Goal: Task Accomplishment & Management: Manage account settings

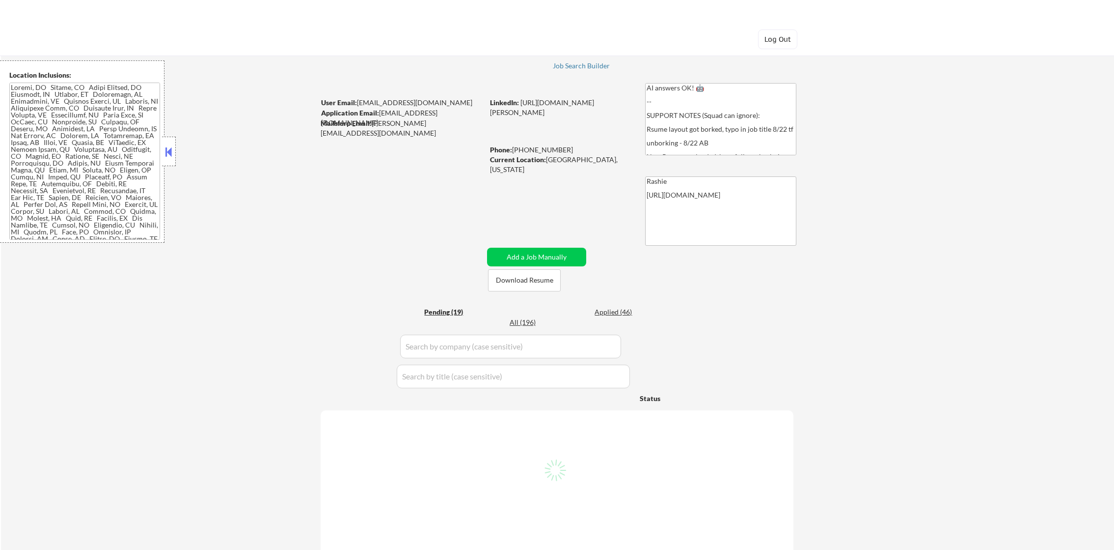
select select ""pending""
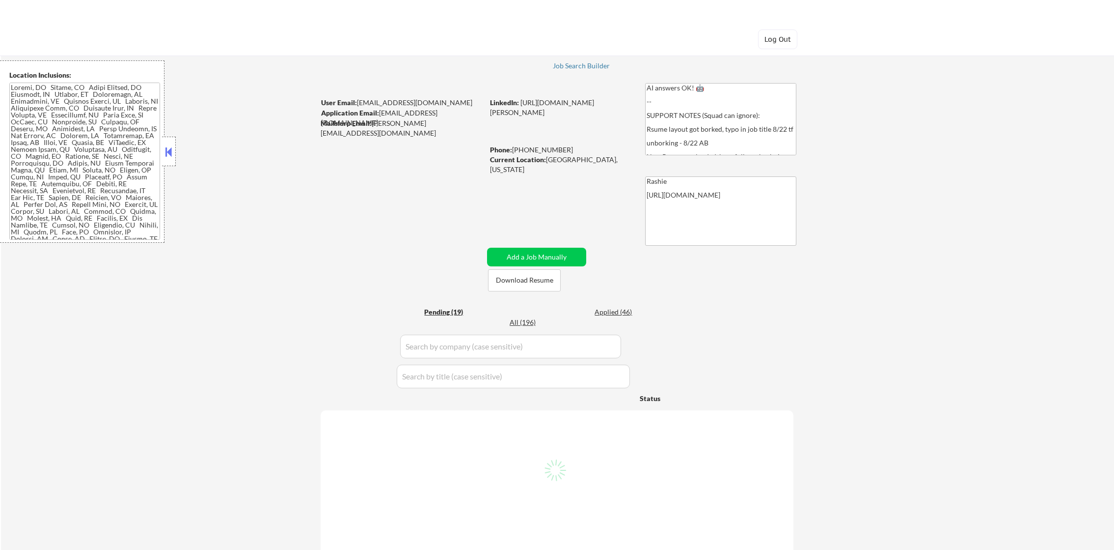
select select ""pending""
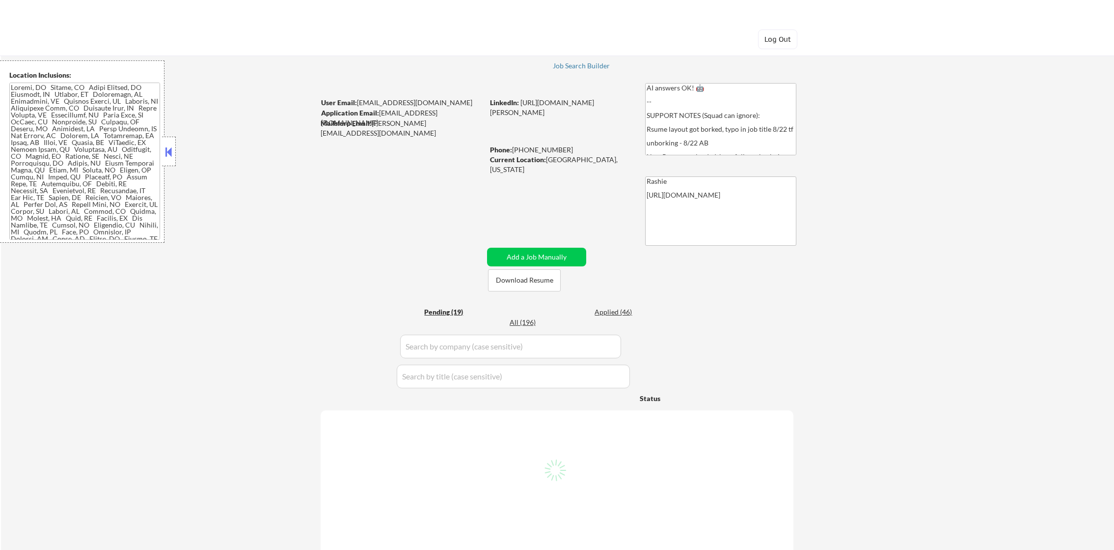
select select ""pending""
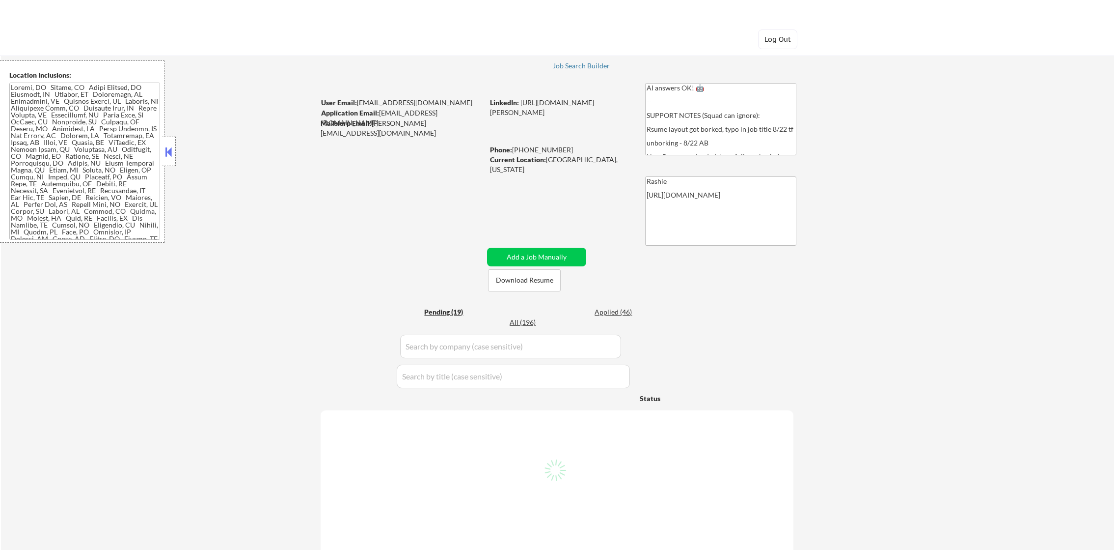
select select ""pending""
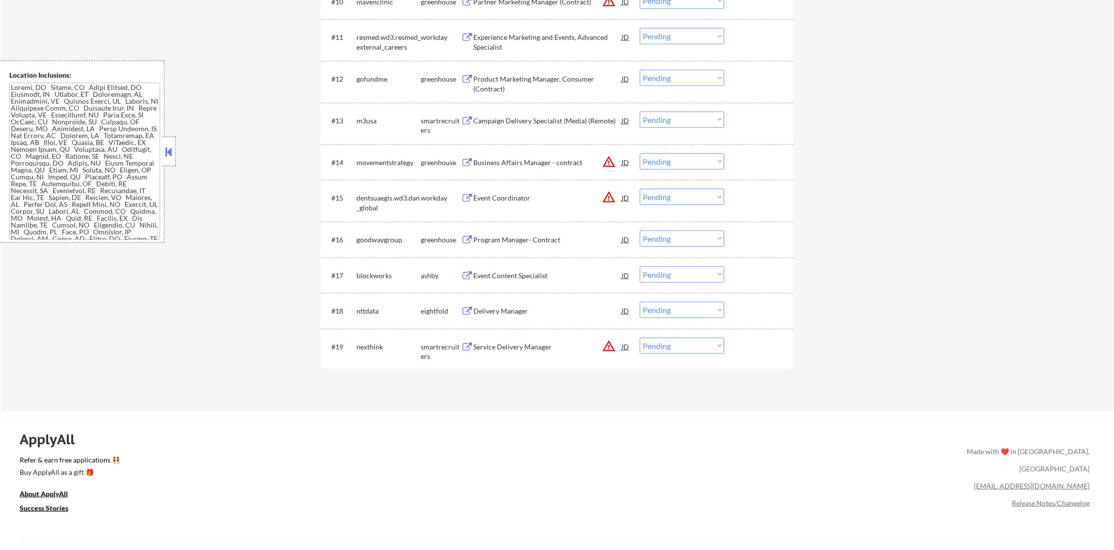
scroll to position [789, 0]
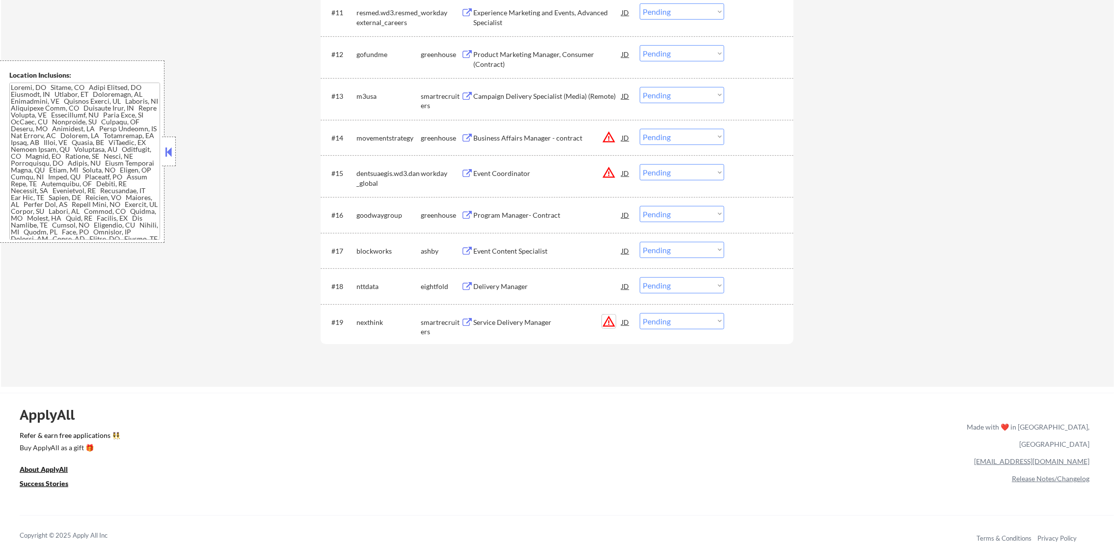
click at [608, 314] on button "warning_amber" at bounding box center [609, 321] width 14 height 14
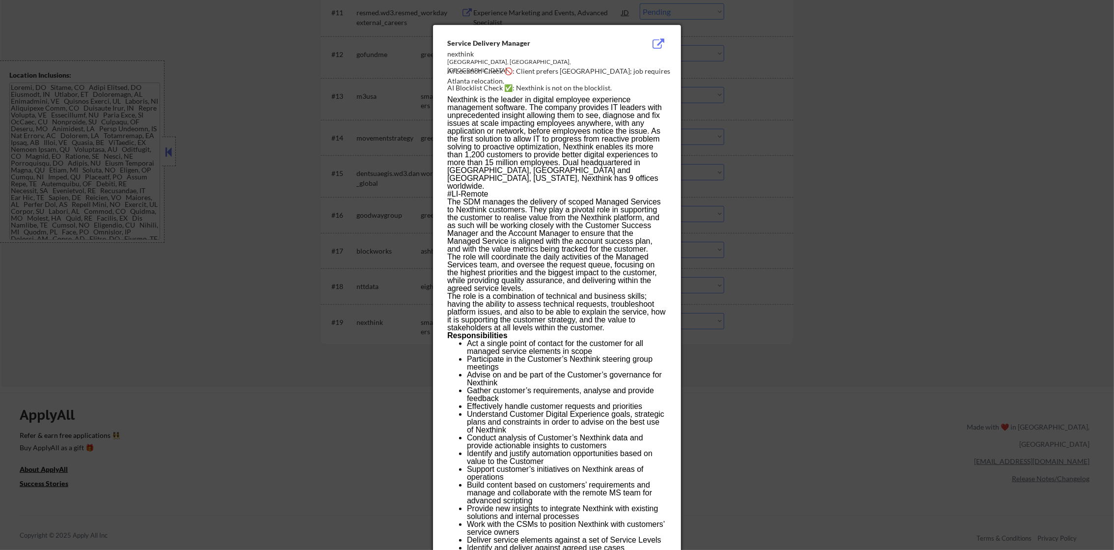
click at [837, 285] on div at bounding box center [557, 275] width 1114 height 550
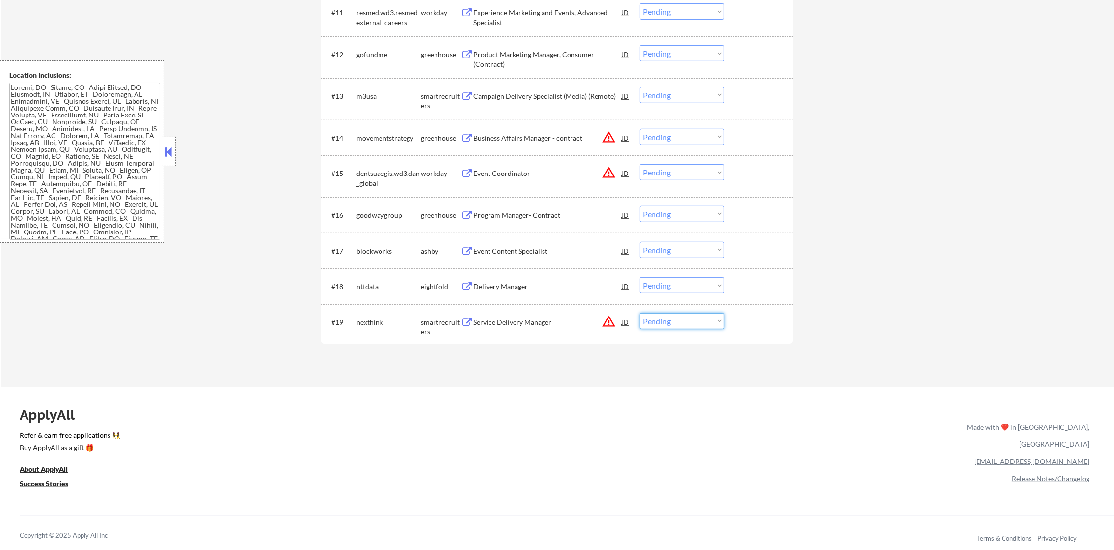
click at [707, 321] on select "Choose an option... Pending Applied Excluded (Questions) Excluded (Expired) Exc…" at bounding box center [682, 321] width 84 height 16
select select ""excluded__location_""
click at [640, 313] on select "Choose an option... Pending Applied Excluded (Questions) Excluded (Expired) Exc…" at bounding box center [682, 321] width 84 height 16
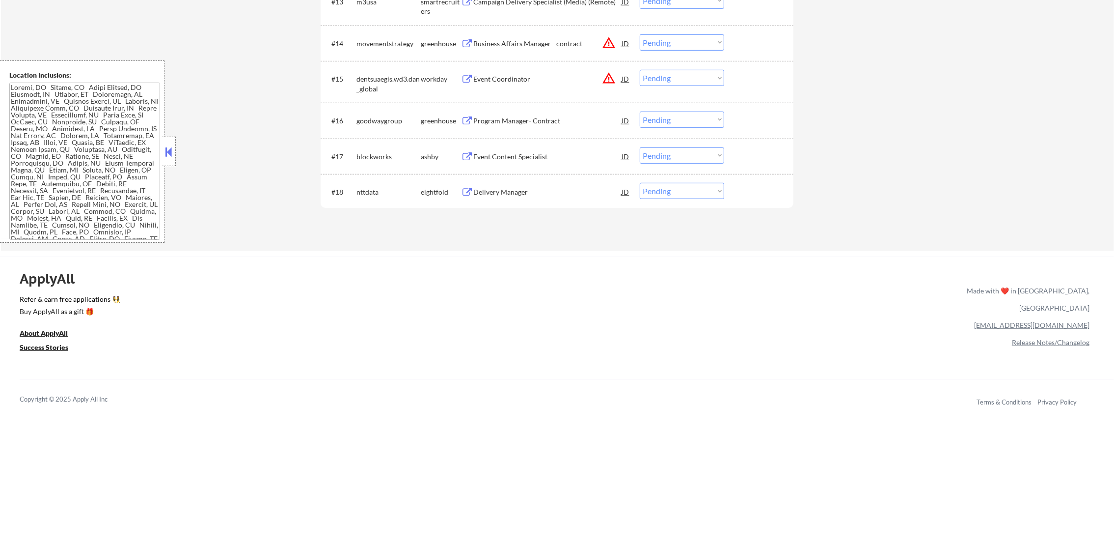
scroll to position [888, 0]
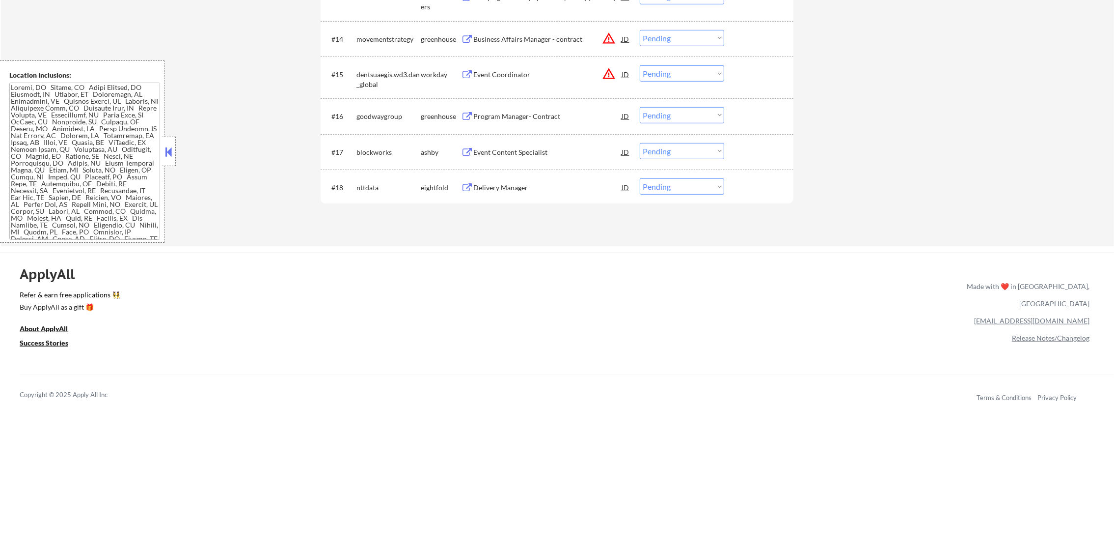
click at [537, 147] on div "Event Content Specialist" at bounding box center [547, 152] width 148 height 10
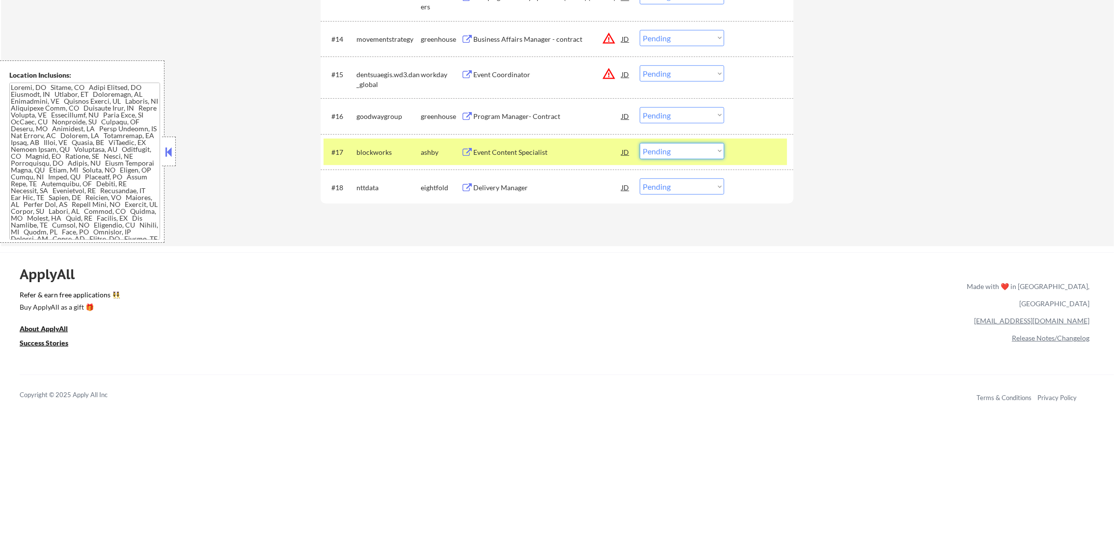
click at [655, 147] on select "Choose an option... Pending Applied Excluded (Questions) Excluded (Expired) Exc…" at bounding box center [682, 151] width 84 height 16
click at [640, 143] on select "Choose an option... Pending Applied Excluded (Questions) Excluded (Expired) Exc…" at bounding box center [682, 151] width 84 height 16
click at [384, 152] on div "blockworks" at bounding box center [389, 152] width 64 height 10
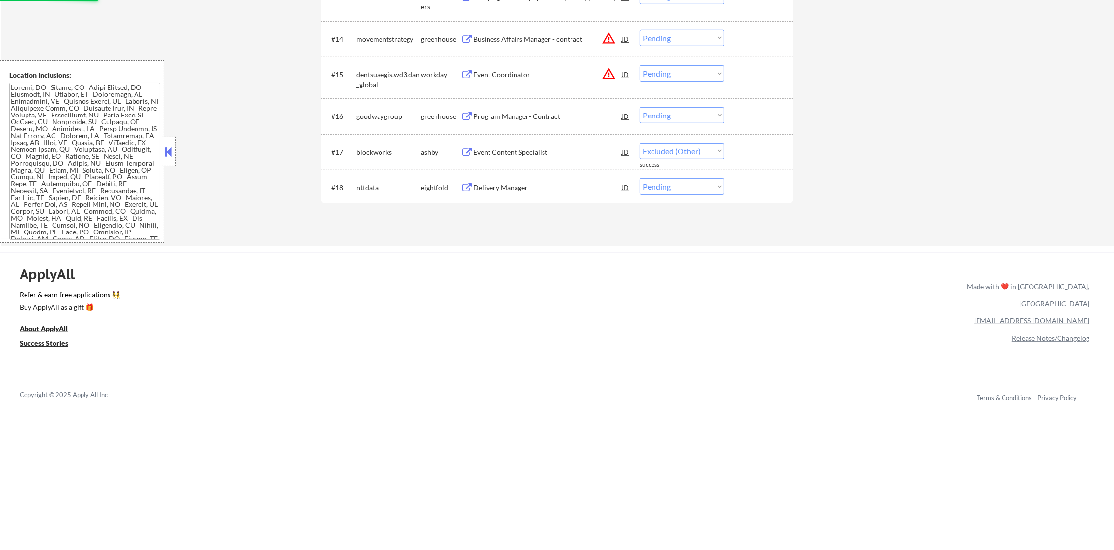
select select ""pending""
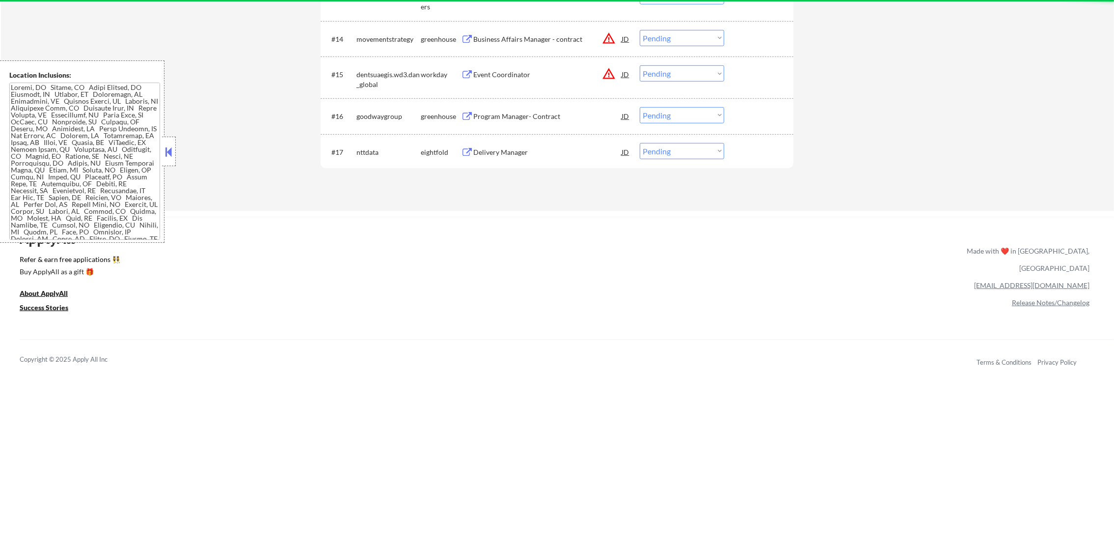
click at [512, 120] on div "Program Manager- Contract" at bounding box center [547, 116] width 148 height 10
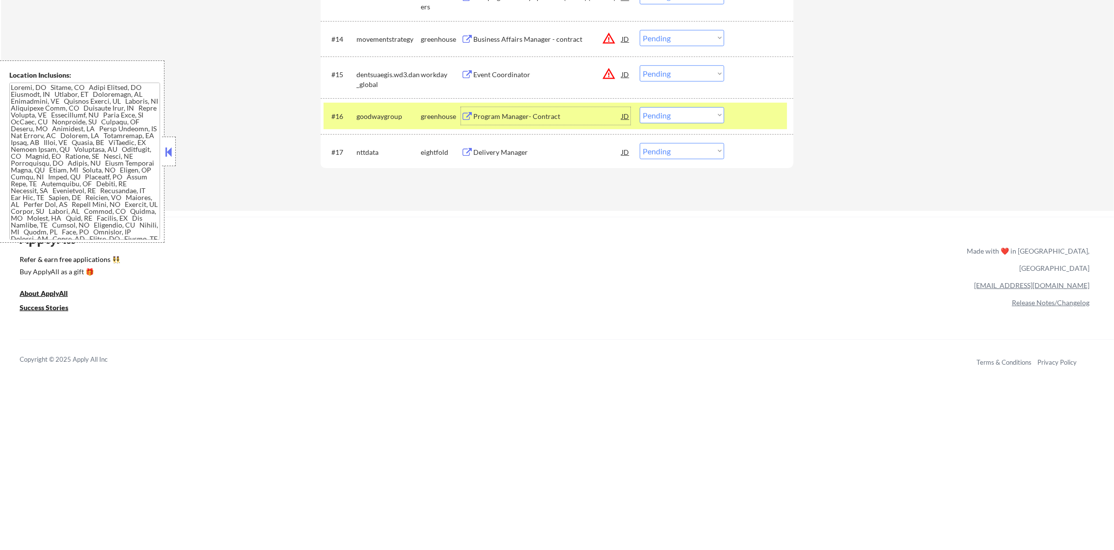
drag, startPoint x: 651, startPoint y: 119, endPoint x: 655, endPoint y: 124, distance: 6.3
click at [651, 120] on select "Choose an option... Pending Applied Excluded (Questions) Excluded (Expired) Exc…" at bounding box center [682, 115] width 84 height 16
click at [640, 107] on select "Choose an option... Pending Applied Excluded (Questions) Excluded (Expired) Exc…" at bounding box center [682, 115] width 84 height 16
click at [388, 116] on div "goodwaygroup" at bounding box center [389, 116] width 64 height 10
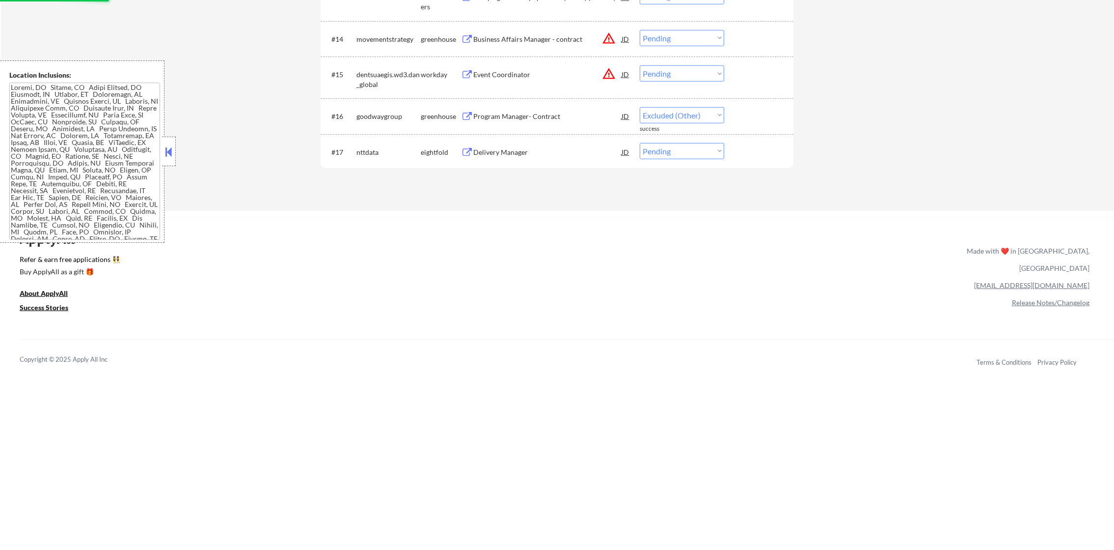
select select ""pending""
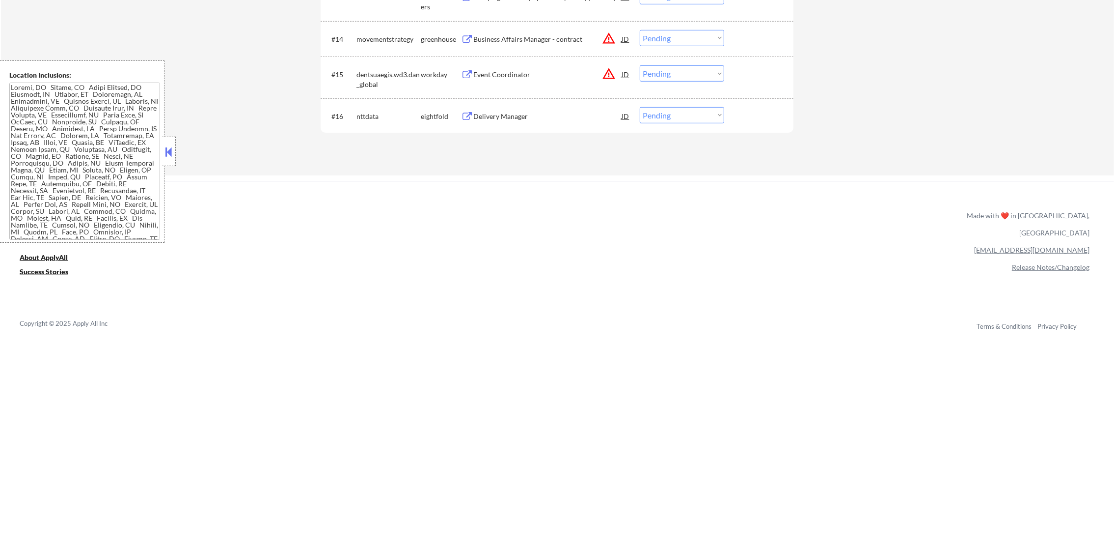
click at [609, 72] on button "warning_amber" at bounding box center [609, 74] width 14 height 14
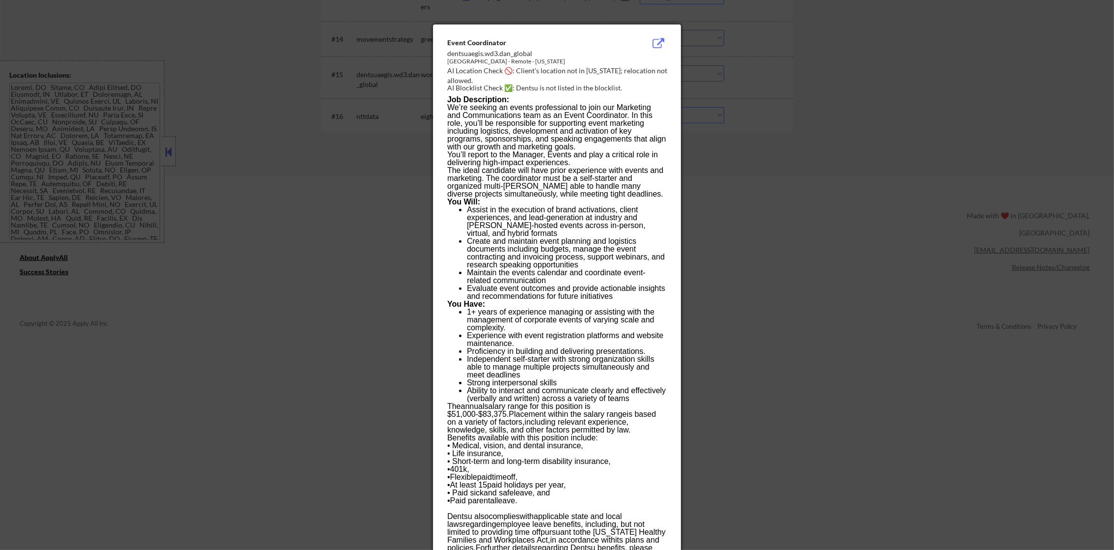
click at [752, 75] on div at bounding box center [557, 275] width 1114 height 550
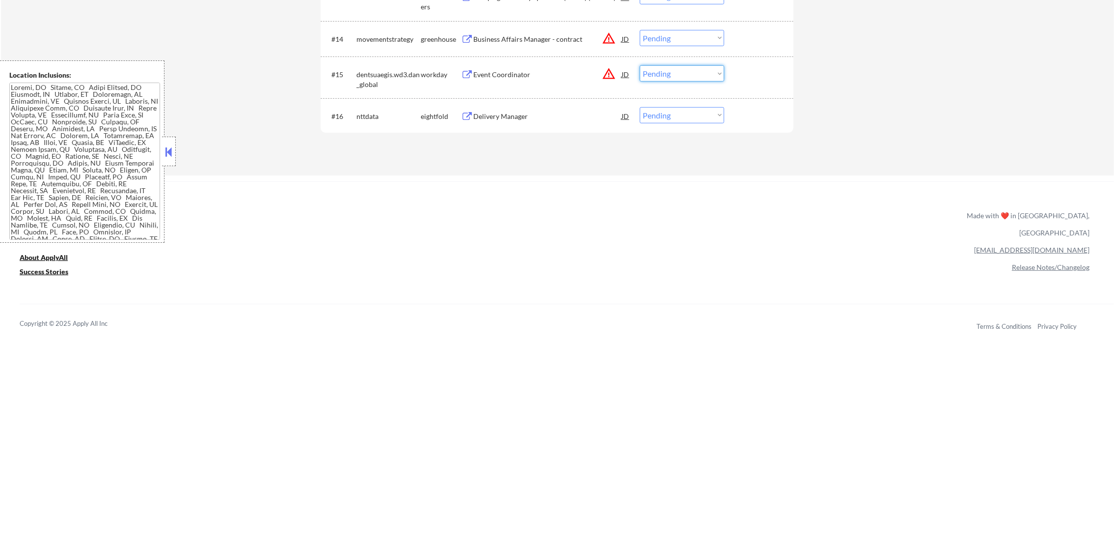
drag, startPoint x: 679, startPoint y: 74, endPoint x: 680, endPoint y: 82, distance: 7.9
click at [679, 74] on select "Choose an option... Pending Applied Excluded (Questions) Excluded (Expired) Exc…" at bounding box center [682, 73] width 84 height 16
click at [640, 65] on select "Choose an option... Pending Applied Excluded (Questions) Excluded (Expired) Exc…" at bounding box center [682, 73] width 84 height 16
select select ""pending""
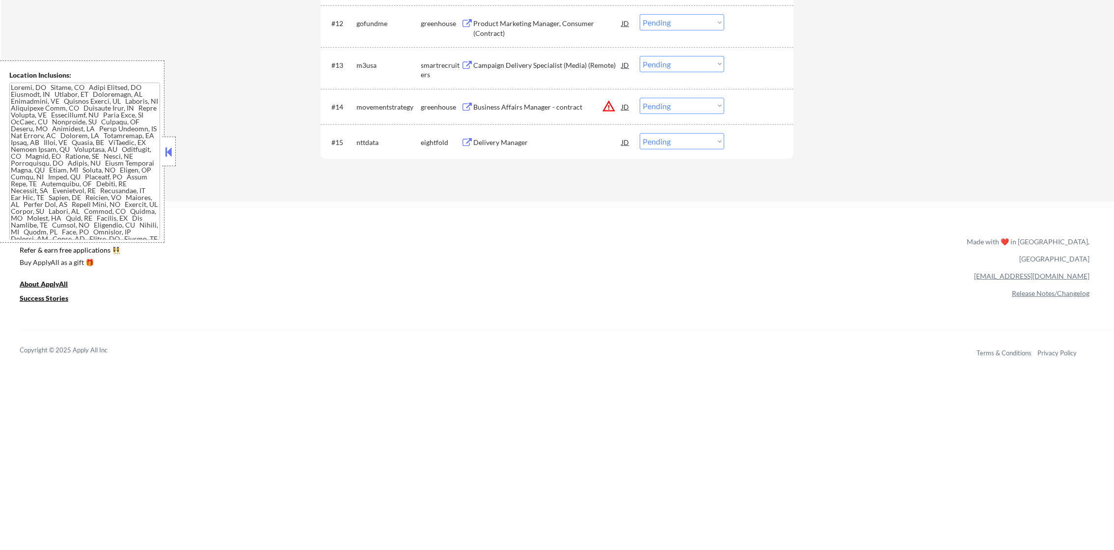
scroll to position [814, 0]
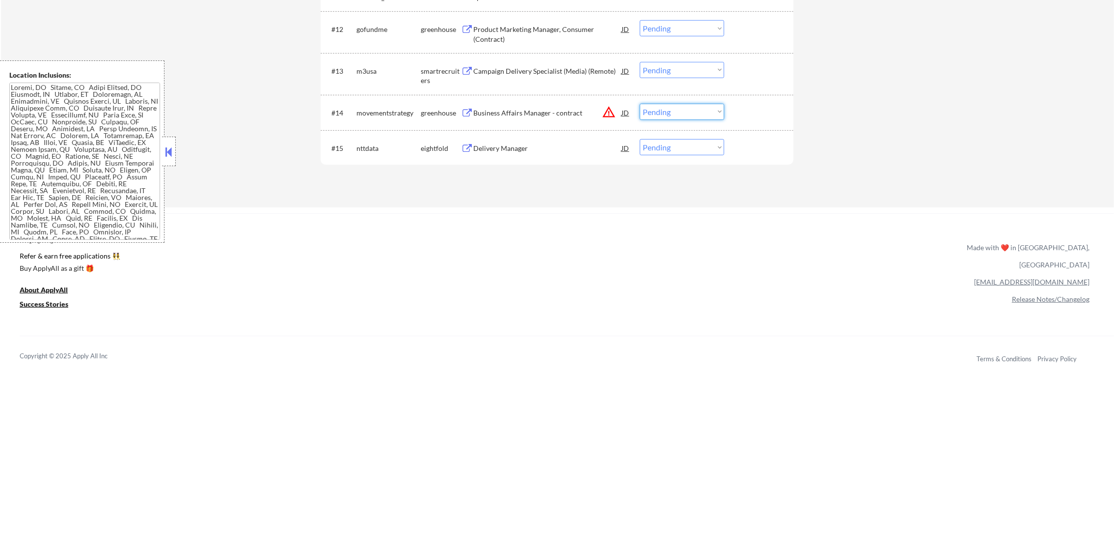
click at [670, 111] on select "Choose an option... Pending Applied Excluded (Questions) Excluded (Expired) Exc…" at bounding box center [682, 112] width 84 height 16
click at [609, 111] on button "warning_amber" at bounding box center [609, 112] width 14 height 14
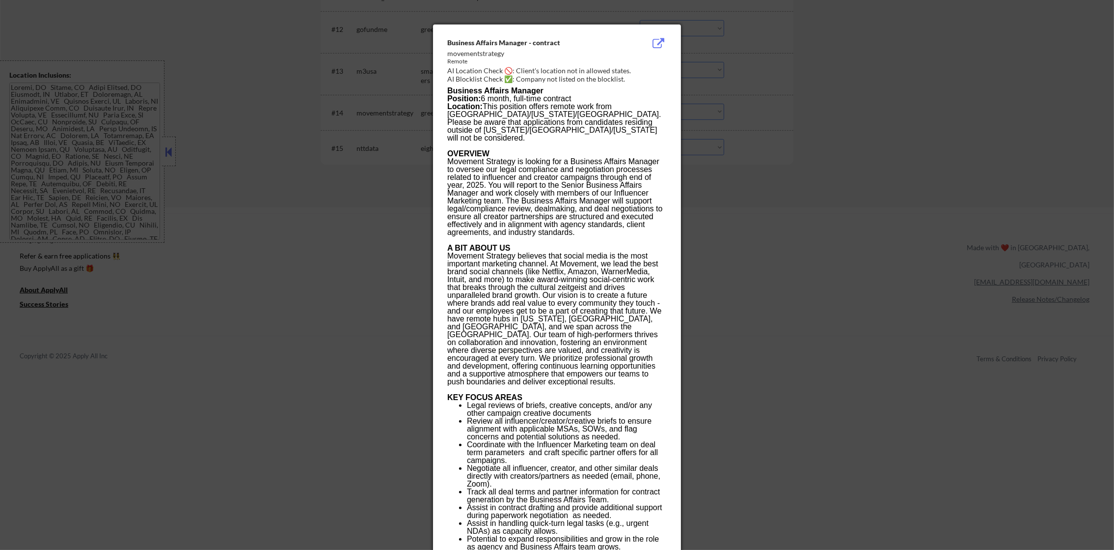
drag, startPoint x: 662, startPoint y: 190, endPoint x: 681, endPoint y: 177, distance: 23.4
click at [662, 192] on p "Movement Strategy is looking for a Business Affairs Manager to oversee our lega…" at bounding box center [556, 197] width 219 height 79
click at [745, 140] on div at bounding box center [557, 275] width 1114 height 550
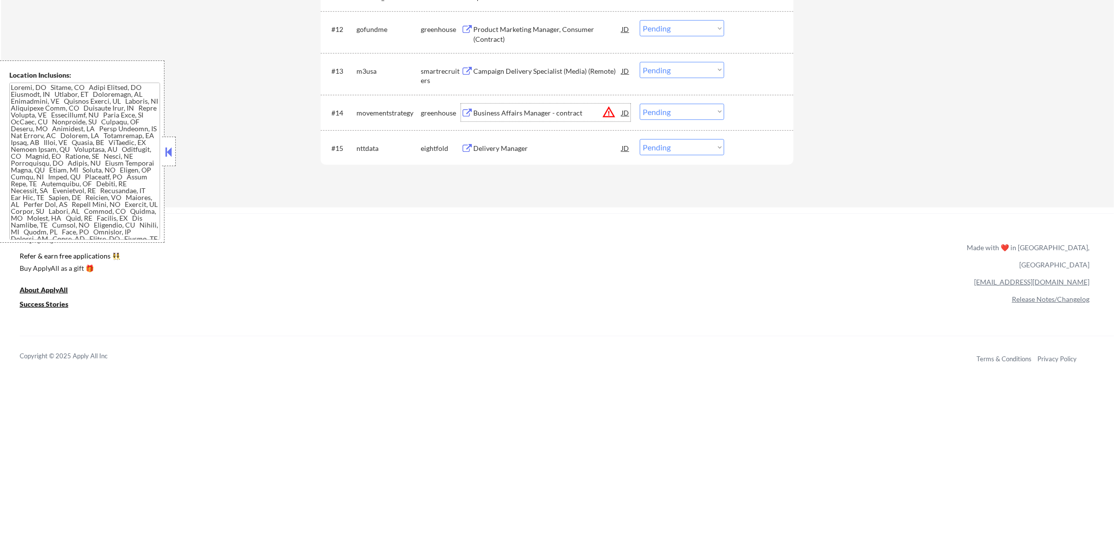
click at [587, 107] on div "Business Affairs Manager - contract" at bounding box center [547, 113] width 148 height 18
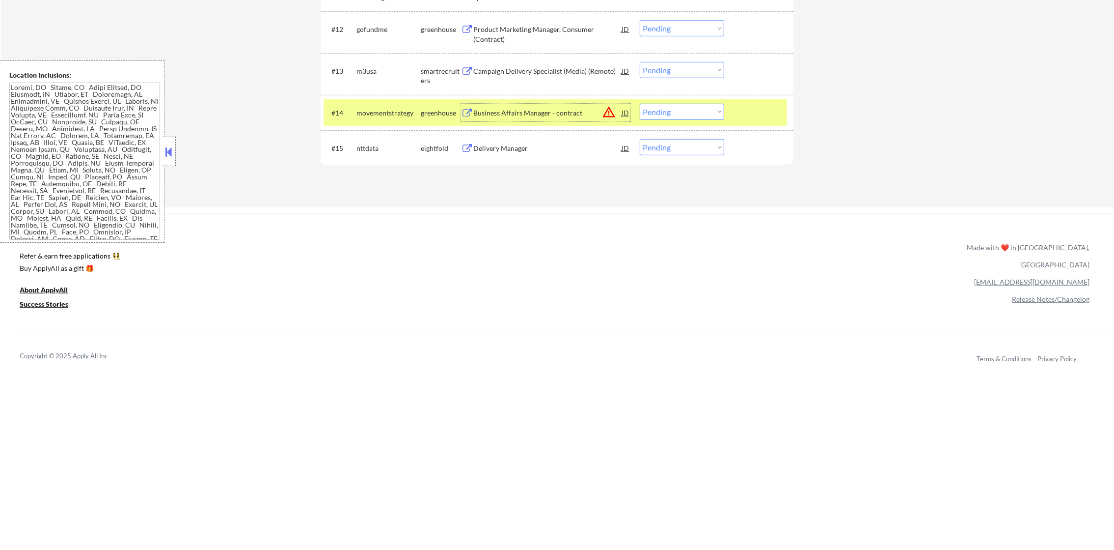
click at [669, 115] on select "Choose an option... Pending Applied Excluded (Questions) Excluded (Expired) Exc…" at bounding box center [682, 112] width 84 height 16
click at [640, 104] on select "Choose an option... Pending Applied Excluded (Questions) Excluded (Expired) Exc…" at bounding box center [682, 112] width 84 height 16
click at [393, 104] on div "movementstrategy" at bounding box center [389, 113] width 64 height 18
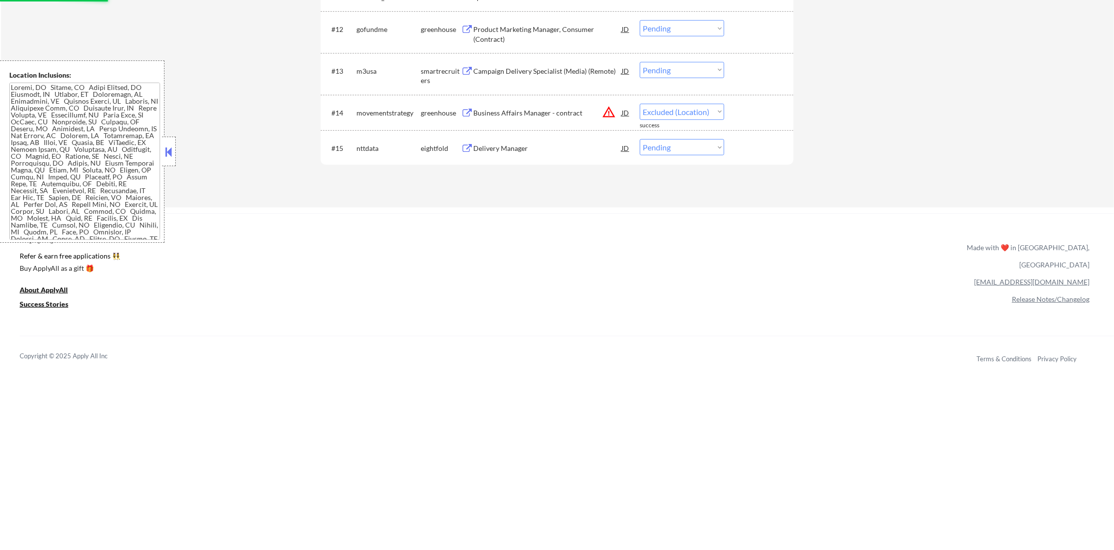
select select ""pending""
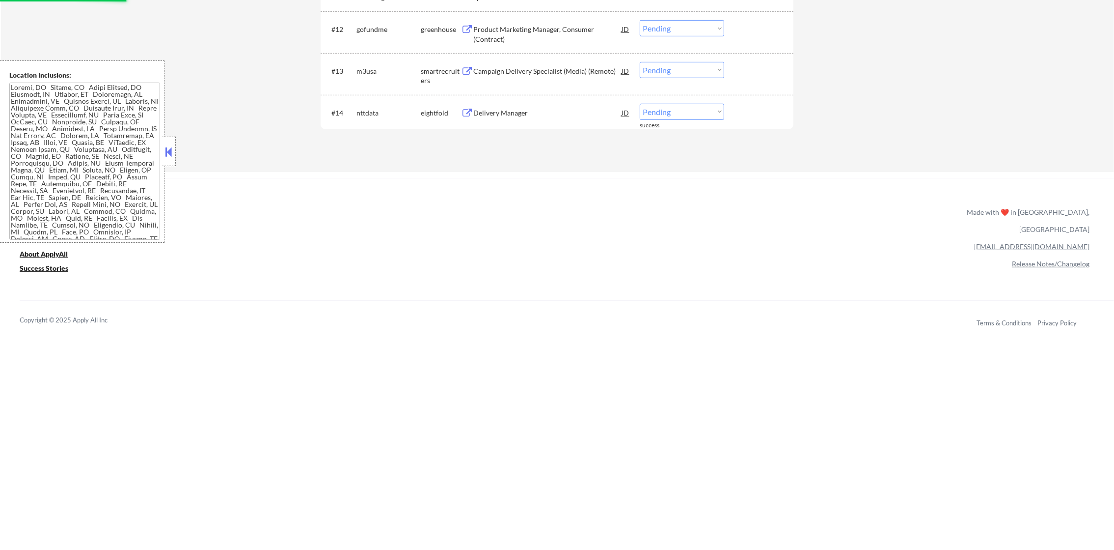
scroll to position [789, 0]
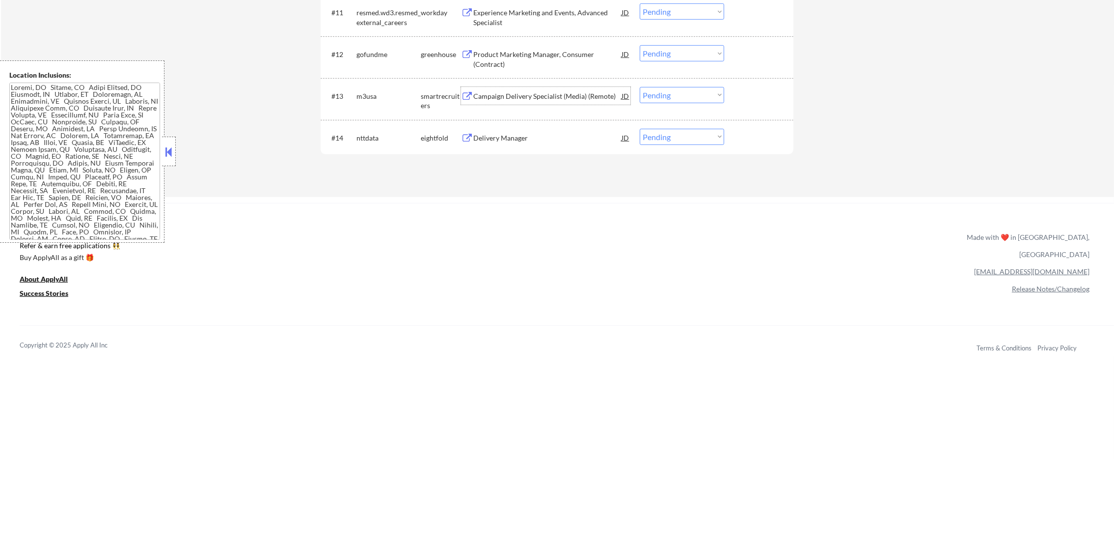
click at [576, 92] on div "Campaign Delivery Specialist (Media) (Remote)" at bounding box center [547, 96] width 148 height 10
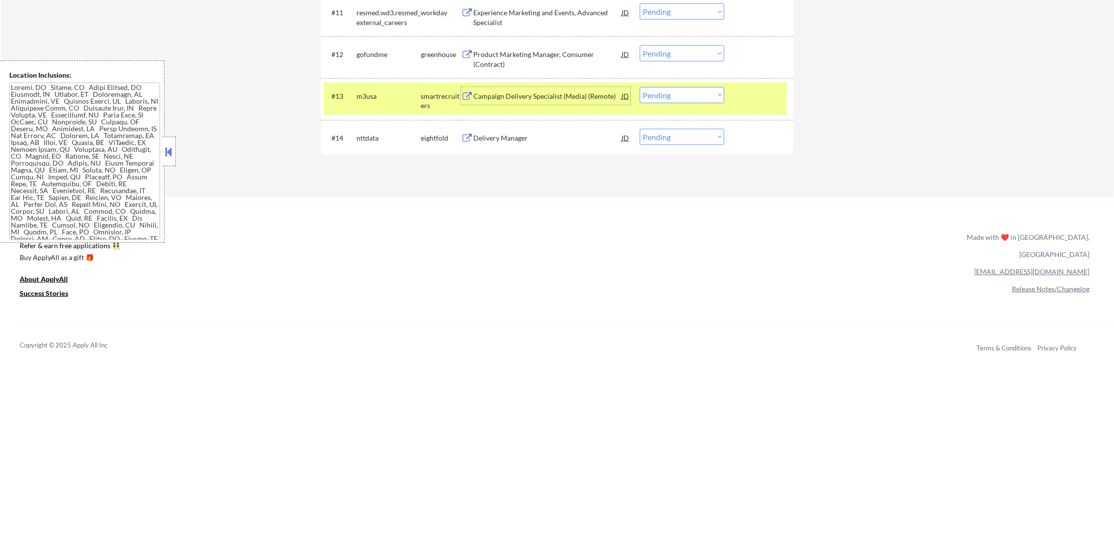
click at [668, 100] on select "Choose an option... Pending Applied Excluded (Questions) Excluded (Expired) Exc…" at bounding box center [682, 95] width 84 height 16
click at [640, 87] on select "Choose an option... Pending Applied Excluded (Questions) Excluded (Expired) Exc…" at bounding box center [682, 95] width 84 height 16
click at [387, 106] on div "#13 m3usa smartrecruiters Campaign Delivery Specialist (Media) (Remote) JD Choo…" at bounding box center [556, 99] width 464 height 32
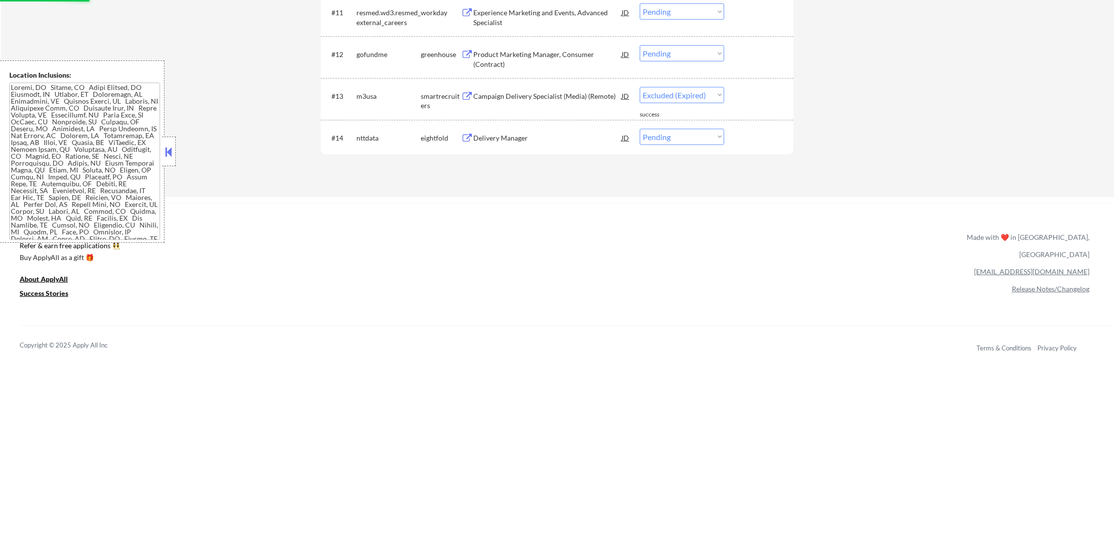
select select ""pending""
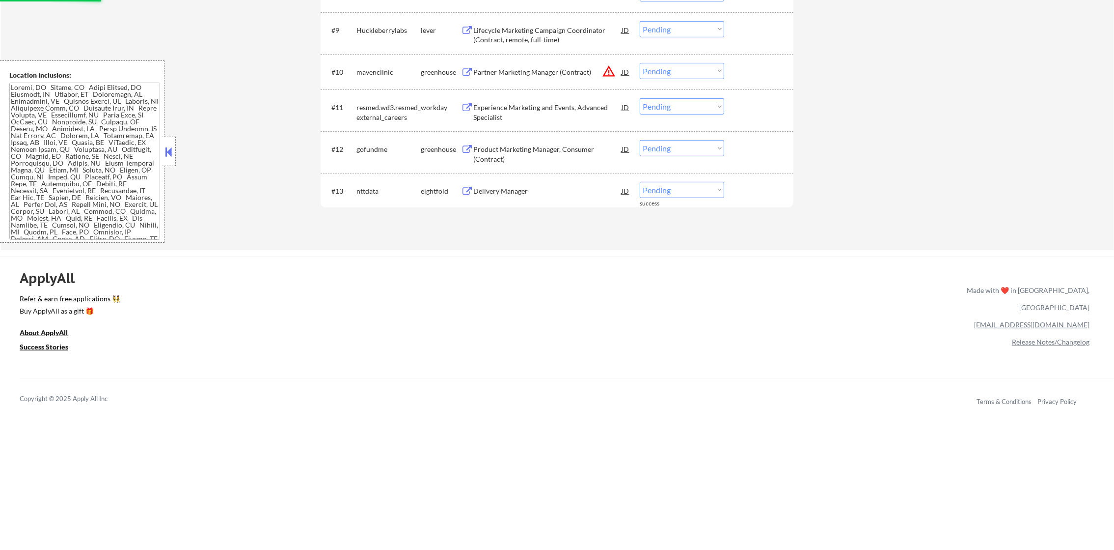
scroll to position [692, 0]
click at [532, 153] on div "Product Marketing Manager, Consumer (Contract)" at bounding box center [547, 156] width 148 height 19
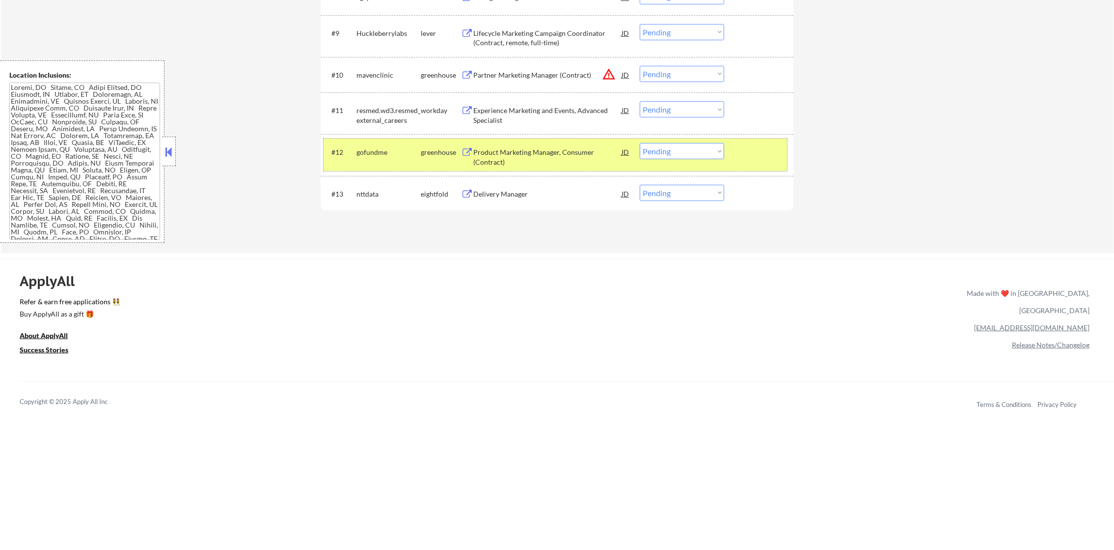
drag, startPoint x: 639, startPoint y: 145, endPoint x: 649, endPoint y: 167, distance: 23.9
click at [639, 148] on div "#12 gofundme greenhouse Product Marketing Manager, Consumer (Contract) JD Choos…" at bounding box center [556, 154] width 464 height 32
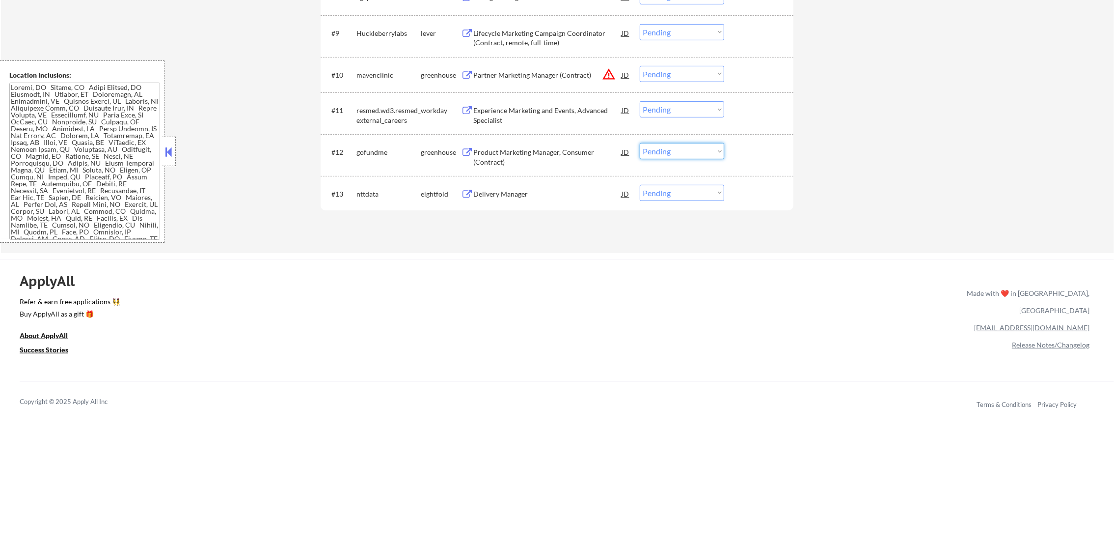
click at [660, 152] on select "Choose an option... Pending Applied Excluded (Questions) Excluded (Expired) Exc…" at bounding box center [682, 151] width 84 height 16
click at [640, 143] on select "Choose an option... Pending Applied Excluded (Questions) Excluded (Expired) Exc…" at bounding box center [682, 151] width 84 height 16
select select ""pending""
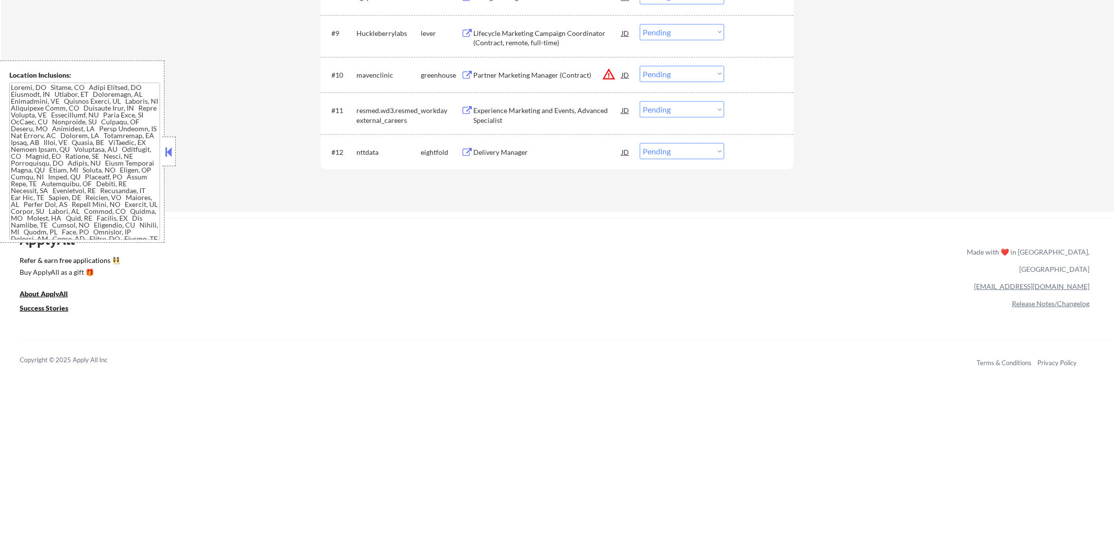
click at [666, 75] on select "Choose an option... Pending Applied Excluded (Questions) Excluded (Expired) Exc…" at bounding box center [682, 74] width 84 height 16
click at [640, 66] on select "Choose an option... Pending Applied Excluded (Questions) Excluded (Expired) Exc…" at bounding box center [682, 74] width 84 height 16
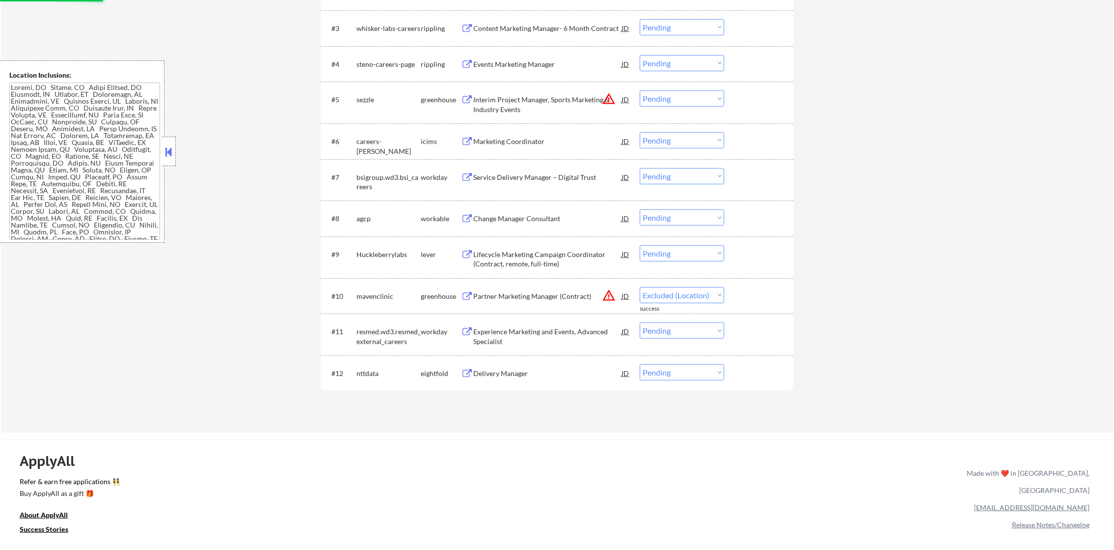
select select ""pending""
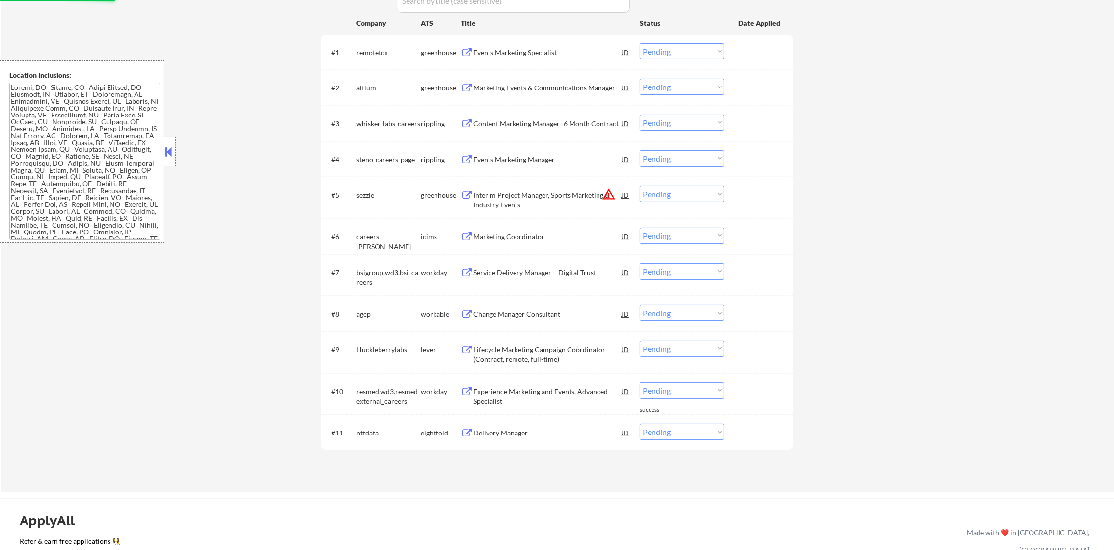
scroll to position [372, 0]
click at [668, 202] on select "Choose an option... Pending Applied Excluded (Questions) Excluded (Expired) Exc…" at bounding box center [682, 197] width 84 height 16
click at [640, 189] on select "Choose an option... Pending Applied Excluded (Questions) Excluded (Expired) Exc…" at bounding box center [682, 197] width 84 height 16
select select ""pending""
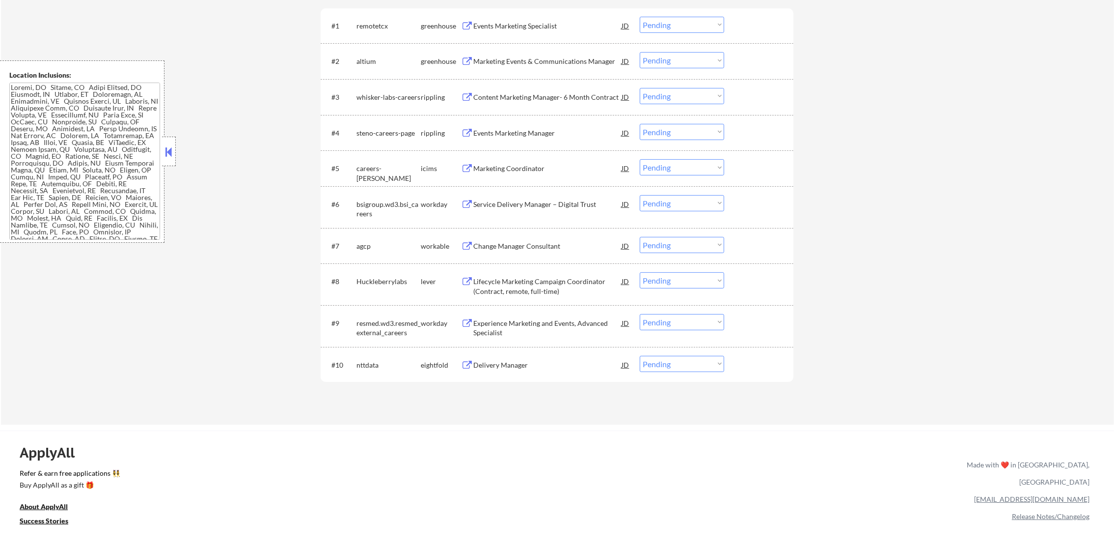
scroll to position [397, 0]
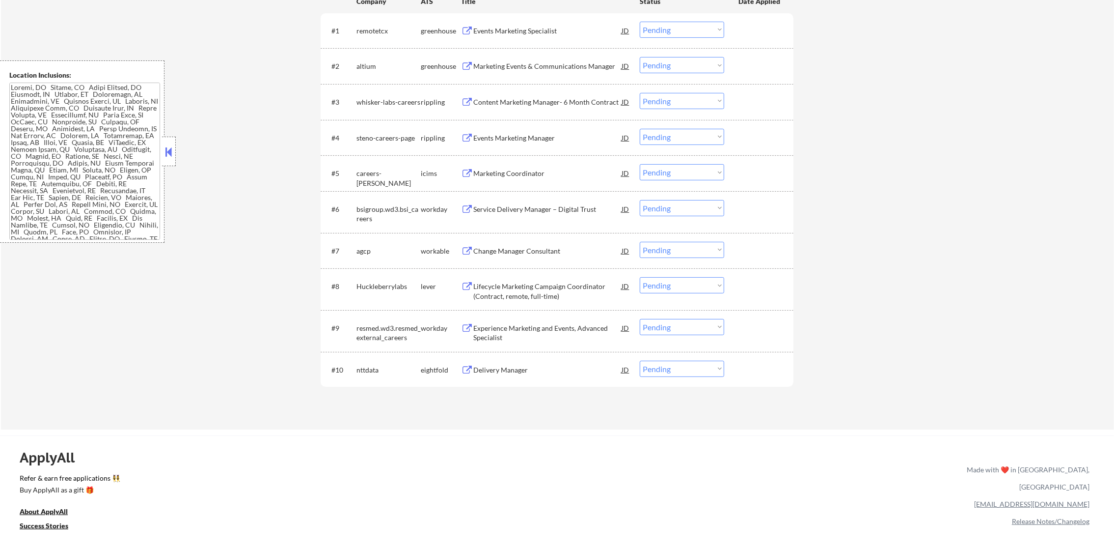
click at [530, 27] on div "Events Marketing Specialist" at bounding box center [547, 31] width 148 height 10
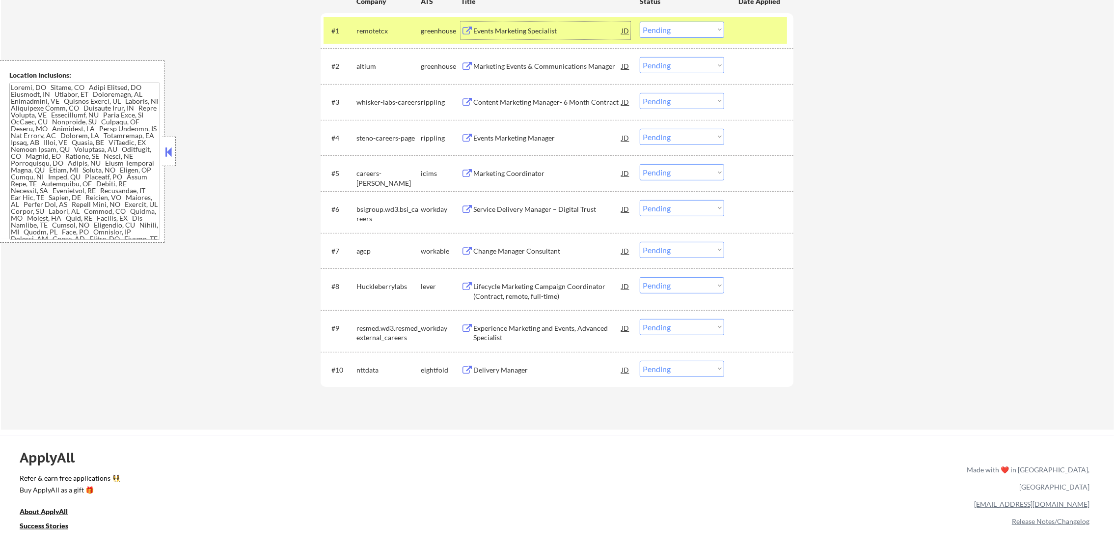
click at [669, 23] on select "Choose an option... Pending Applied Excluded (Questions) Excluded (Expired) Exc…" at bounding box center [682, 30] width 84 height 16
click at [640, 22] on select "Choose an option... Pending Applied Excluded (Questions) Excluded (Expired) Exc…" at bounding box center [682, 30] width 84 height 16
click at [359, 32] on div "remotetcx" at bounding box center [389, 31] width 64 height 10
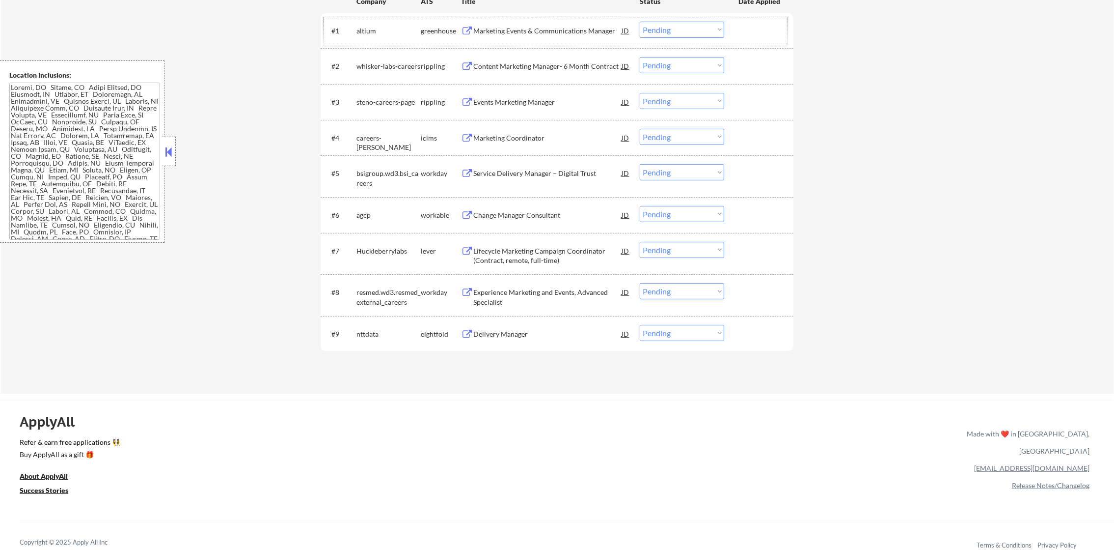
click at [584, 29] on div "Marketing Events & Communications Manager" at bounding box center [547, 31] width 148 height 10
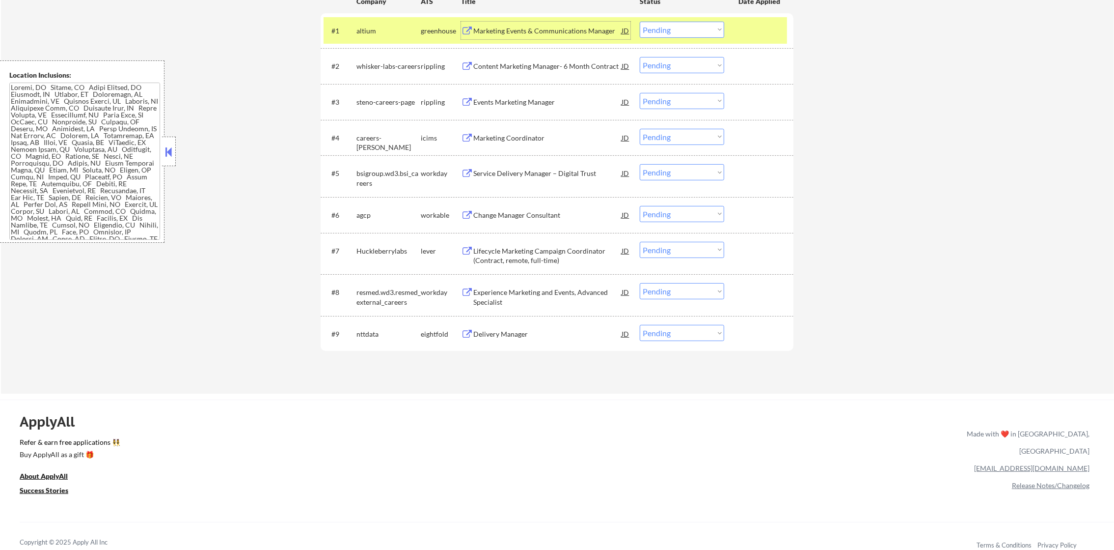
click at [649, 28] on select "Choose an option... Pending Applied Excluded (Questions) Excluded (Expired) Exc…" at bounding box center [682, 30] width 84 height 16
click at [640, 22] on select "Choose an option... Pending Applied Excluded (Questions) Excluded (Expired) Exc…" at bounding box center [682, 30] width 84 height 16
click at [378, 33] on div "altium" at bounding box center [389, 31] width 64 height 10
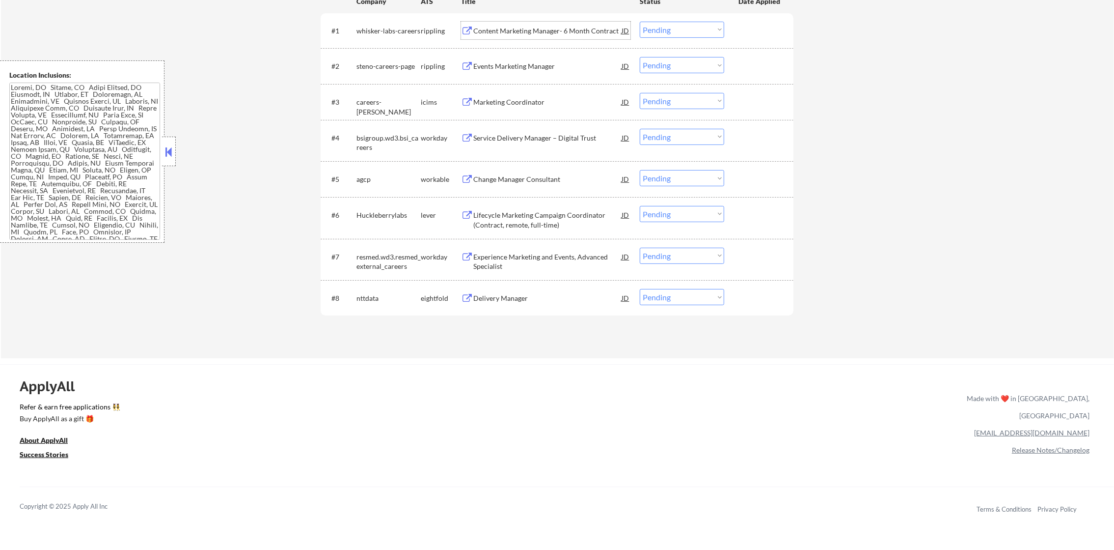
click at [553, 26] on div "Content Marketing Manager- 6 Month Contract" at bounding box center [547, 31] width 148 height 10
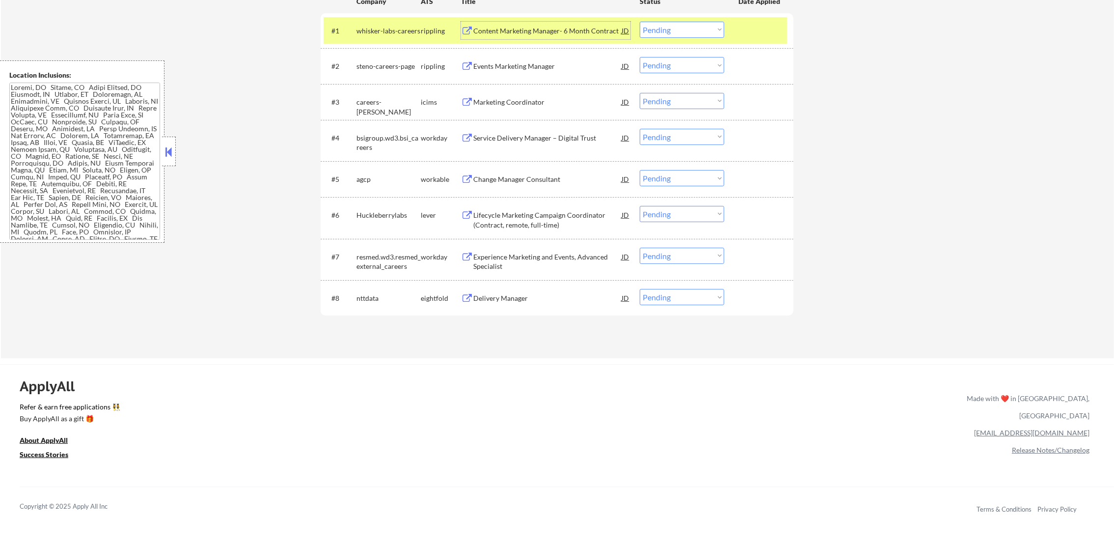
drag, startPoint x: 668, startPoint y: 27, endPoint x: 671, endPoint y: 35, distance: 8.9
click at [668, 27] on select "Choose an option... Pending Applied Excluded (Questions) Excluded (Expired) Exc…" at bounding box center [682, 30] width 84 height 16
select select ""excluded__other_""
click at [640, 22] on select "Choose an option... Pending Applied Excluded (Questions) Excluded (Expired) Exc…" at bounding box center [682, 30] width 84 height 16
click at [379, 20] on div "#1 whisker-labs-careers rippling Content Marketing Manager- 6 Month Contract JD…" at bounding box center [556, 30] width 464 height 27
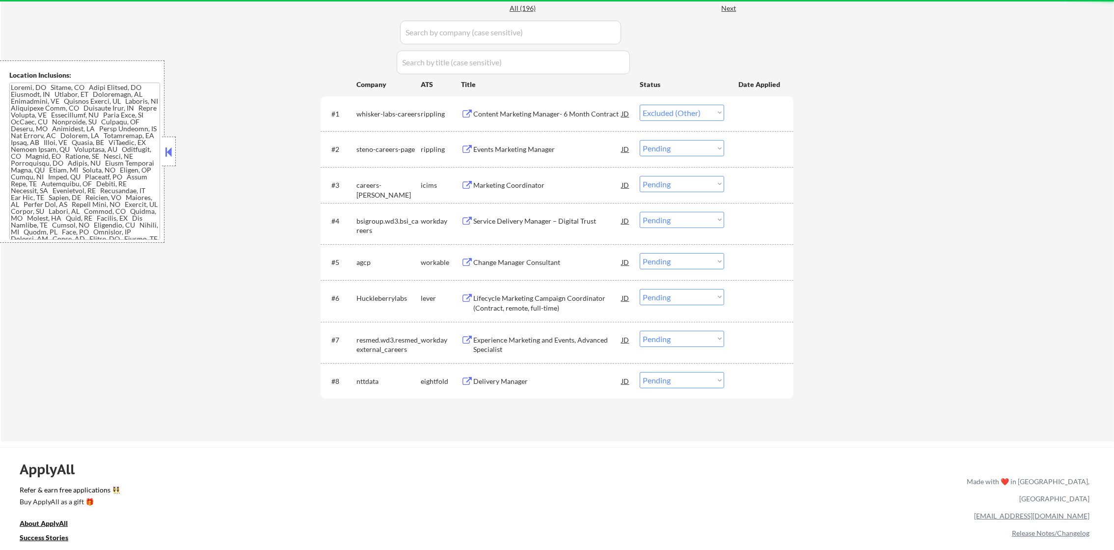
scroll to position [299, 0]
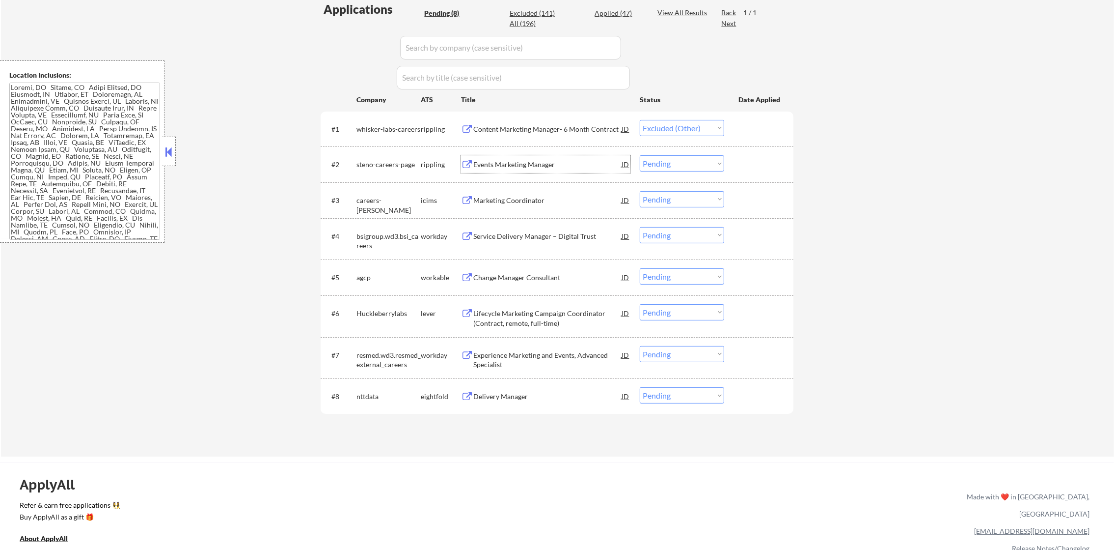
click at [527, 165] on div "Events Marketing Manager" at bounding box center [547, 165] width 148 height 10
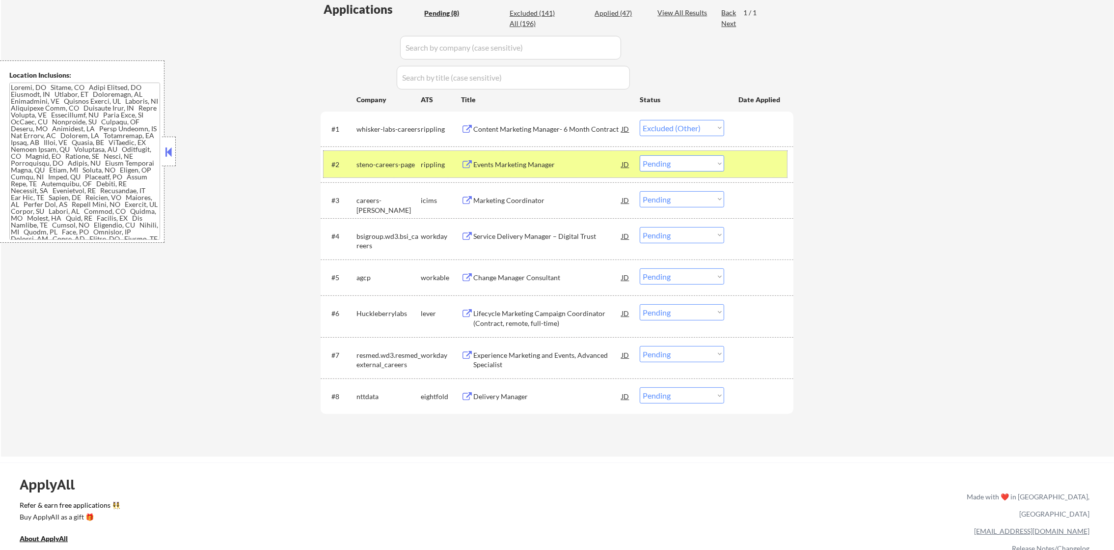
click at [584, 151] on div "#2 steno-careers-page rippling Events Marketing Manager JD Choose an option... …" at bounding box center [556, 164] width 464 height 27
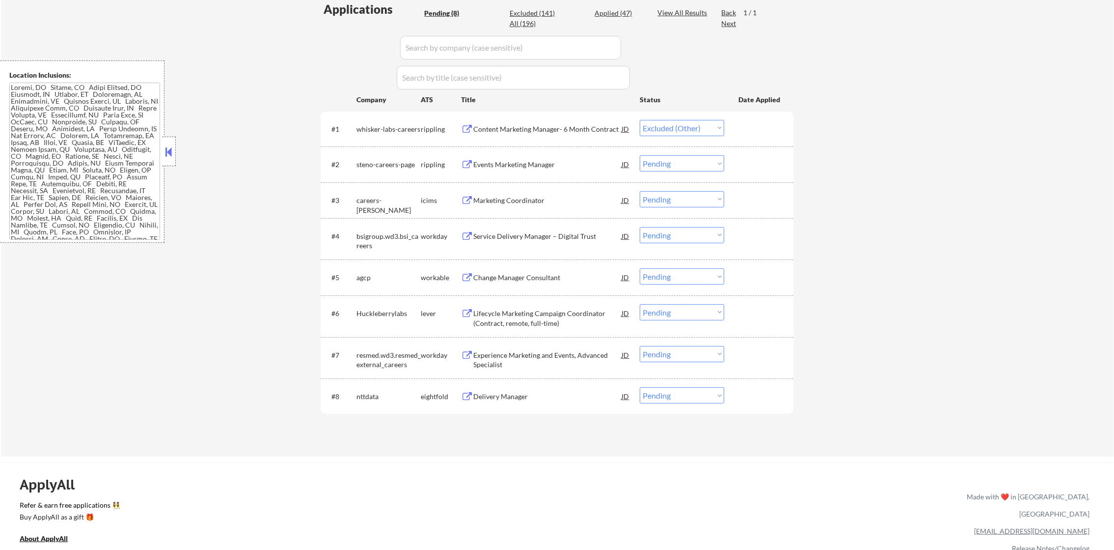
click at [397, 165] on div "steno-careers-page" at bounding box center [389, 165] width 64 height 10
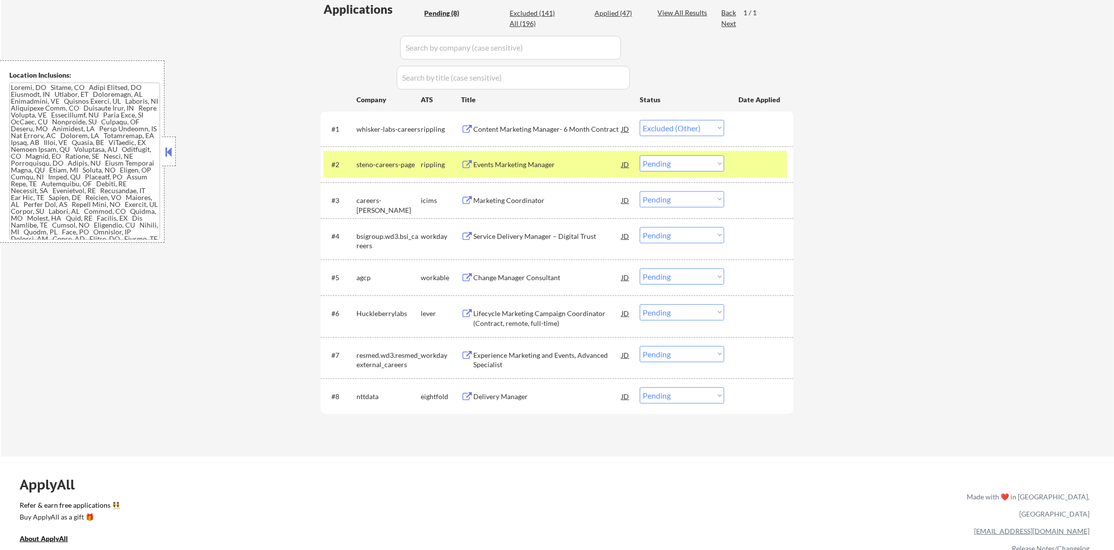
click at [591, 165] on div "Events Marketing Manager" at bounding box center [547, 165] width 148 height 10
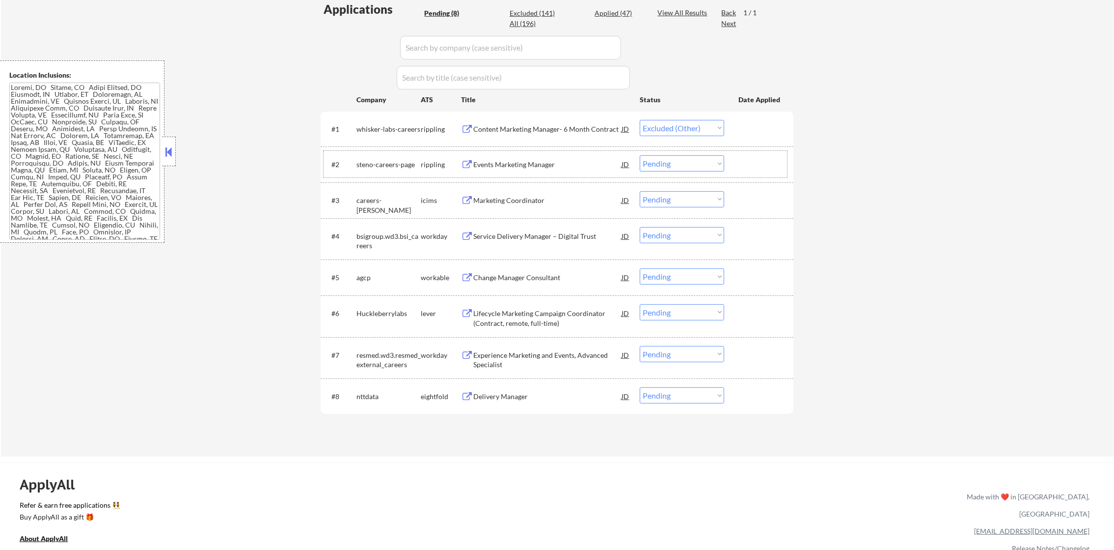
click at [510, 152] on div "#2 steno-careers-page rippling Events Marketing Manager JD Choose an option... …" at bounding box center [556, 164] width 464 height 27
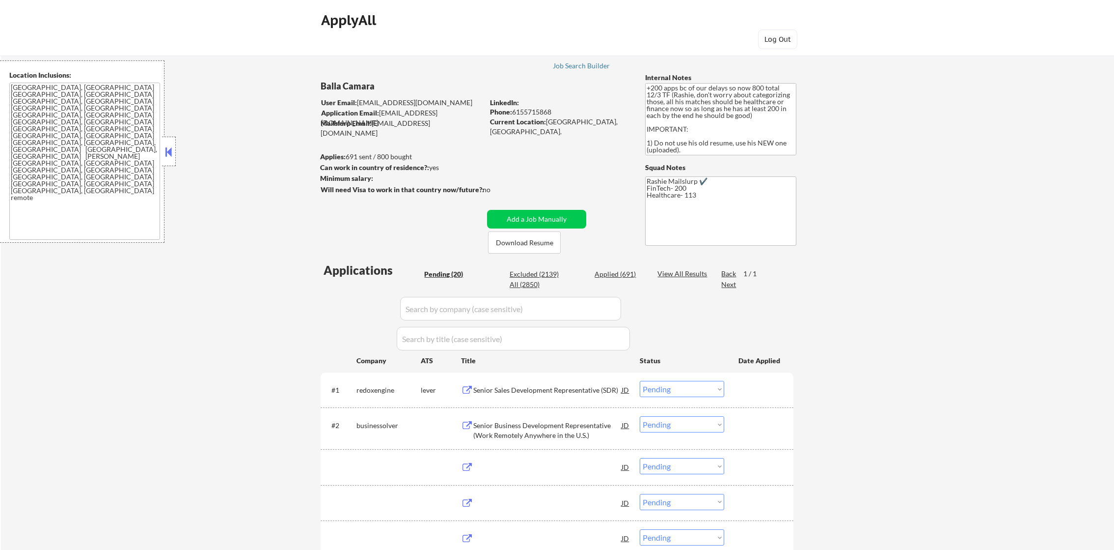
select select ""pending""
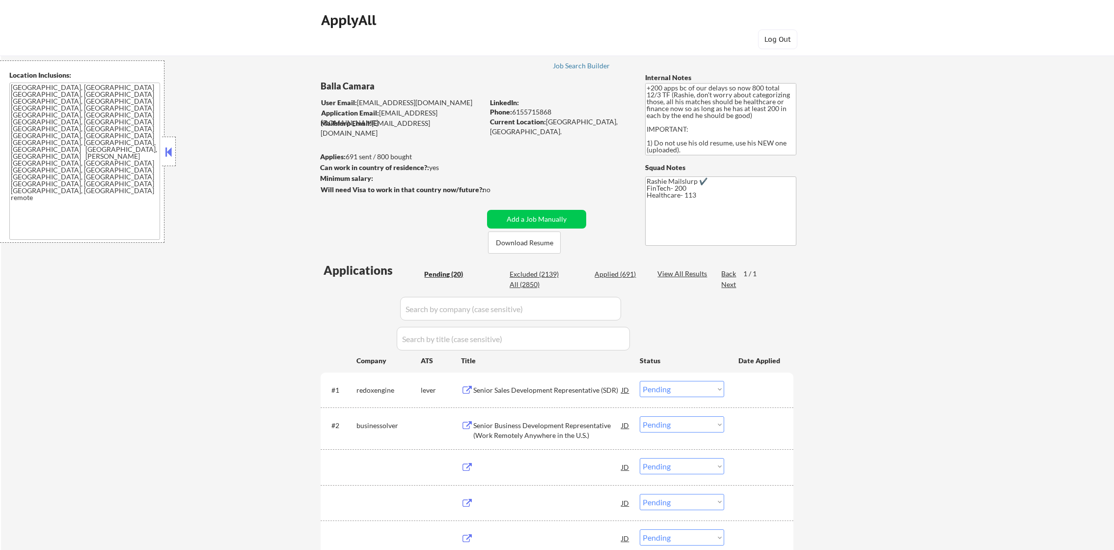
select select ""pending""
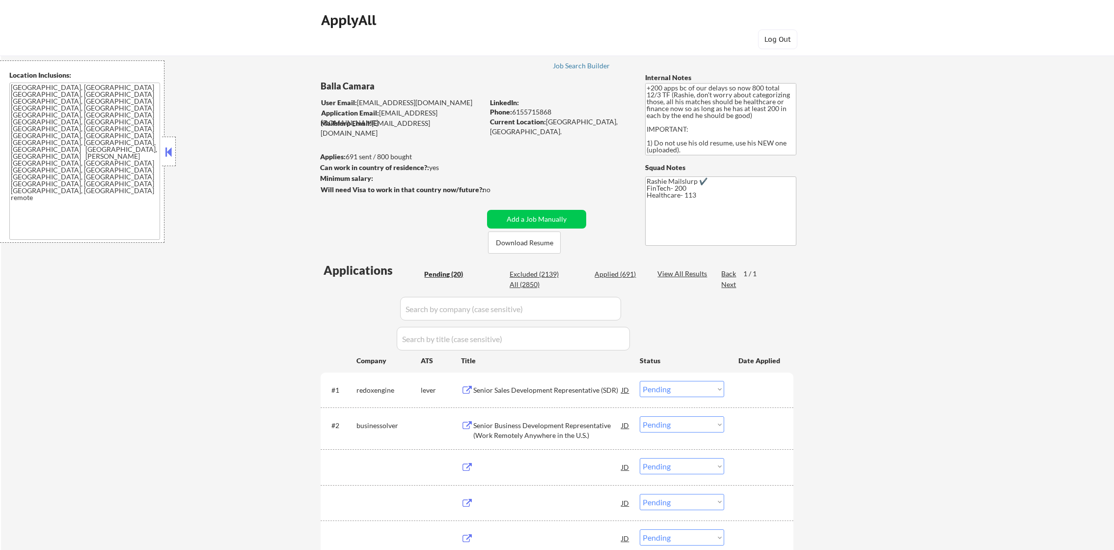
select select ""pending""
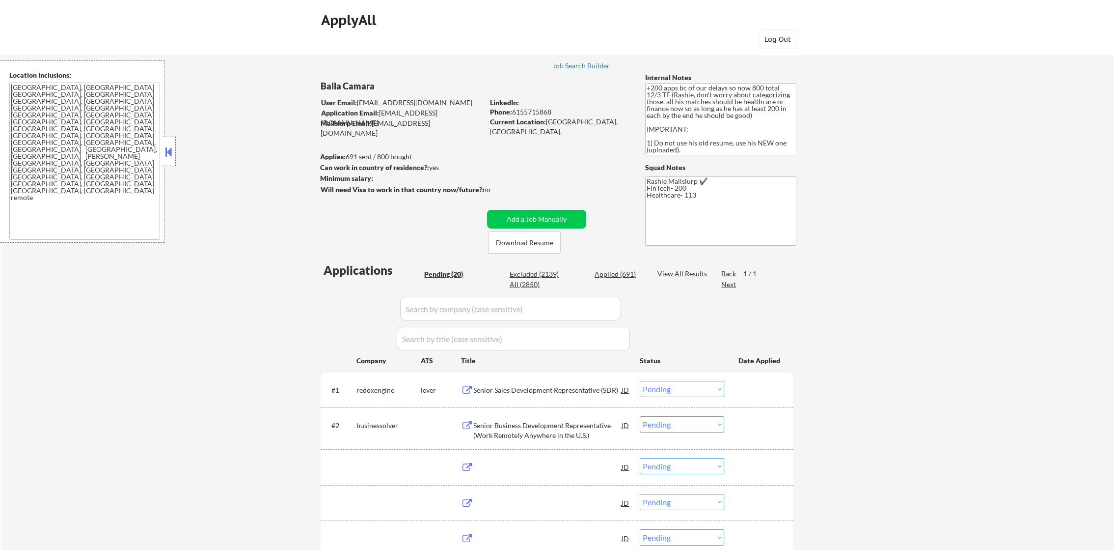
select select ""pending""
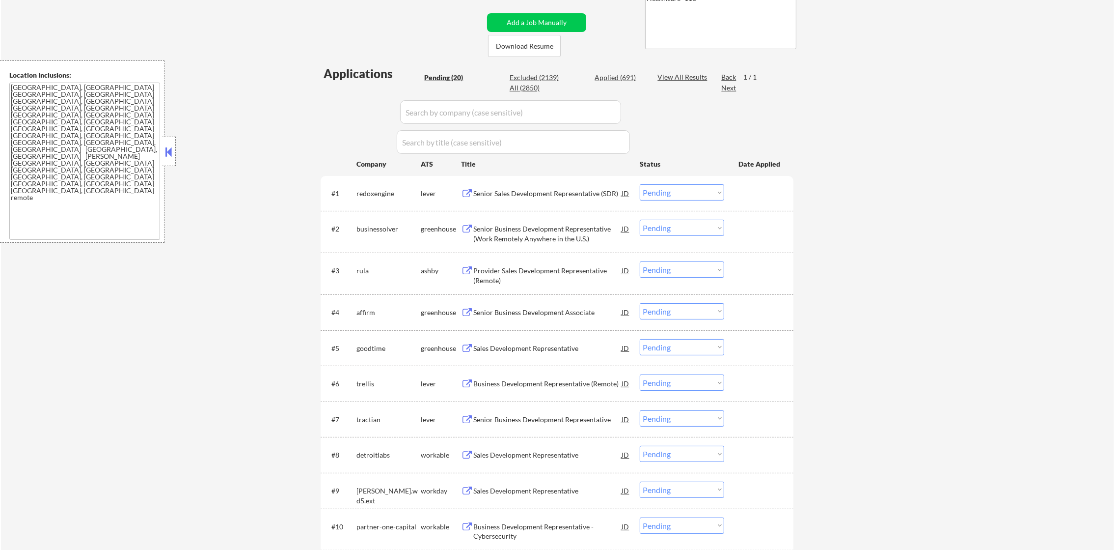
scroll to position [221, 0]
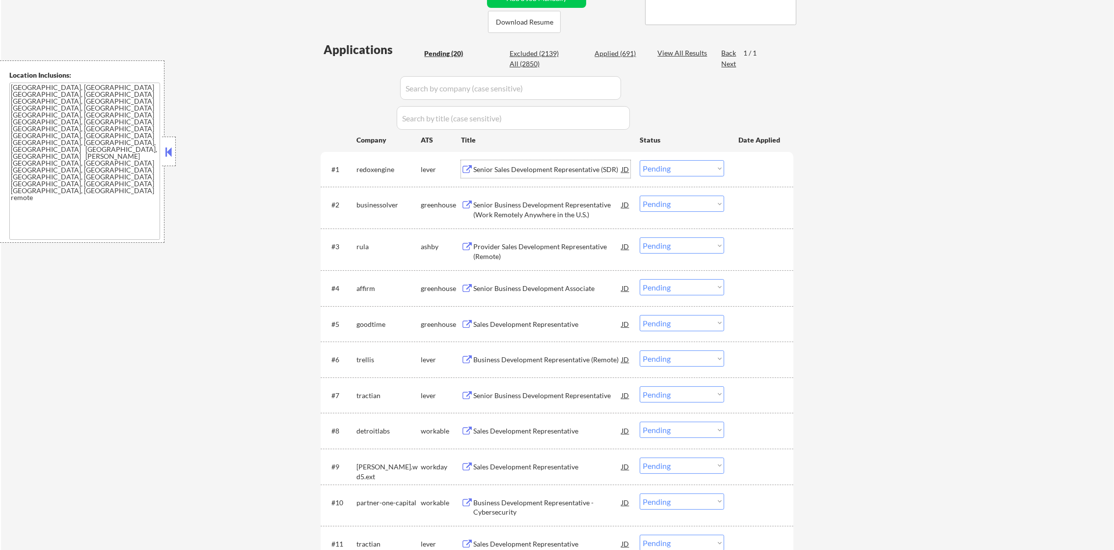
click at [532, 171] on div "Senior Sales Development Representative (SDR)" at bounding box center [547, 170] width 148 height 10
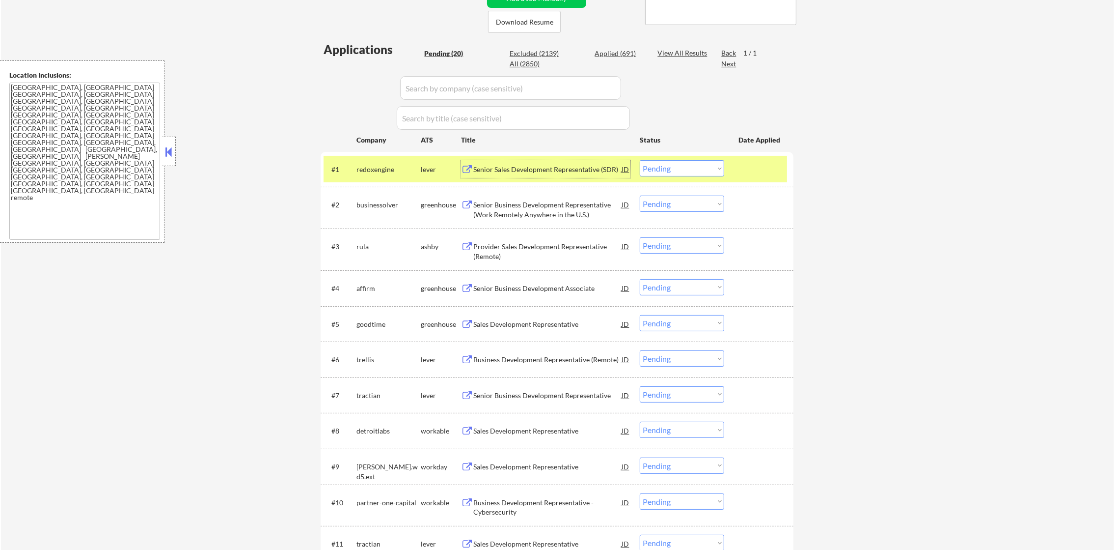
click at [670, 171] on select "Choose an option... Pending Applied Excluded (Questions) Excluded (Expired) Exc…" at bounding box center [682, 168] width 84 height 16
click at [640, 160] on select "Choose an option... Pending Applied Excluded (Questions) Excluded (Expired) Exc…" at bounding box center [682, 168] width 84 height 16
click at [367, 166] on div "redoxengine" at bounding box center [389, 170] width 64 height 10
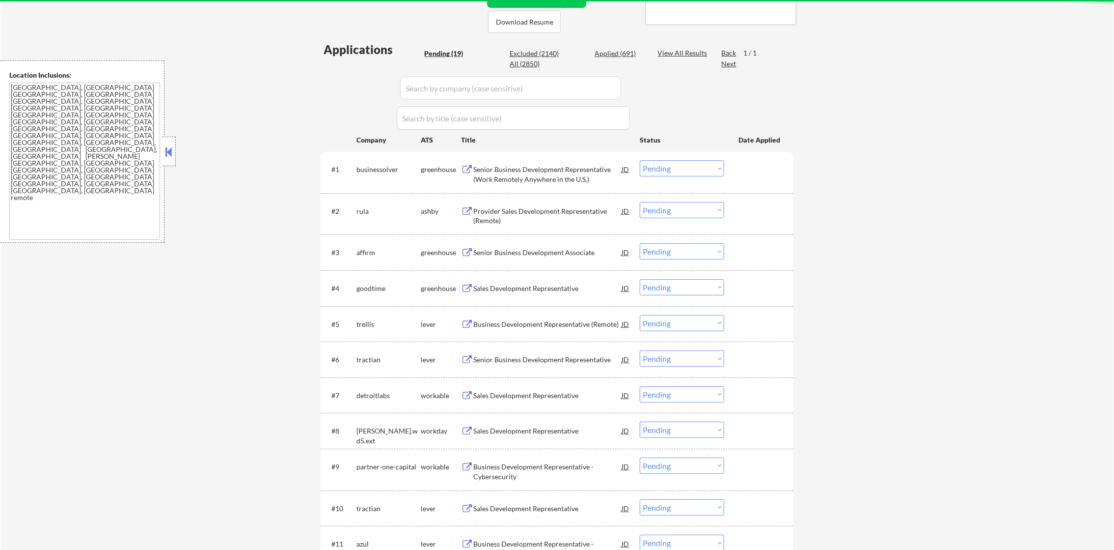
click at [537, 171] on div "Senior Business Development Representative (Work Remotely Anywhere in the U.S.)" at bounding box center [547, 174] width 148 height 19
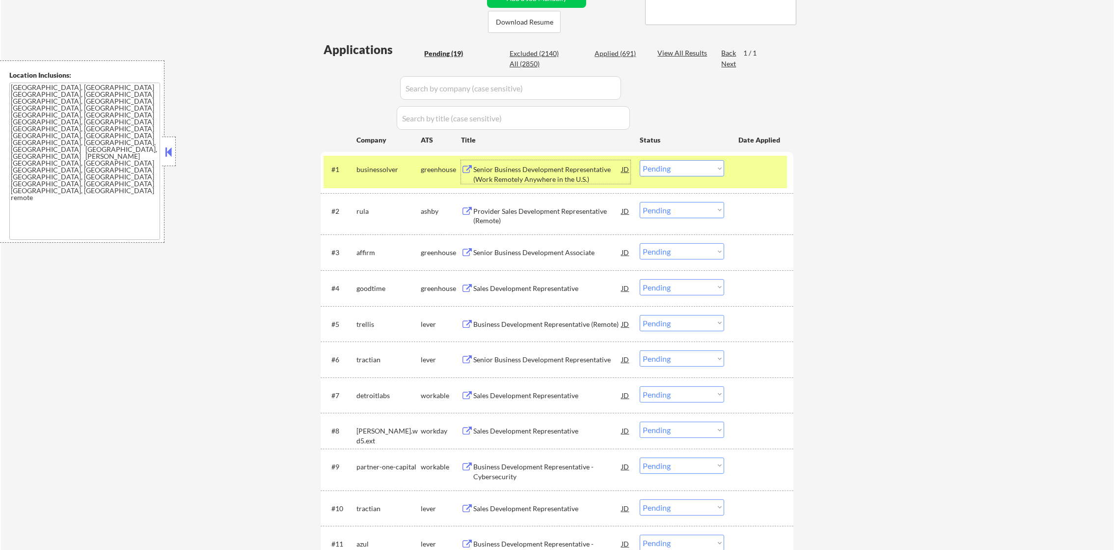
drag, startPoint x: 664, startPoint y: 159, endPoint x: 664, endPoint y: 164, distance: 5.4
click at [664, 161] on div "#1 businessolver greenhouse Senior Business Development Representative (Work Re…" at bounding box center [556, 172] width 464 height 32
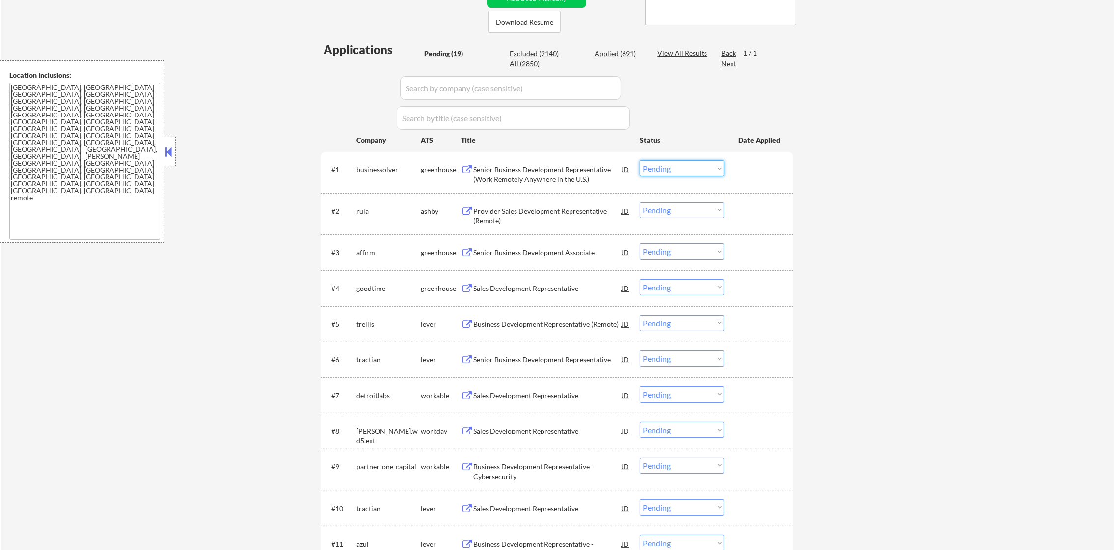
drag, startPoint x: 668, startPoint y: 167, endPoint x: 667, endPoint y: 177, distance: 9.9
click at [668, 167] on select "Choose an option... Pending Applied Excluded (Questions) Excluded (Expired) Exc…" at bounding box center [682, 168] width 84 height 16
click at [640, 160] on select "Choose an option... Pending Applied Excluded (Questions) Excluded (Expired) Exc…" at bounding box center [682, 168] width 84 height 16
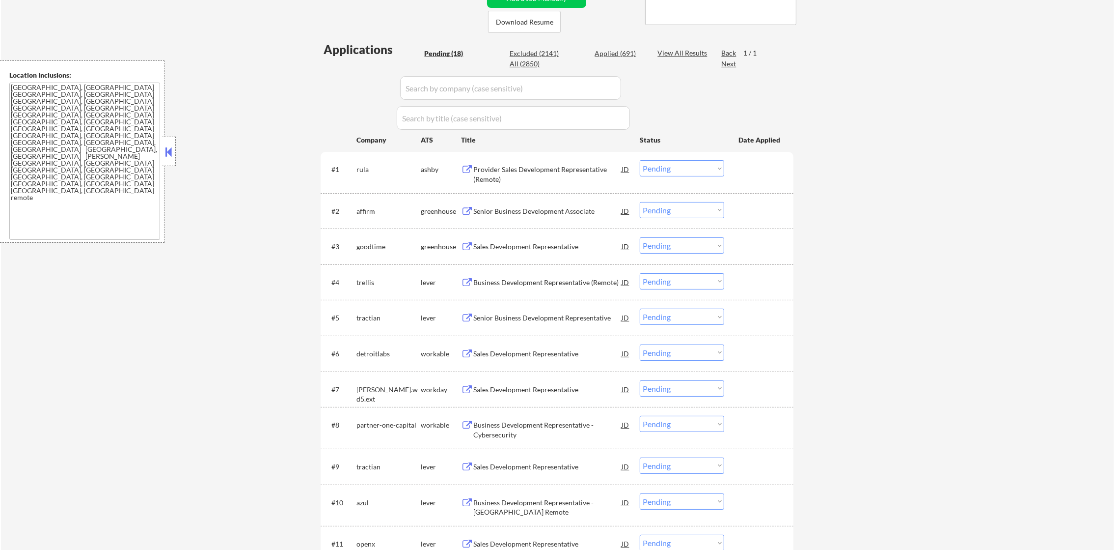
click at [518, 169] on div "Provider Sales Development Representative (Remote)" at bounding box center [547, 174] width 148 height 19
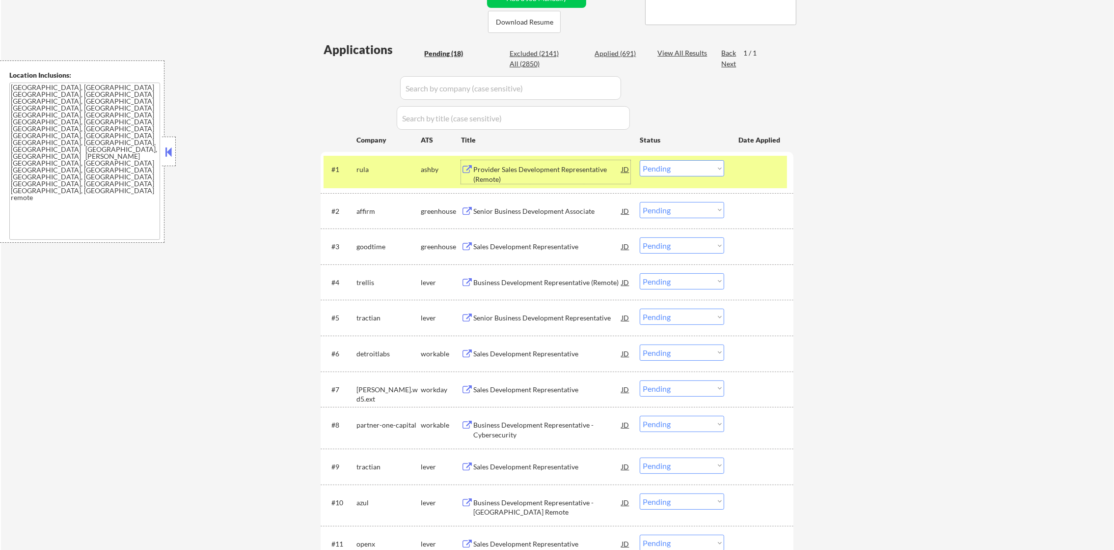
click at [673, 166] on select "Choose an option... Pending Applied Excluded (Questions) Excluded (Expired) Exc…" at bounding box center [682, 168] width 84 height 16
click at [640, 160] on select "Choose an option... Pending Applied Excluded (Questions) Excluded (Expired) Exc…" at bounding box center [682, 168] width 84 height 16
click at [377, 162] on div "rula" at bounding box center [389, 169] width 64 height 18
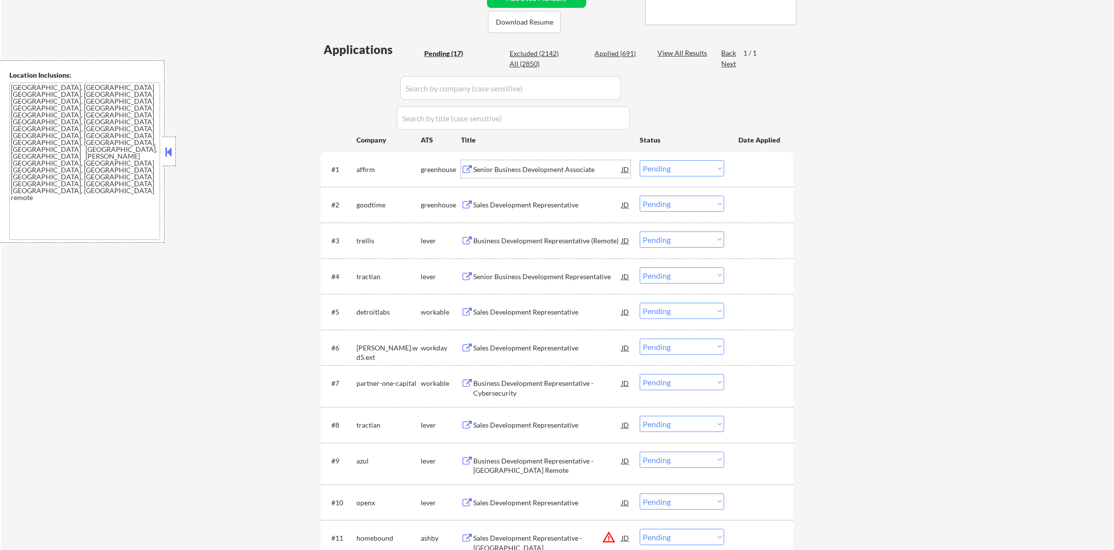
click at [568, 168] on div "Senior Business Development Associate" at bounding box center [547, 170] width 148 height 10
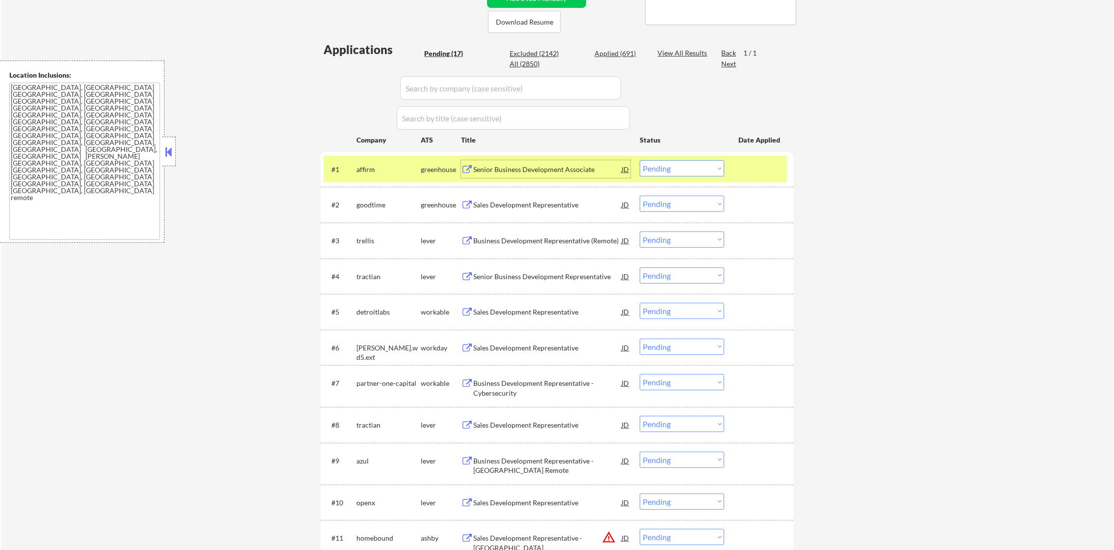
click at [657, 168] on select "Choose an option... Pending Applied Excluded (Questions) Excluded (Expired) Exc…" at bounding box center [682, 168] width 84 height 16
click at [640, 160] on select "Choose an option... Pending Applied Excluded (Questions) Excluded (Expired) Exc…" at bounding box center [682, 168] width 84 height 16
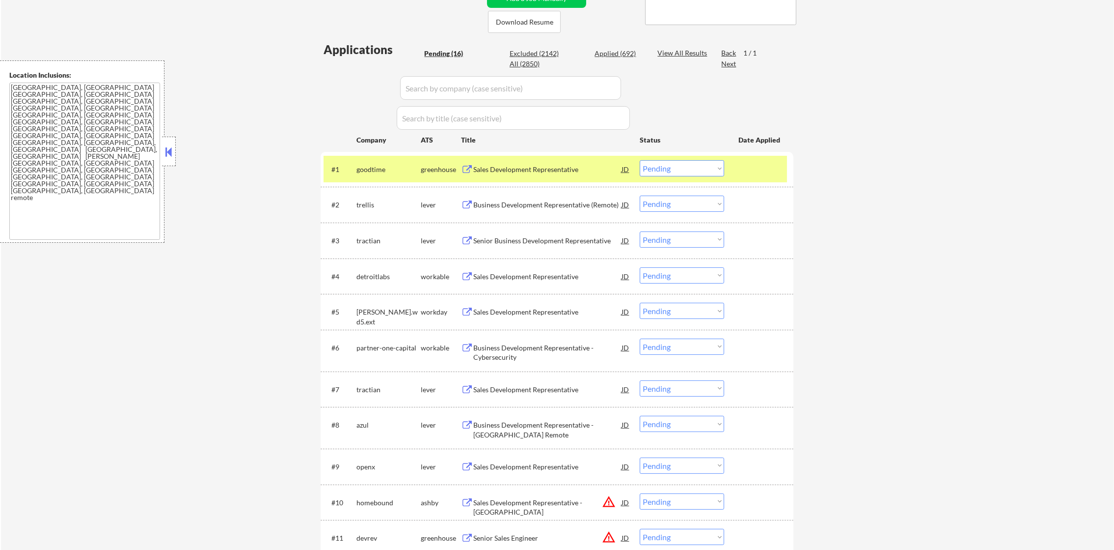
click at [375, 168] on div "goodtime" at bounding box center [389, 170] width 64 height 10
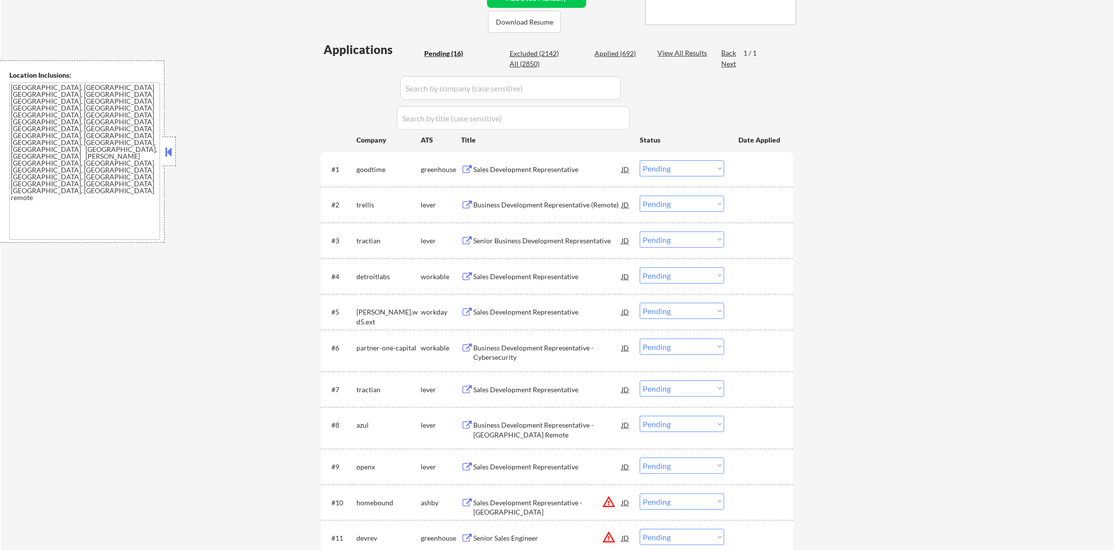
click at [526, 168] on div "Sales Development Representative" at bounding box center [547, 170] width 148 height 10
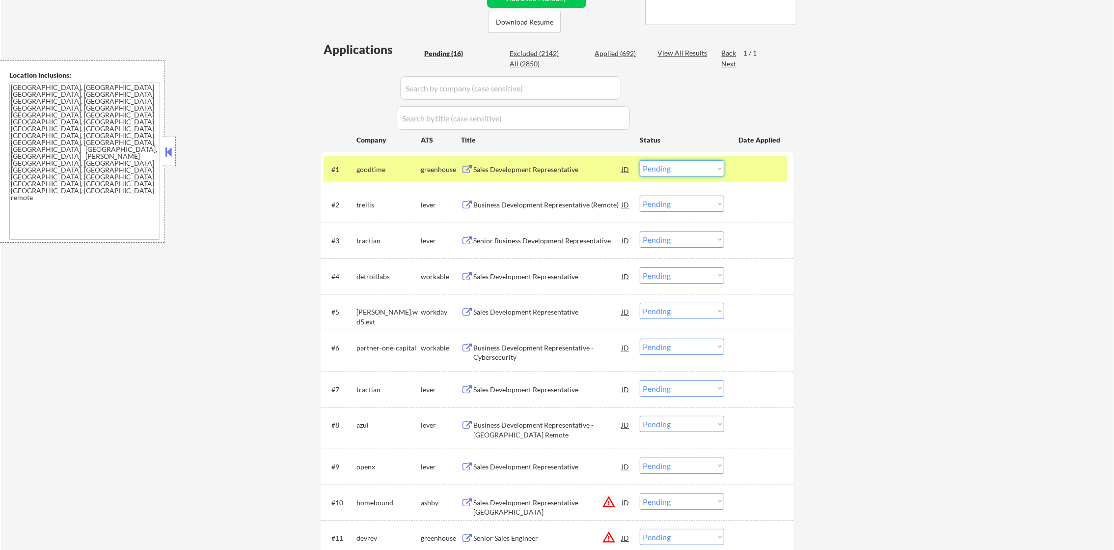
drag, startPoint x: 679, startPoint y: 165, endPoint x: 677, endPoint y: 177, distance: 12.9
click at [677, 166] on select "Choose an option... Pending Applied Excluded (Questions) Excluded (Expired) Exc…" at bounding box center [682, 168] width 84 height 16
click at [640, 160] on select "Choose an option... Pending Applied Excluded (Questions) Excluded (Expired) Exc…" at bounding box center [682, 168] width 84 height 16
click at [392, 183] on div "#1 goodtime greenhouse Sales Development Representative [PERSON_NAME] an option…" at bounding box center [557, 169] width 473 height 35
click at [368, 157] on div "#1 goodtime greenhouse Sales Development Representative [PERSON_NAME] an option…" at bounding box center [556, 169] width 464 height 27
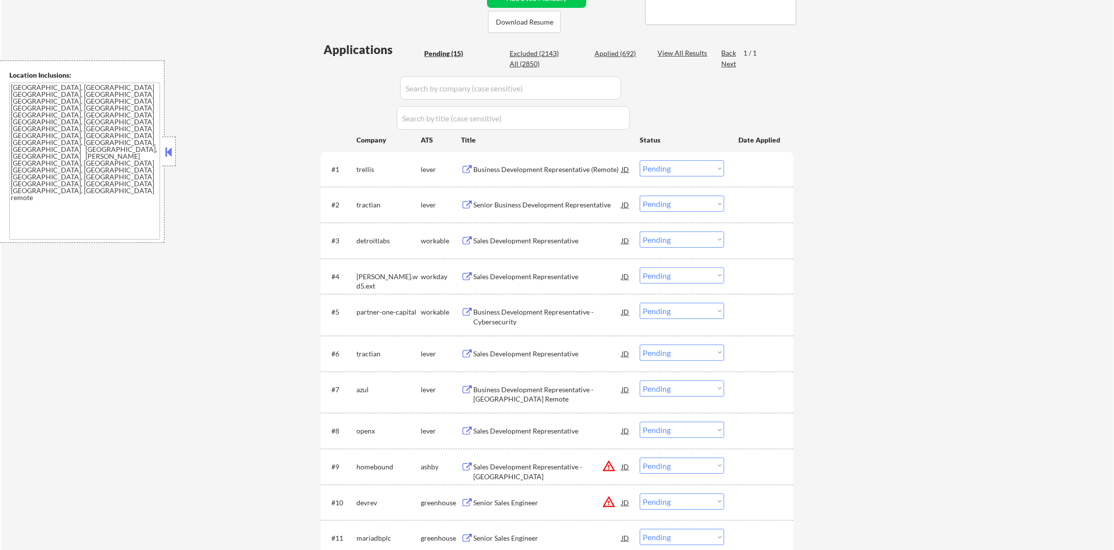
click at [522, 166] on div "Business Development Representative (Remote)" at bounding box center [547, 170] width 148 height 10
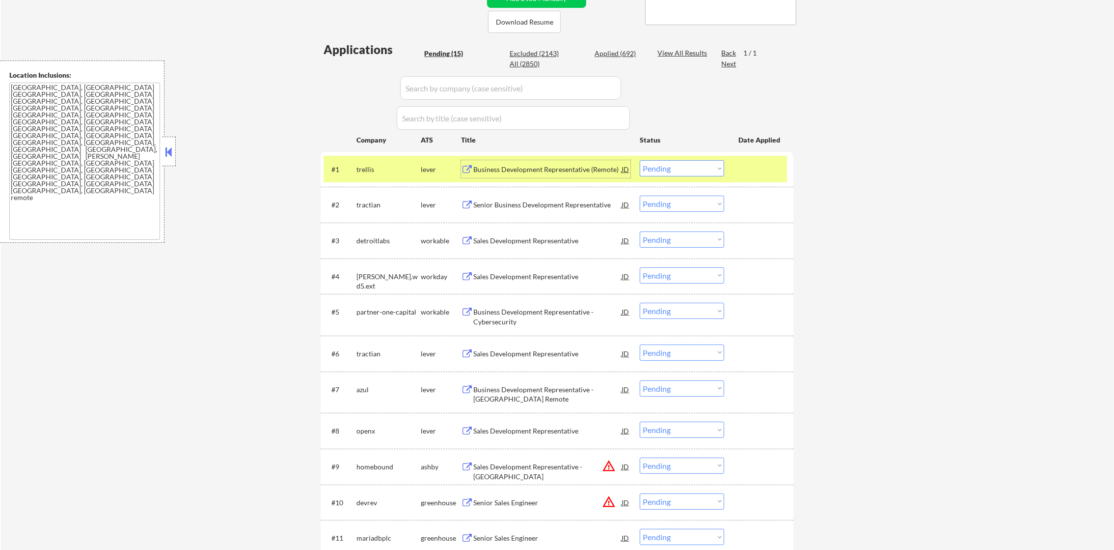
drag, startPoint x: 677, startPoint y: 171, endPoint x: 679, endPoint y: 177, distance: 5.6
click at [677, 171] on select "Choose an option... Pending Applied Excluded (Questions) Excluded (Expired) Exc…" at bounding box center [682, 168] width 84 height 16
click at [640, 160] on select "Choose an option... Pending Applied Excluded (Questions) Excluded (Expired) Exc…" at bounding box center [682, 168] width 84 height 16
click at [372, 172] on div "trellis" at bounding box center [389, 170] width 64 height 10
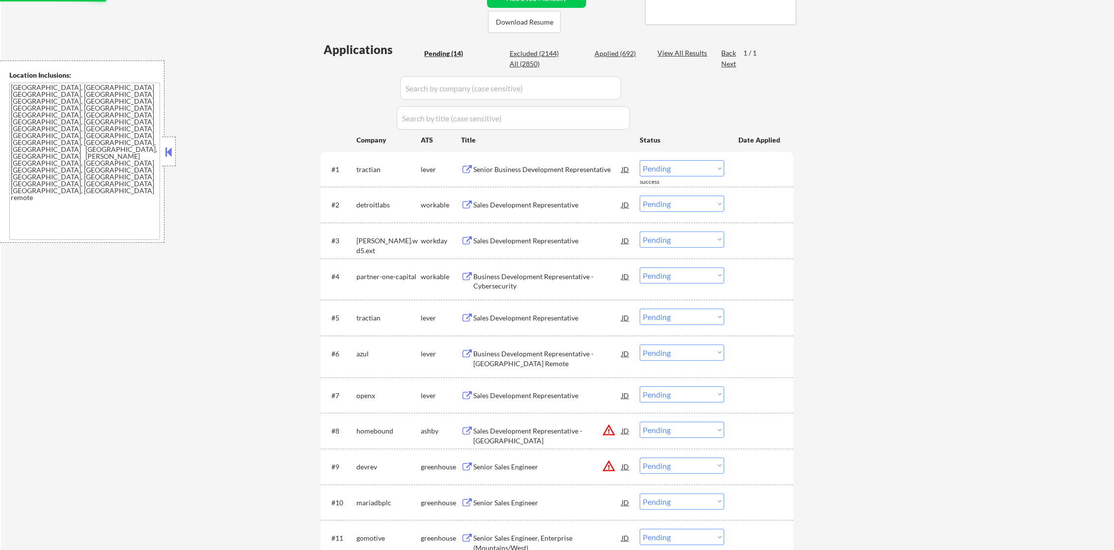
drag, startPoint x: 547, startPoint y: 153, endPoint x: 543, endPoint y: 165, distance: 12.4
click at [547, 154] on div "#1 tractian lever Senior Business Development Representative [PERSON_NAME] an o…" at bounding box center [557, 169] width 473 height 35
click at [543, 165] on div "Senior Business Development Representative" at bounding box center [547, 170] width 148 height 10
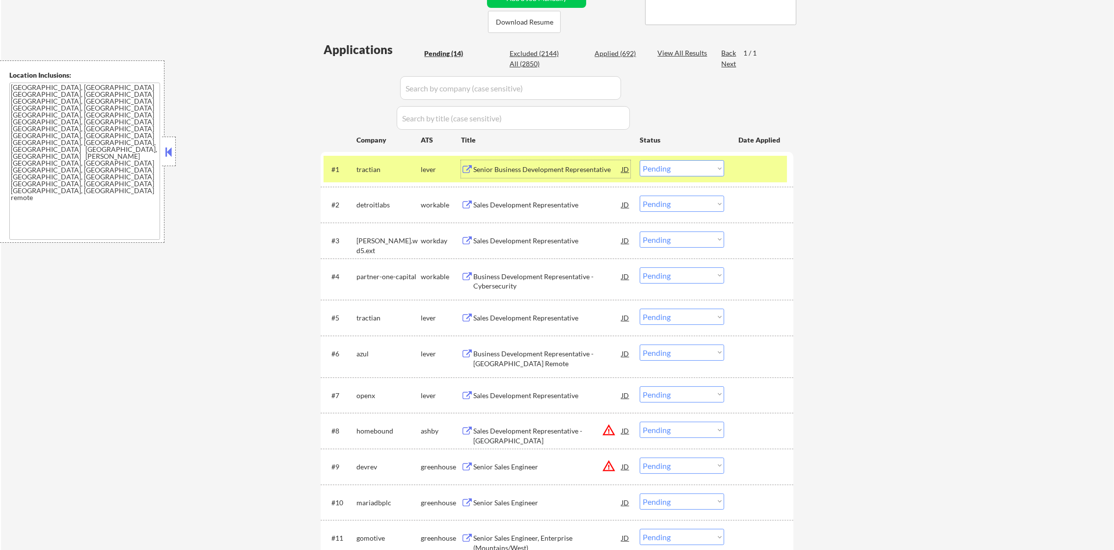
click at [694, 164] on select "Choose an option... Pending Applied Excluded (Questions) Excluded (Expired) Exc…" at bounding box center [682, 168] width 84 height 16
click at [640, 160] on select "Choose an option... Pending Applied Excluded (Questions) Excluded (Expired) Exc…" at bounding box center [682, 168] width 84 height 16
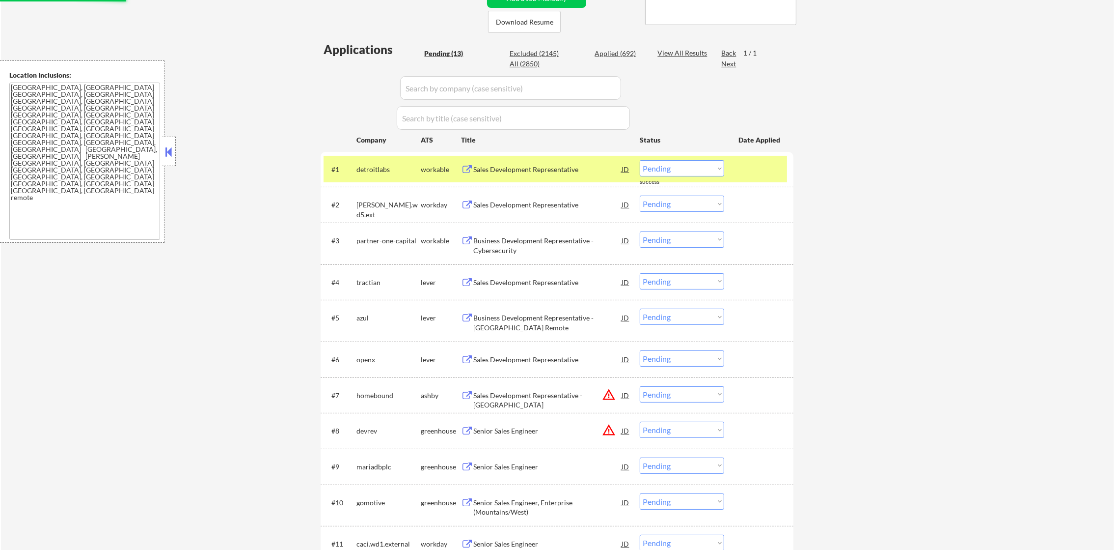
click at [365, 172] on div "detroitlabs" at bounding box center [389, 170] width 64 height 10
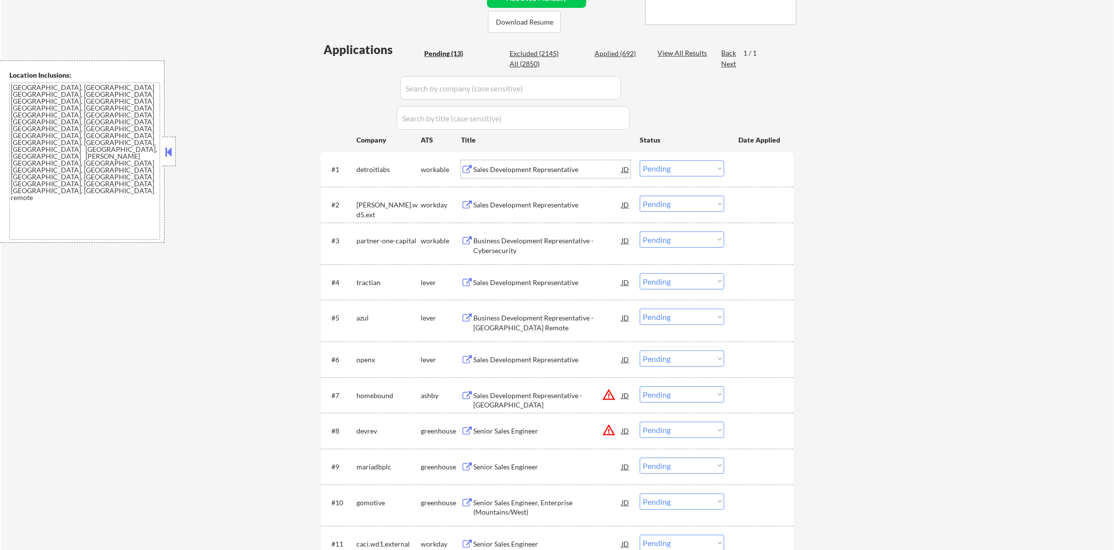
click at [561, 165] on div "Sales Development Representative" at bounding box center [547, 170] width 148 height 10
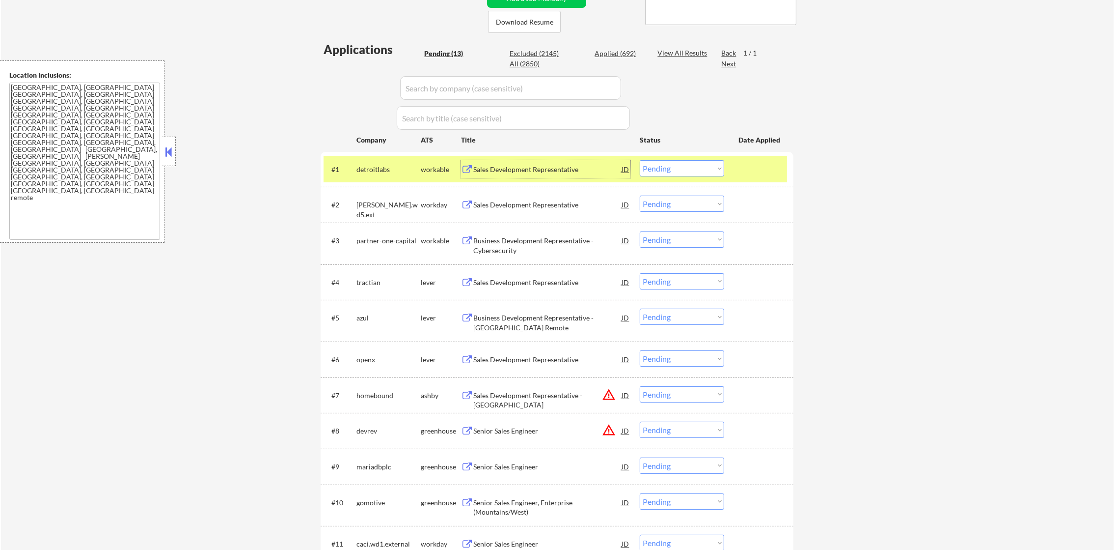
click at [653, 165] on select "Choose an option... Pending Applied Excluded (Questions) Excluded (Expired) Exc…" at bounding box center [682, 168] width 84 height 16
click at [640, 160] on select "Choose an option... Pending Applied Excluded (Questions) Excluded (Expired) Exc…" at bounding box center [682, 168] width 84 height 16
click at [354, 159] on div "#1 detroitlabs workable Sales Development Representative [PERSON_NAME] an optio…" at bounding box center [556, 169] width 464 height 27
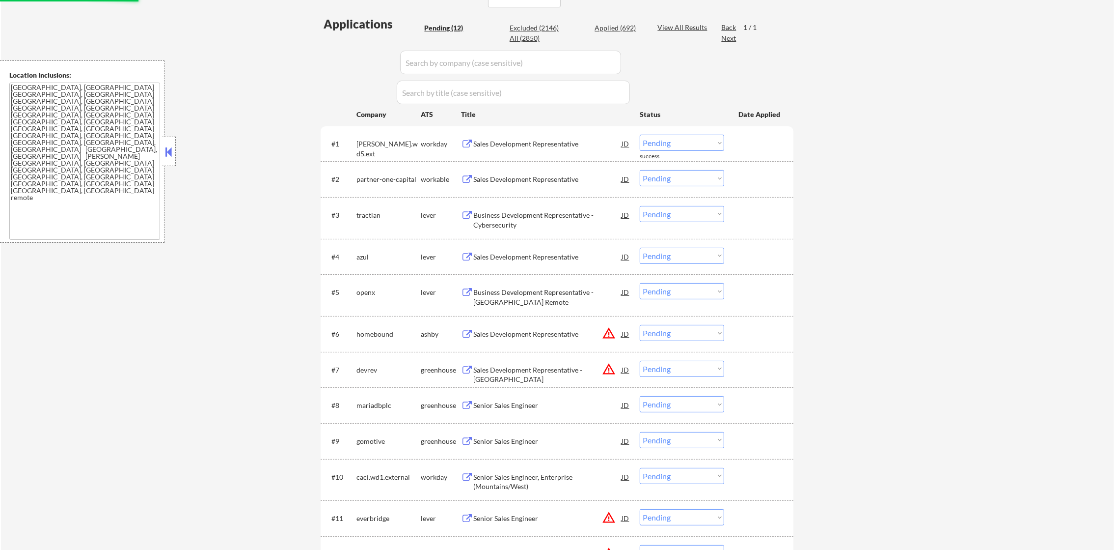
scroll to position [246, 0]
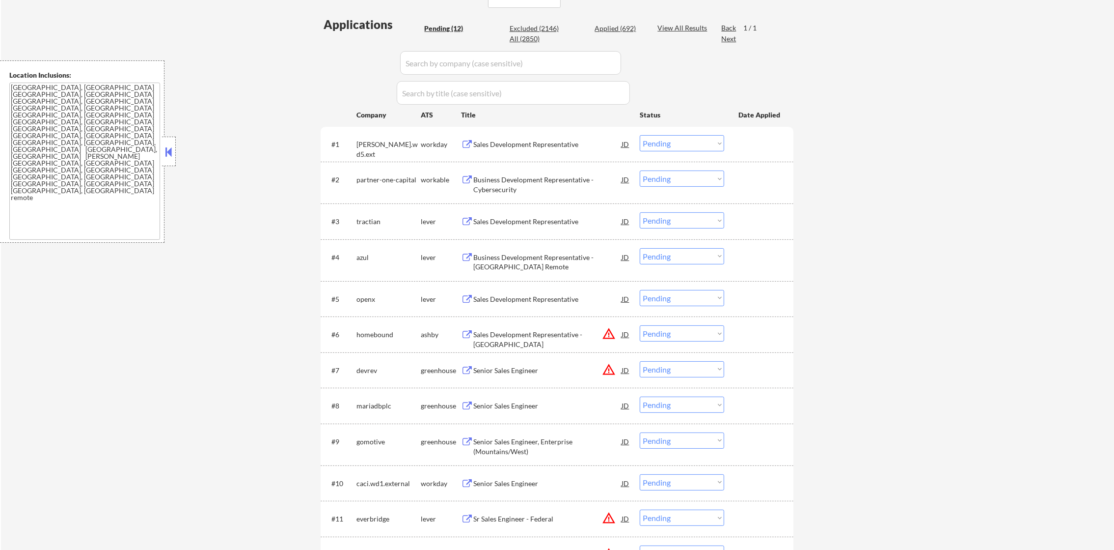
click at [577, 145] on div "Sales Development Representative" at bounding box center [547, 144] width 148 height 10
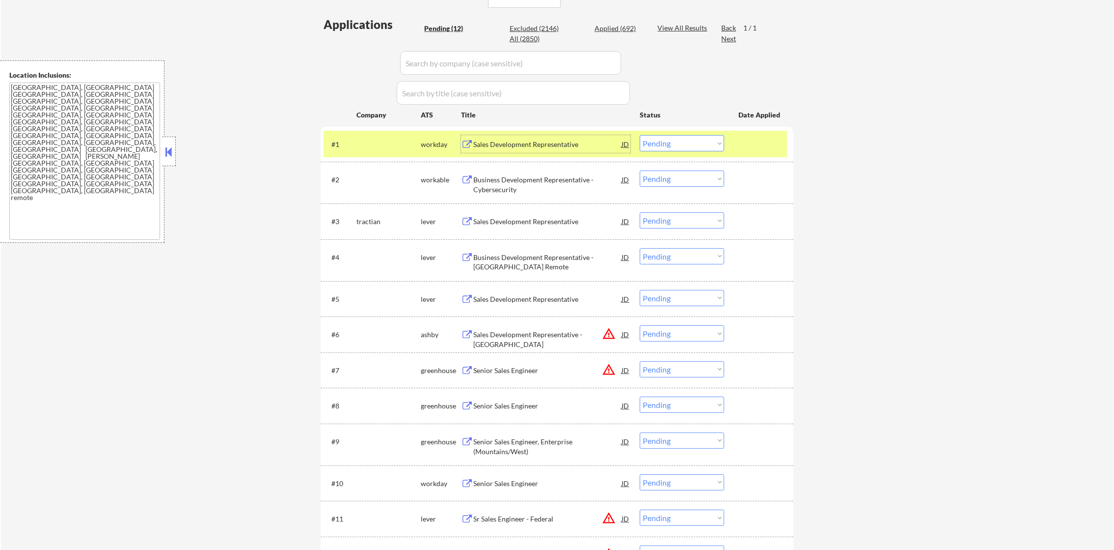
click at [656, 143] on select "Choose an option... Pending Applied Excluded (Questions) Excluded (Expired) Exc…" at bounding box center [682, 143] width 84 height 16
click at [640, 135] on select "Choose an option... Pending Applied Excluded (Questions) Excluded (Expired) Exc…" at bounding box center [682, 143] width 84 height 16
click at [379, 144] on div at bounding box center [389, 144] width 64 height 18
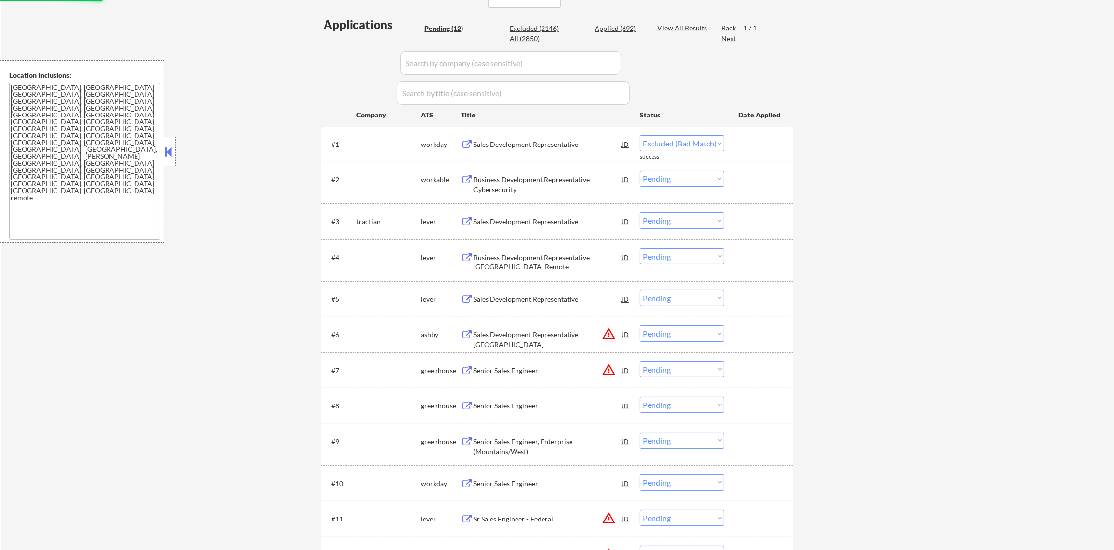
select select ""pending""
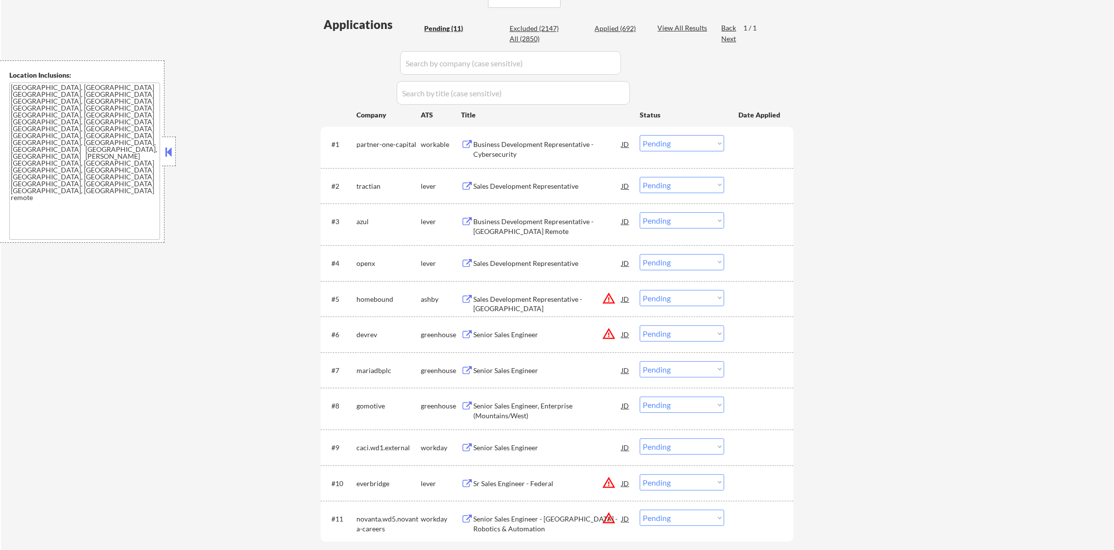
click at [528, 188] on div "Sales Development Representative" at bounding box center [547, 186] width 148 height 10
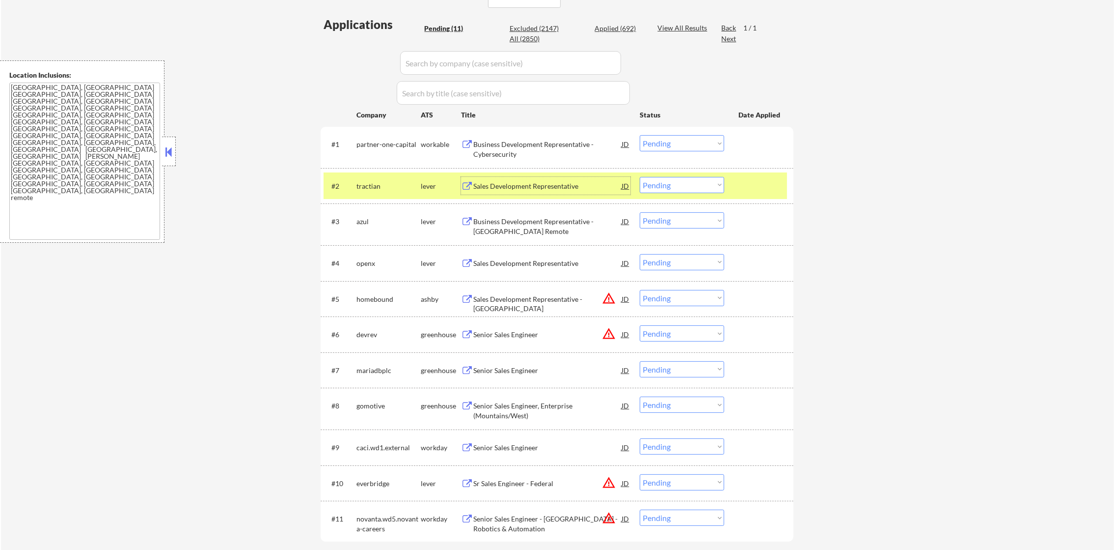
click at [665, 182] on select "Choose an option... Pending Applied Excluded (Questions) Excluded (Expired) Exc…" at bounding box center [682, 185] width 84 height 16
click at [640, 177] on select "Choose an option... Pending Applied Excluded (Questions) Excluded (Expired) Exc…" at bounding box center [682, 185] width 84 height 16
click at [402, 188] on div "tractian" at bounding box center [389, 186] width 64 height 10
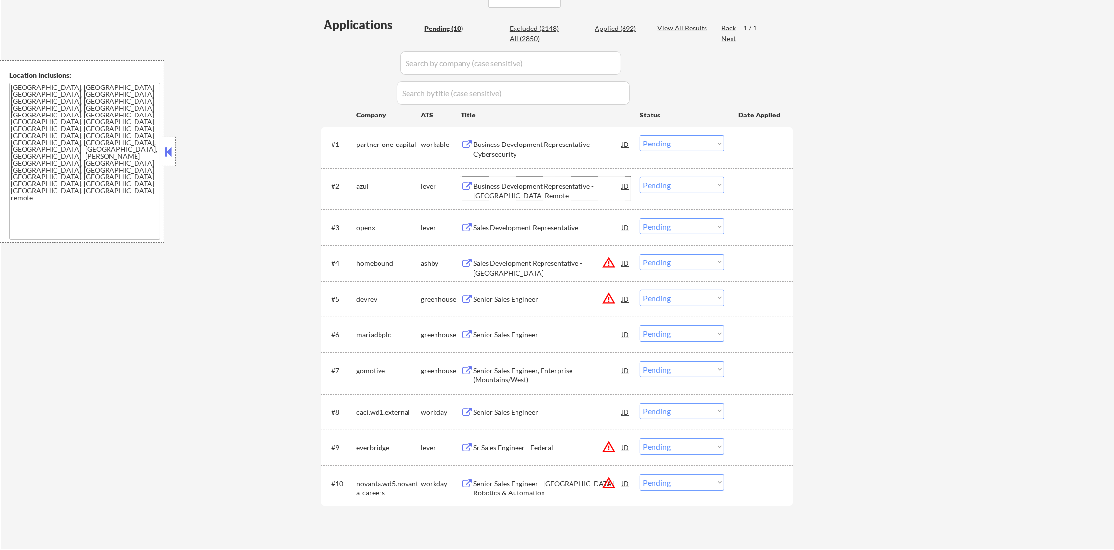
click at [532, 181] on div "Business Development Representative - [GEOGRAPHIC_DATA] Remote" at bounding box center [547, 190] width 148 height 19
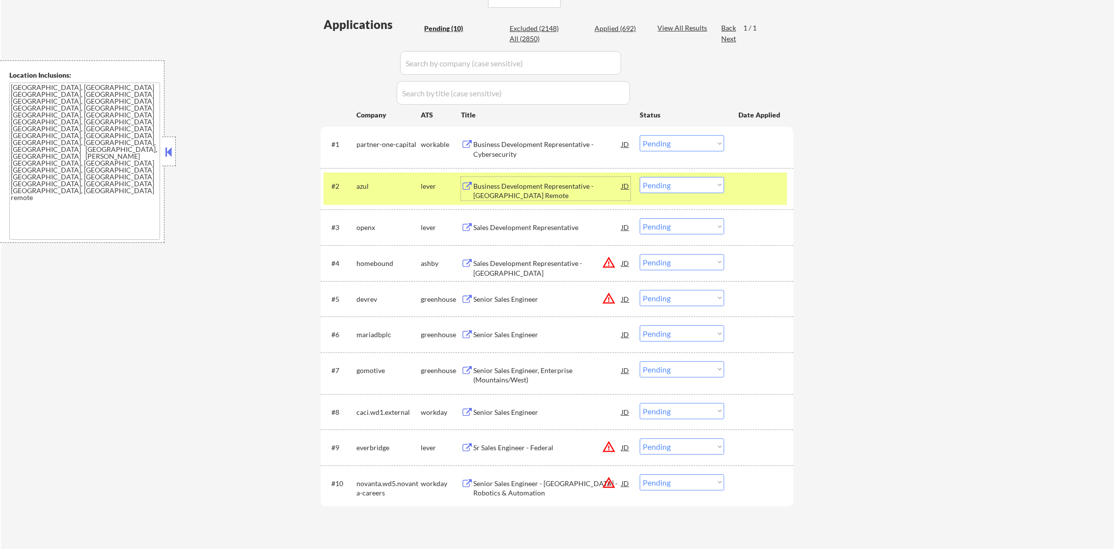
scroll to position [295, 0]
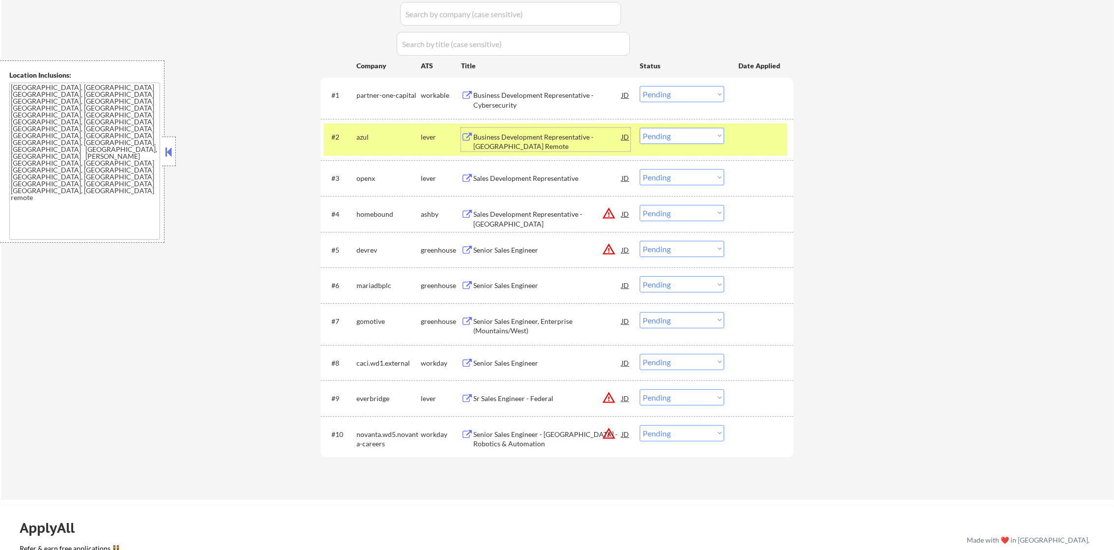
click at [673, 141] on select "Choose an option... Pending Applied Excluded (Questions) Excluded (Expired) Exc…" at bounding box center [682, 136] width 84 height 16
click at [640, 128] on select "Choose an option... Pending Applied Excluded (Questions) Excluded (Expired) Exc…" at bounding box center [682, 136] width 84 height 16
click at [374, 138] on div "azul" at bounding box center [389, 137] width 64 height 10
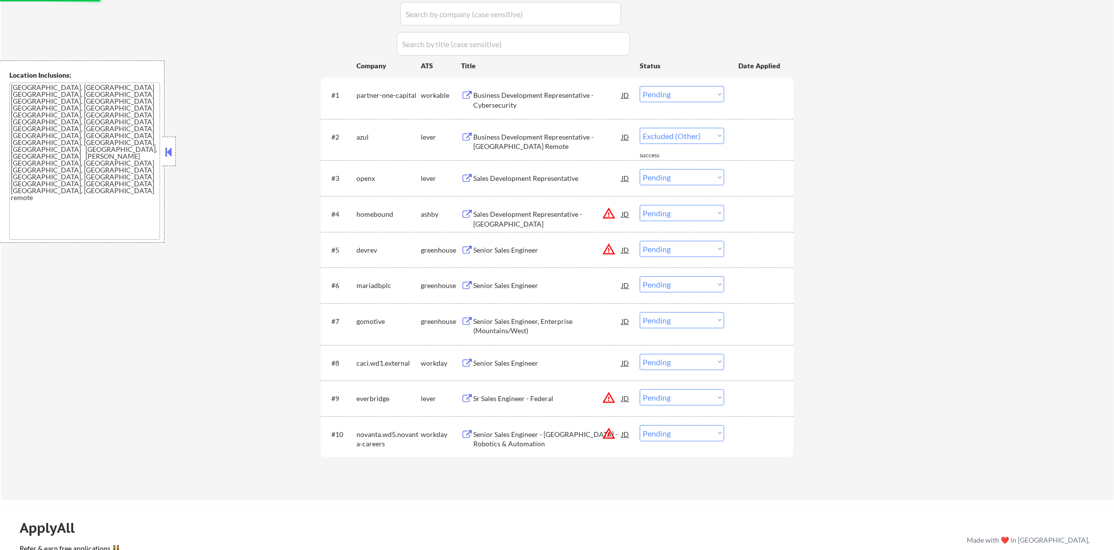
select select ""pending""
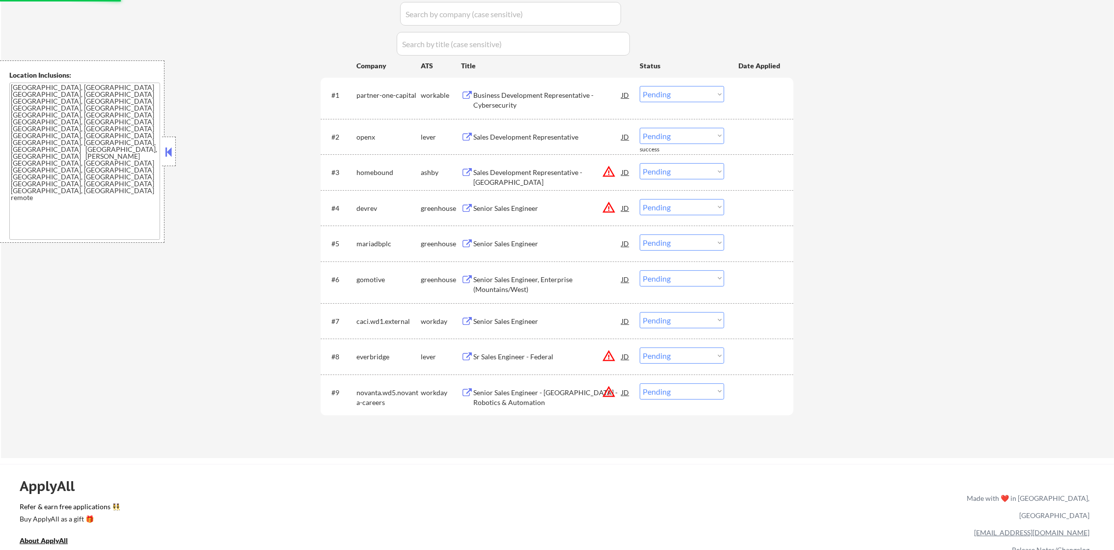
click at [662, 386] on select "Choose an option... Pending Applied Excluded (Questions) Excluded (Expired) Exc…" at bounding box center [682, 391] width 84 height 16
select select ""excluded__location_""
click at [640, 383] on select "Choose an option... Pending Applied Excluded (Questions) Excluded (Expired) Exc…" at bounding box center [682, 391] width 84 height 16
click at [674, 356] on select "Choose an option... Pending Applied Excluded (Questions) Excluded (Expired) Exc…" at bounding box center [682, 355] width 84 height 16
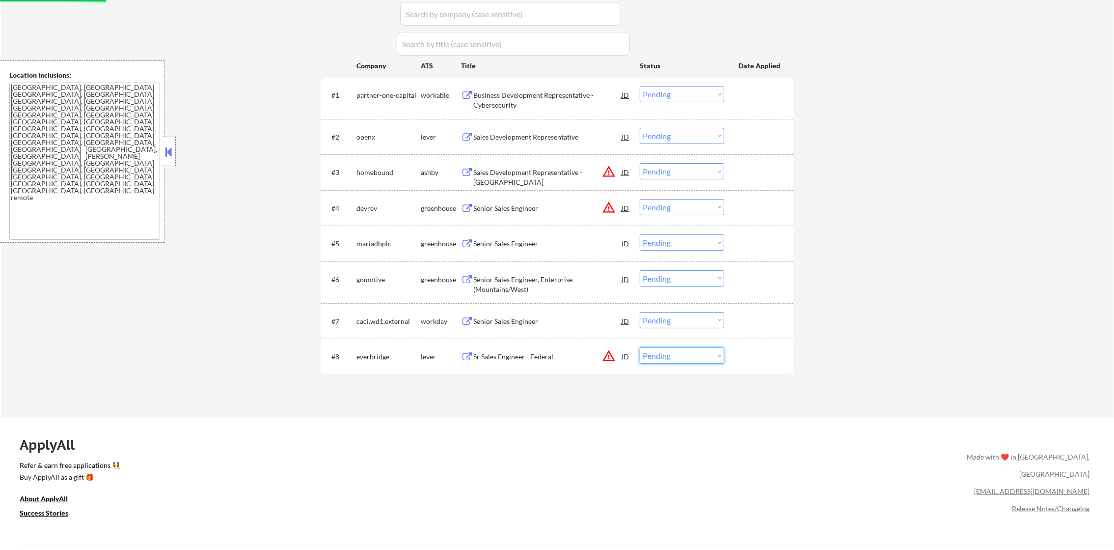
select select ""excluded__location_""
click at [640, 347] on select "Choose an option... Pending Applied Excluded (Questions) Excluded (Expired) Exc…" at bounding box center [682, 355] width 84 height 16
click at [697, 194] on div "#4 devrev greenhouse Senior Sales Engineer JD warning_amber Choose an option...…" at bounding box center [556, 207] width 464 height 27
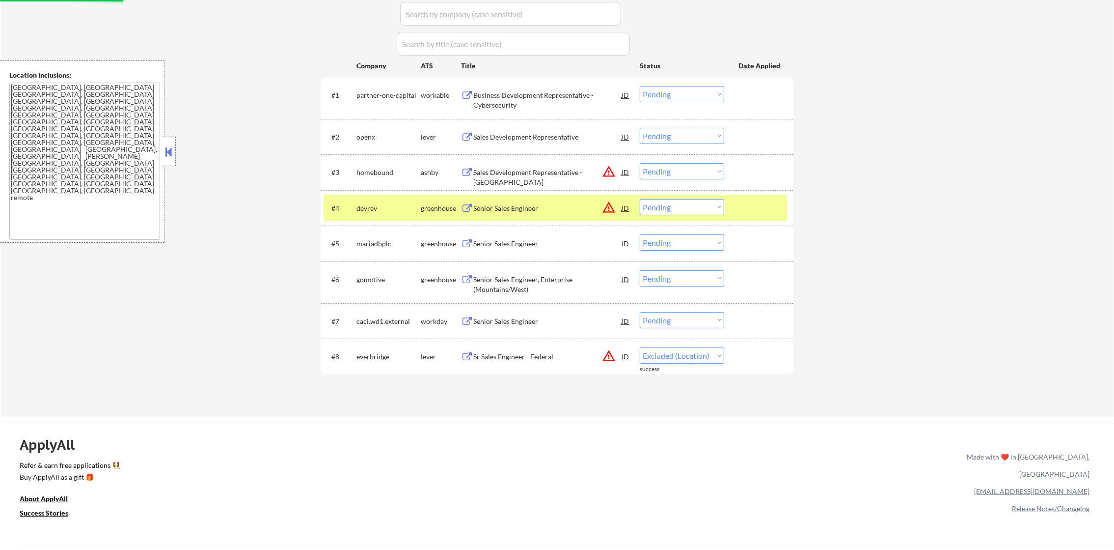
click at [698, 205] on select "Choose an option... Pending Applied Excluded (Questions) Excluded (Expired) Exc…" at bounding box center [682, 207] width 84 height 16
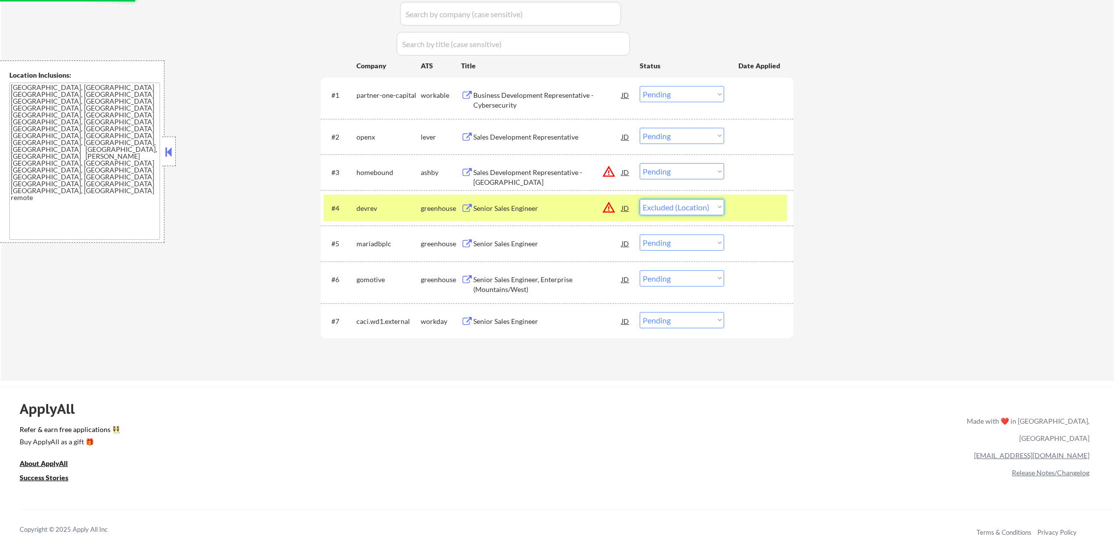
click at [640, 199] on select "Choose an option... Pending Applied Excluded (Questions) Excluded (Expired) Exc…" at bounding box center [682, 207] width 84 height 16
click at [382, 204] on div "devrev" at bounding box center [389, 208] width 64 height 10
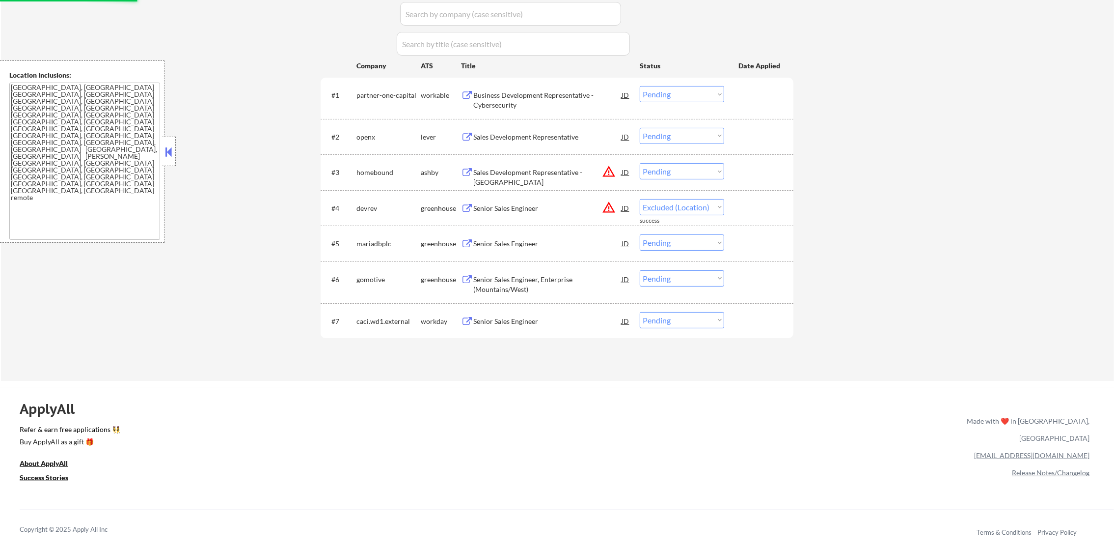
select select ""pending""
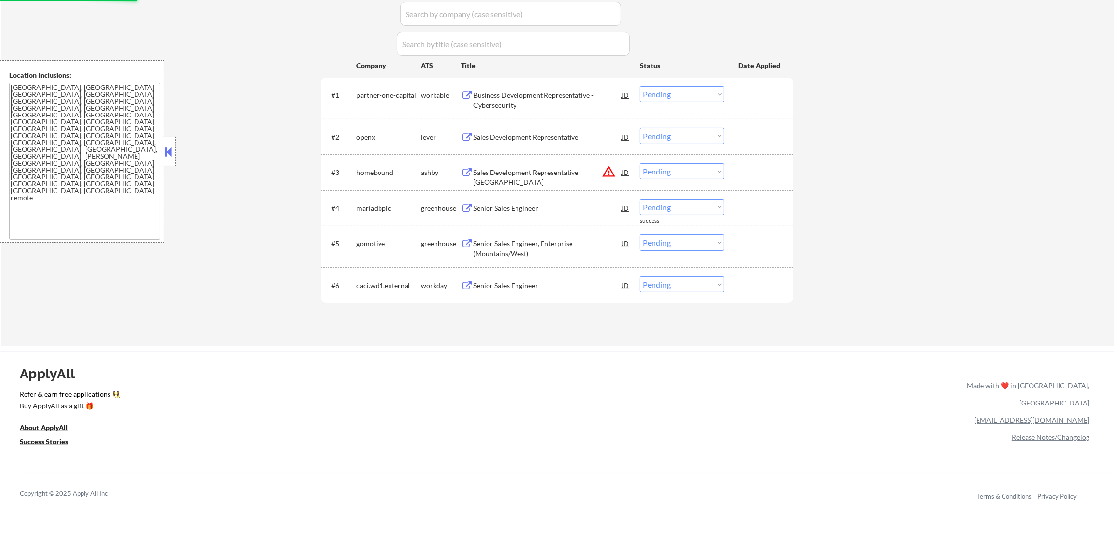
click at [714, 174] on select "Choose an option... Pending Applied Excluded (Questions) Excluded (Expired) Exc…" at bounding box center [682, 171] width 84 height 16
click at [640, 163] on select "Choose an option... Pending Applied Excluded (Questions) Excluded (Expired) Exc…" at bounding box center [682, 171] width 84 height 16
select select ""pending""
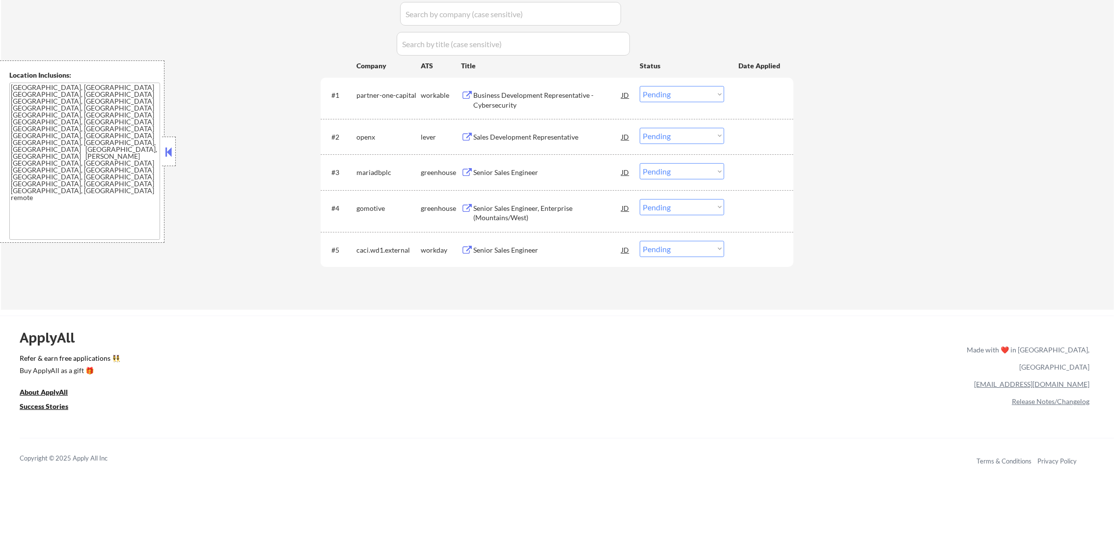
click at [533, 289] on div "Applications Pending (5) Excluded (2153) Applied (692) All (2850) View All Resu…" at bounding box center [557, 129] width 473 height 324
click at [526, 95] on div "Business Development Representative - Cybersecurity" at bounding box center [547, 99] width 148 height 19
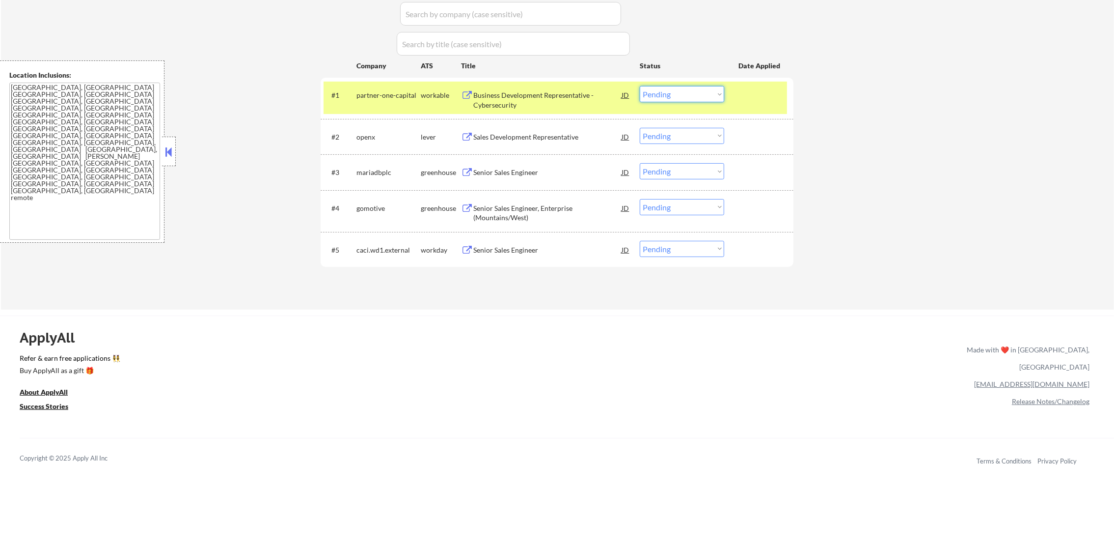
click at [664, 94] on select "Choose an option... Pending Applied Excluded (Questions) Excluded (Expired) Exc…" at bounding box center [682, 94] width 84 height 16
click at [640, 86] on select "Choose an option... Pending Applied Excluded (Questions) Excluded (Expired) Exc…" at bounding box center [682, 94] width 84 height 16
click at [385, 100] on div "partner-one-capital" at bounding box center [389, 95] width 64 height 18
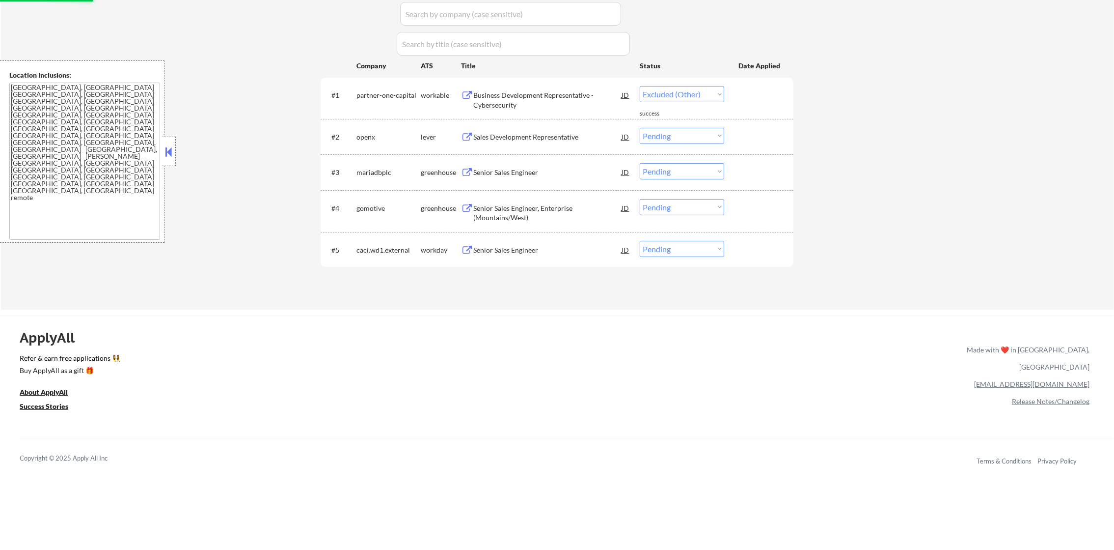
click at [534, 138] on div "Sales Development Representative" at bounding box center [547, 137] width 148 height 10
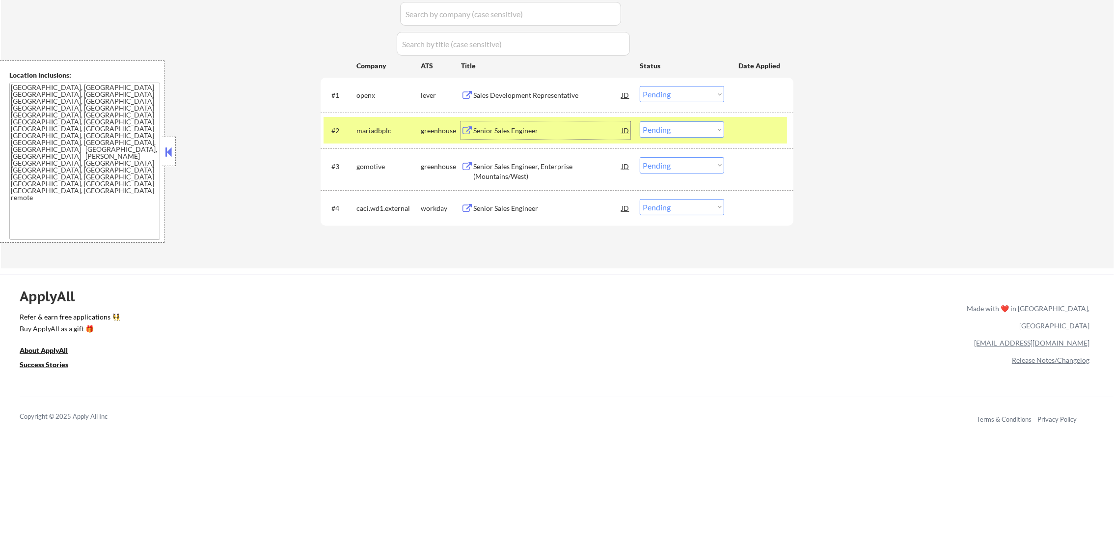
click at [390, 124] on div "mariadbplc" at bounding box center [389, 130] width 64 height 18
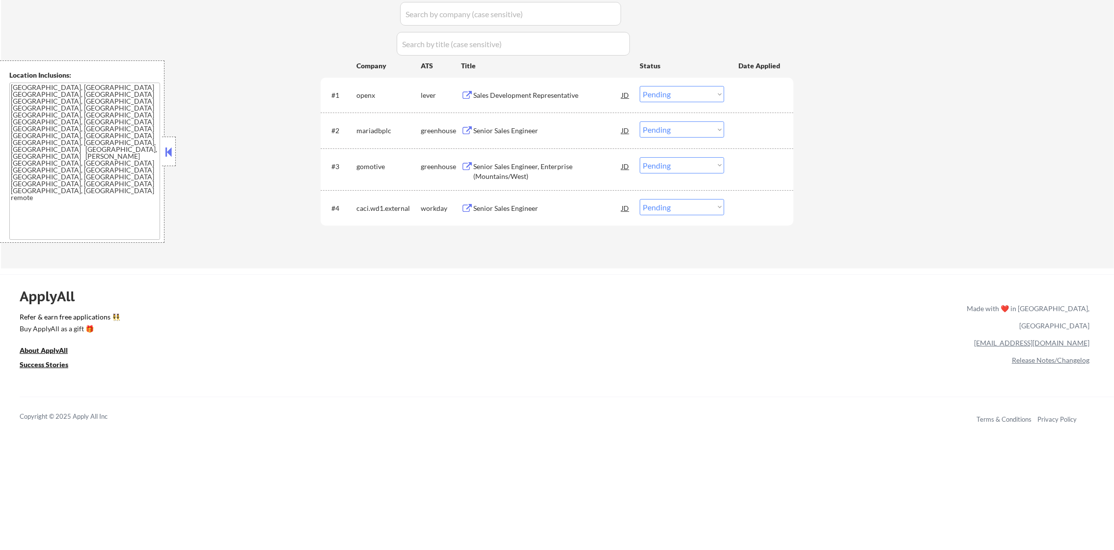
click at [369, 85] on div "#1 openx lever Sales Development Representative [PERSON_NAME] an option... Pend…" at bounding box center [556, 95] width 464 height 27
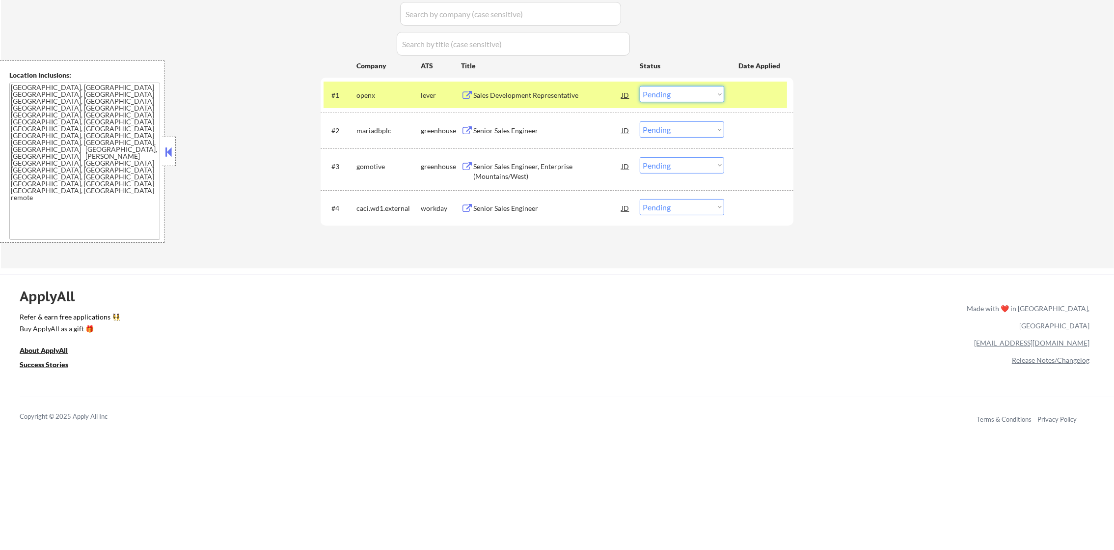
click at [693, 93] on select "Choose an option... Pending Applied Excluded (Questions) Excluded (Expired) Exc…" at bounding box center [682, 94] width 84 height 16
click at [685, 86] on select "Choose an option... Pending Applied Excluded (Questions) Excluded (Expired) Exc…" at bounding box center [682, 94] width 84 height 16
click at [640, 86] on select "Choose an option... Pending Applied Excluded (Questions) Excluded (Expired) Exc…" at bounding box center [682, 94] width 84 height 16
click at [384, 98] on div "openx" at bounding box center [389, 95] width 64 height 10
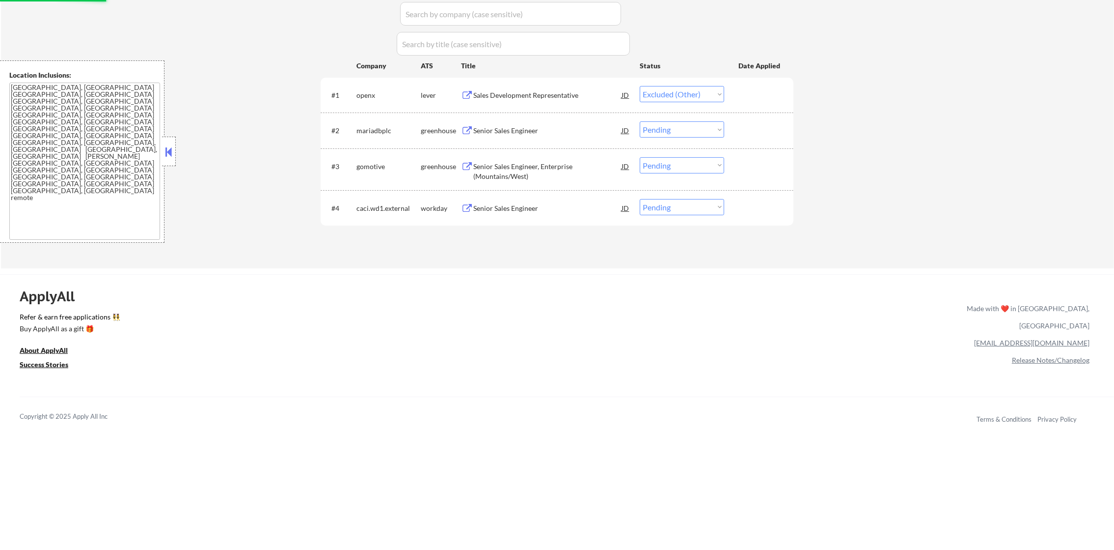
click at [530, 123] on div "Senior Sales Engineer" at bounding box center [547, 130] width 148 height 18
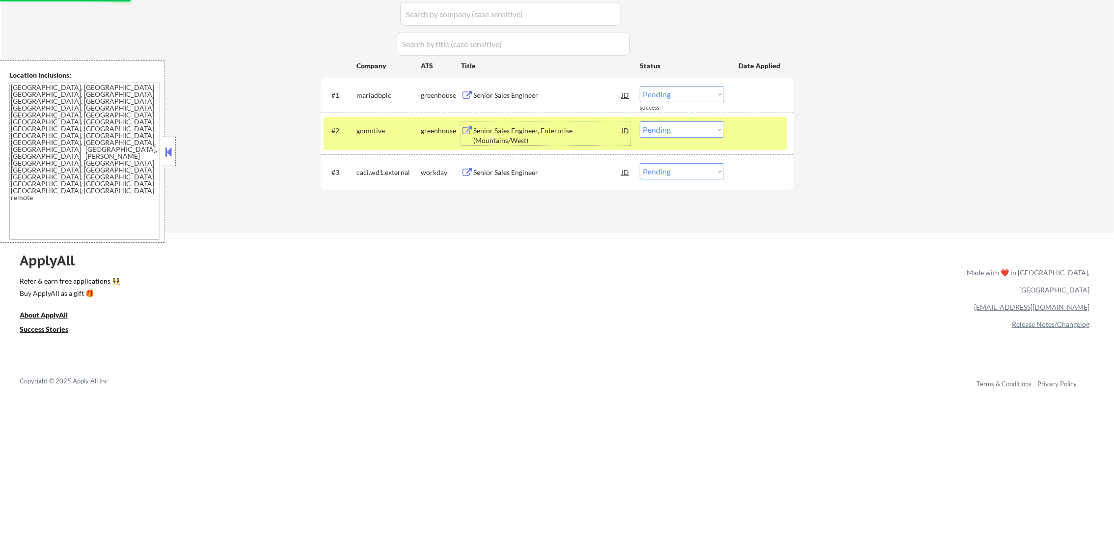
click at [370, 132] on div "gomotive" at bounding box center [389, 131] width 64 height 10
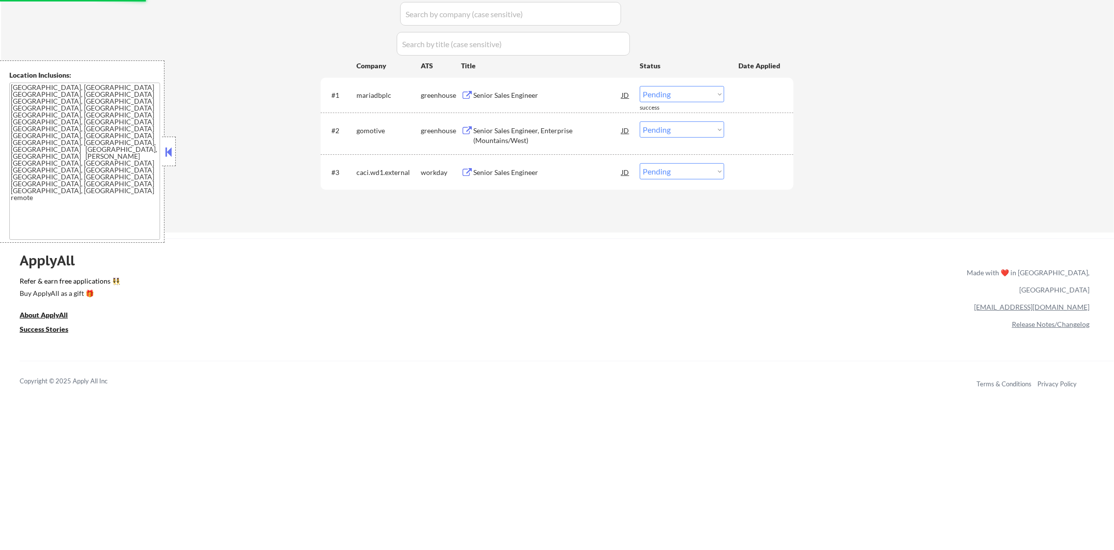
click at [379, 95] on div "mariadbplc" at bounding box center [389, 95] width 64 height 10
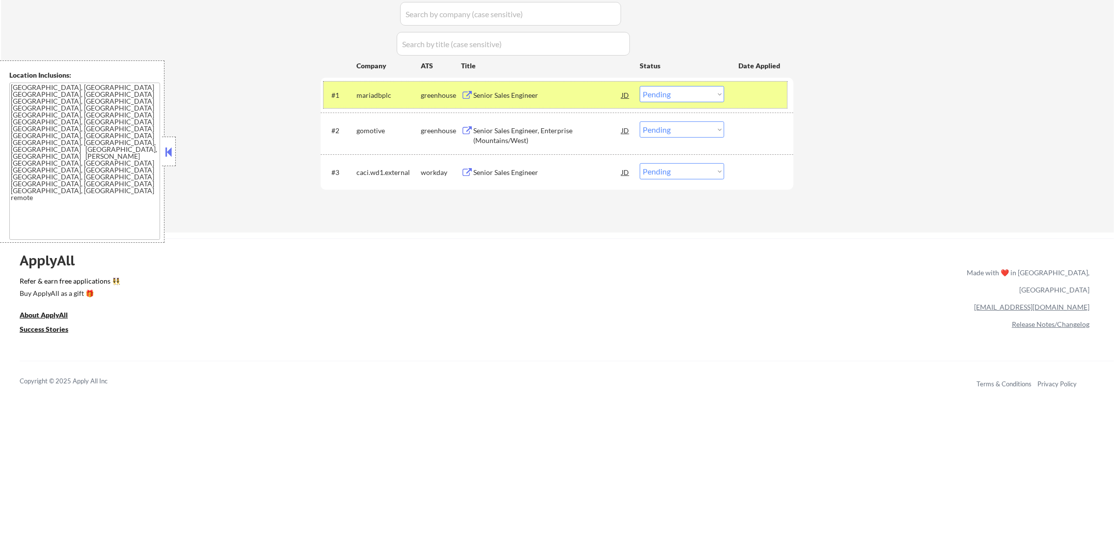
click at [679, 83] on div "#1 mariadbplc greenhouse Senior Sales Engineer JD Choose an option... Pending A…" at bounding box center [556, 95] width 464 height 27
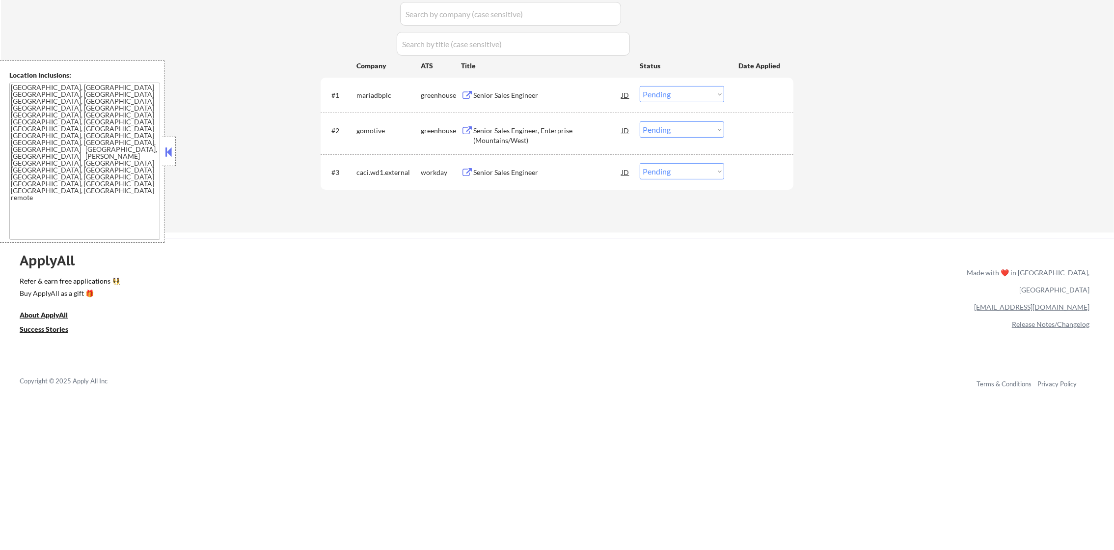
click at [679, 98] on select "Choose an option... Pending Applied Excluded (Questions) Excluded (Expired) Exc…" at bounding box center [682, 94] width 84 height 16
click at [640, 86] on select "Choose an option... Pending Applied Excluded (Questions) Excluded (Expired) Exc…" at bounding box center [682, 94] width 84 height 16
click at [553, 133] on div "Senior Sales Engineer, Enterprise (Mountains/West)" at bounding box center [547, 135] width 148 height 19
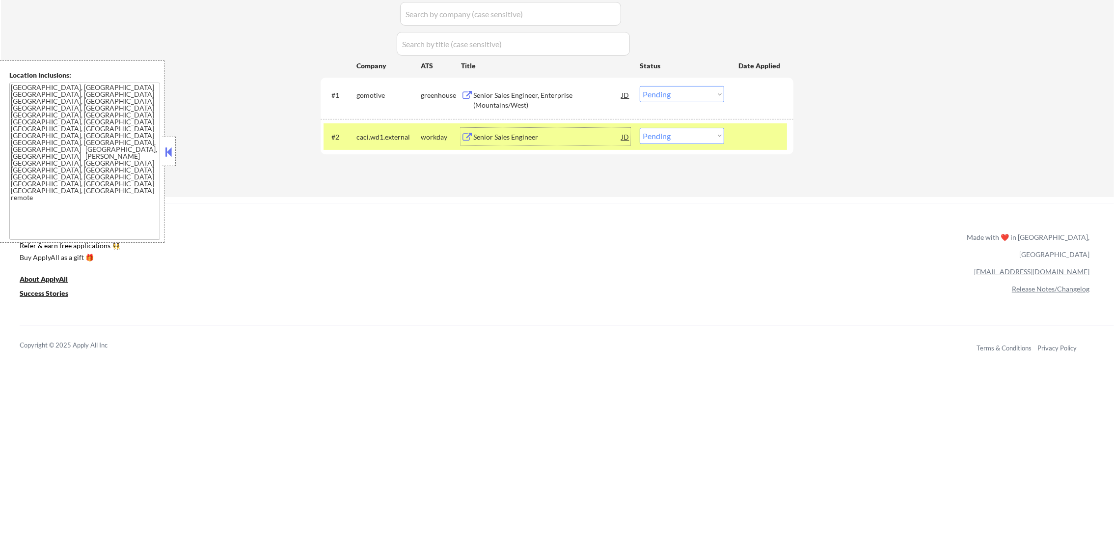
click at [711, 91] on select "Choose an option... Pending Applied Excluded (Questions) Excluded (Expired) Exc…" at bounding box center [682, 94] width 84 height 16
click at [640, 86] on select "Choose an option... Pending Applied Excluded (Questions) Excluded (Expired) Exc…" at bounding box center [682, 94] width 84 height 16
click at [364, 130] on div "caci.wd1.external" at bounding box center [389, 137] width 64 height 18
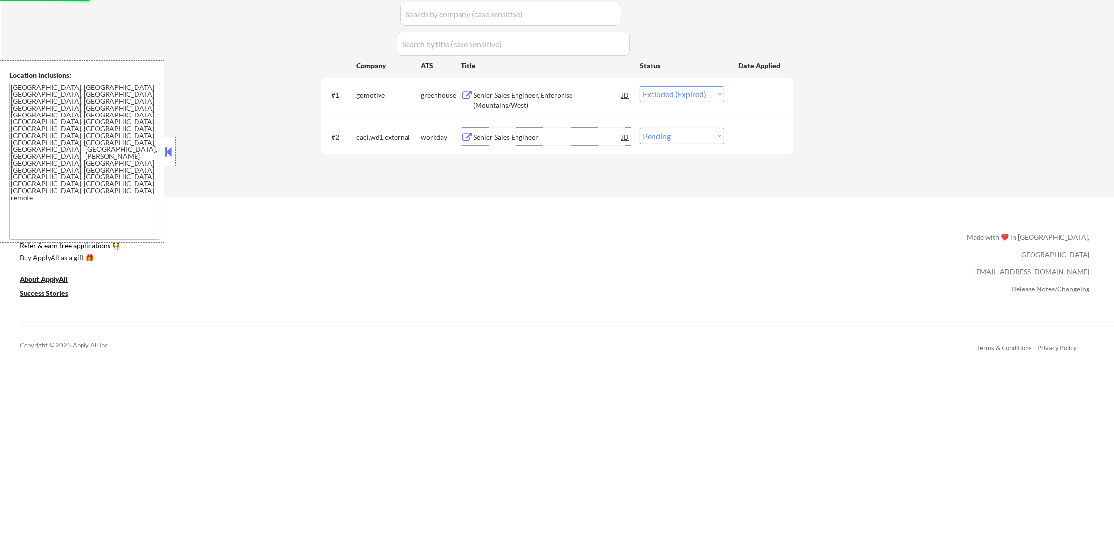
click at [543, 128] on div "Senior Sales Engineer" at bounding box center [547, 137] width 148 height 18
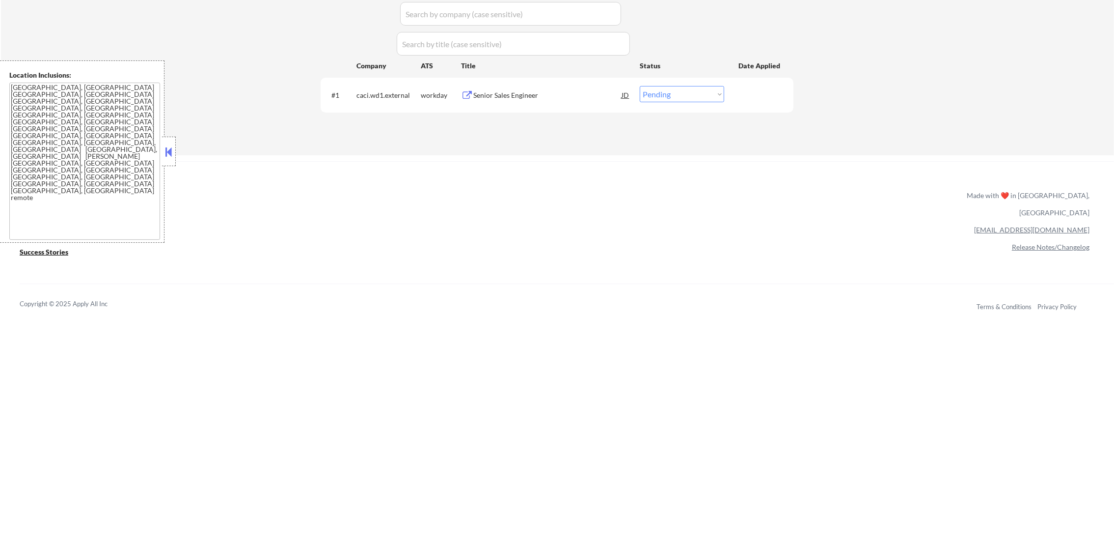
click at [680, 100] on select "Choose an option... Pending Applied Excluded (Questions) Excluded (Expired) Exc…" at bounding box center [682, 94] width 84 height 16
select select ""excluded__bad_match_""
click at [640, 86] on select "Choose an option... Pending Applied Excluded (Questions) Excluded (Expired) Exc…" at bounding box center [682, 94] width 84 height 16
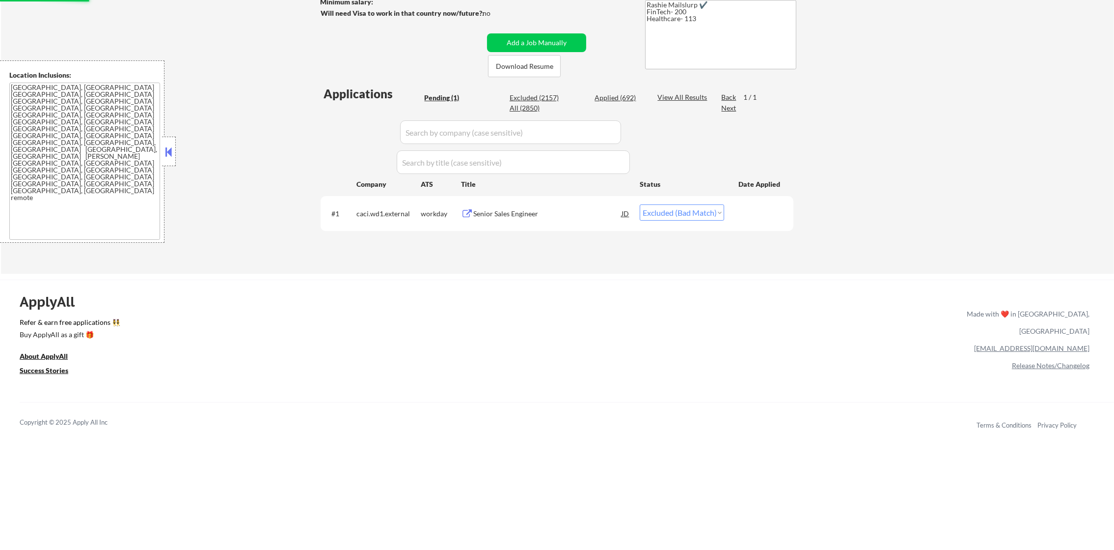
scroll to position [172, 0]
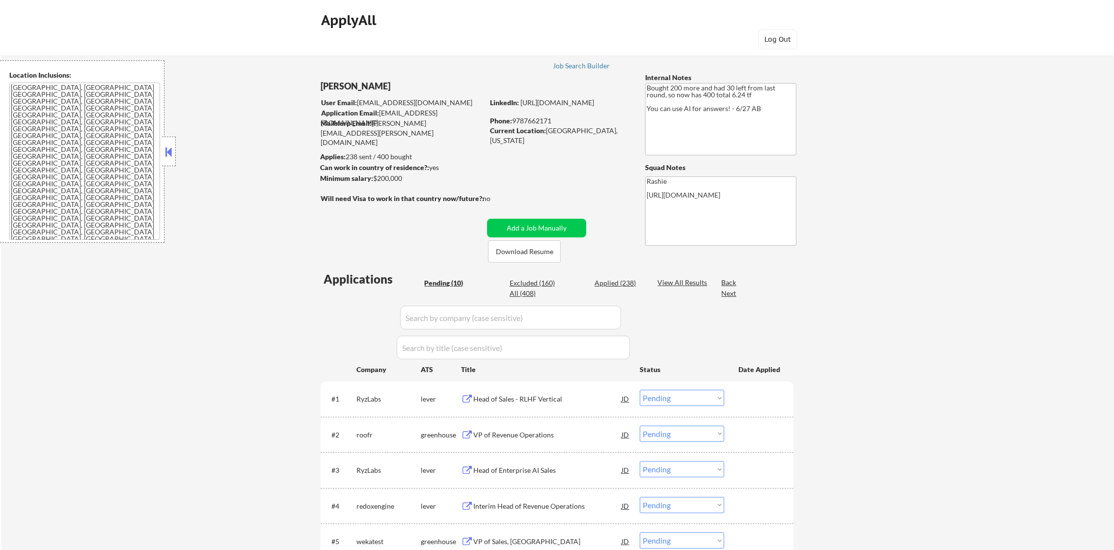
select select ""pending""
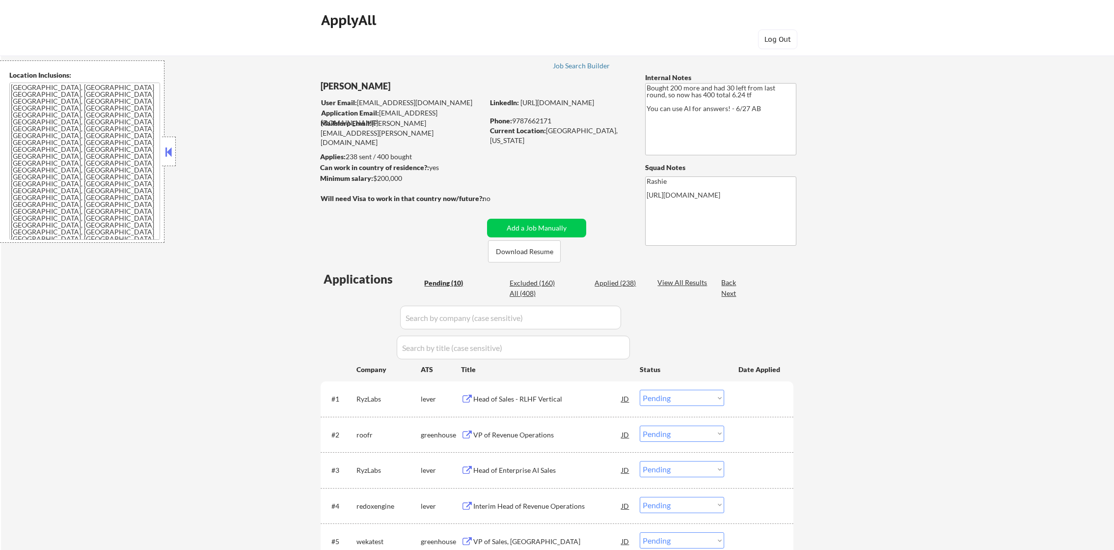
select select ""pending""
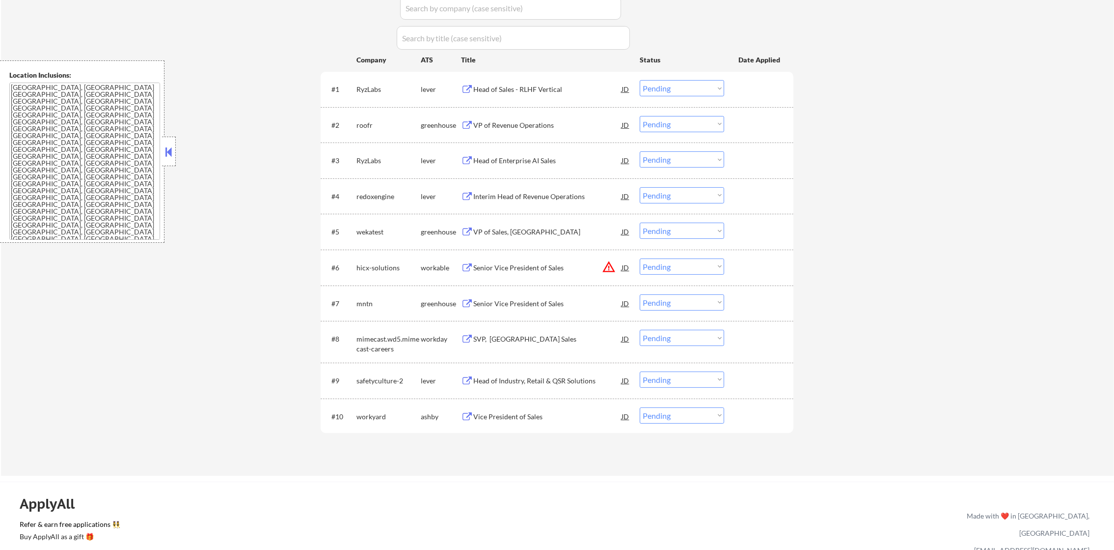
scroll to position [319, 0]
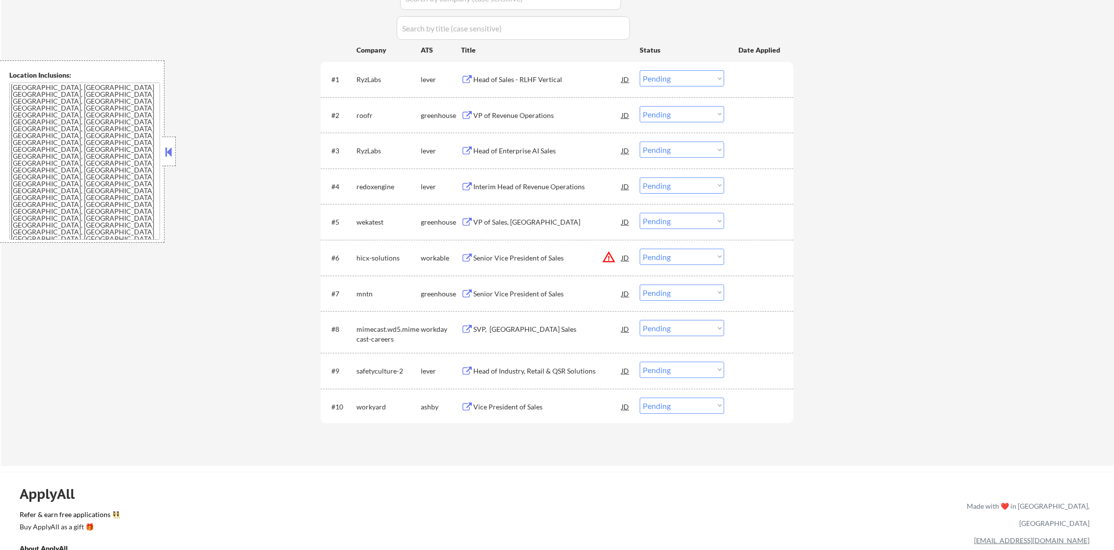
click at [610, 260] on button "warning_amber" at bounding box center [609, 257] width 14 height 14
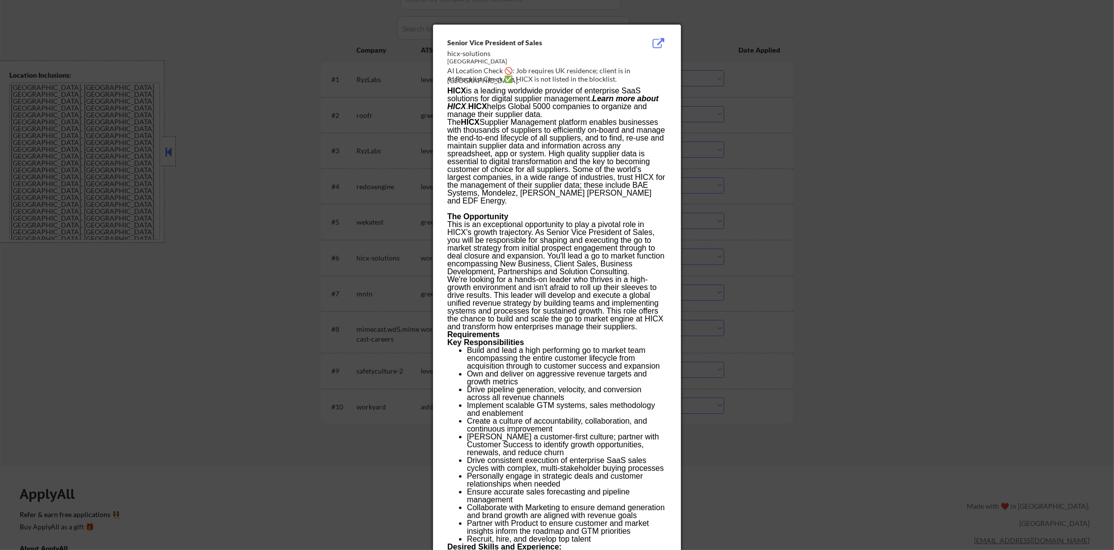
click at [750, 218] on div at bounding box center [557, 275] width 1114 height 550
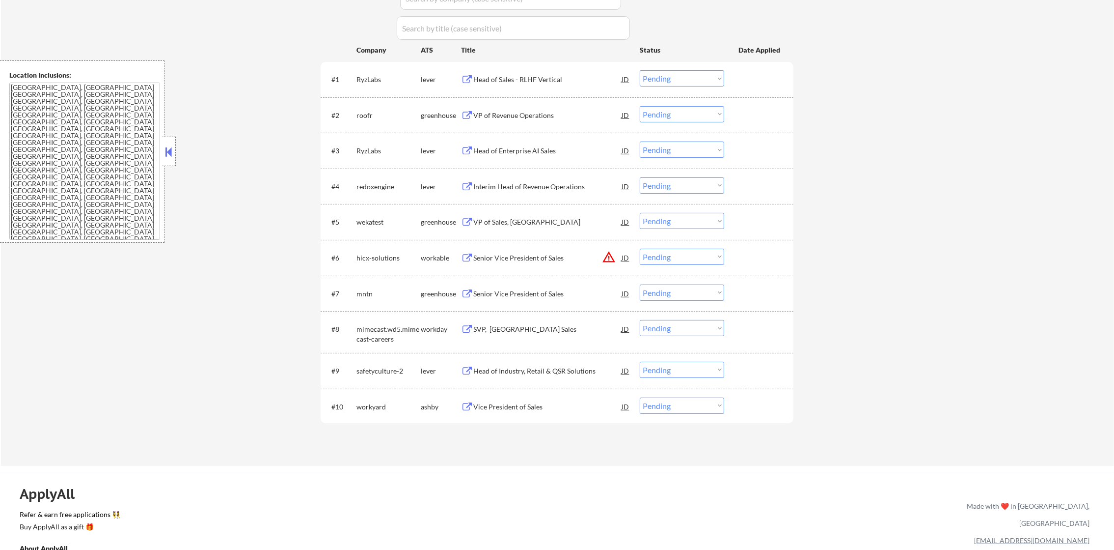
click at [717, 256] on select "Choose an option... Pending Applied Excluded (Questions) Excluded (Expired) Exc…" at bounding box center [682, 257] width 84 height 16
click at [640, 249] on select "Choose an option... Pending Applied Excluded (Questions) Excluded (Expired) Exc…" at bounding box center [682, 257] width 84 height 16
select select ""pending""
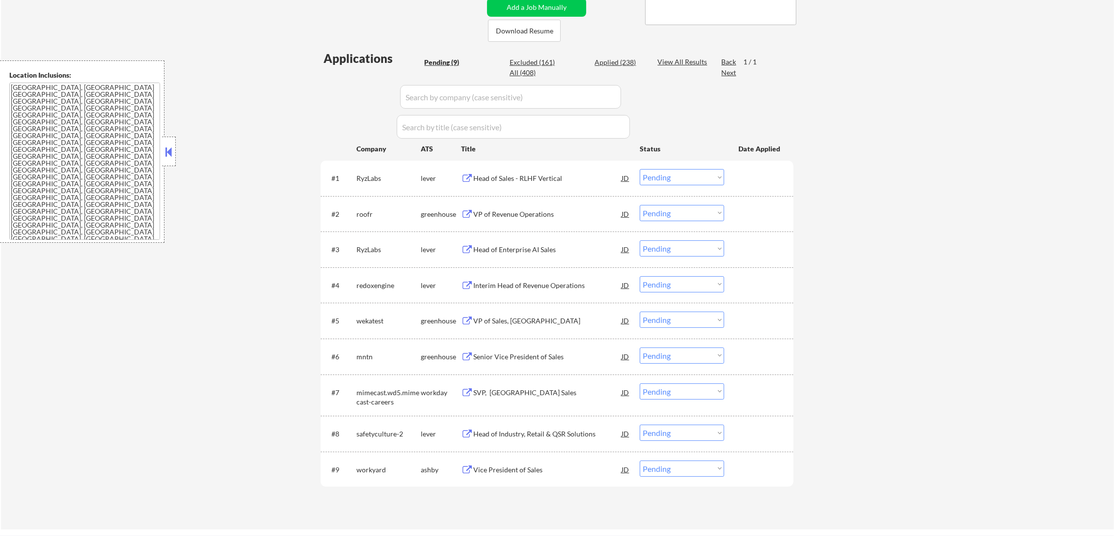
scroll to position [246, 0]
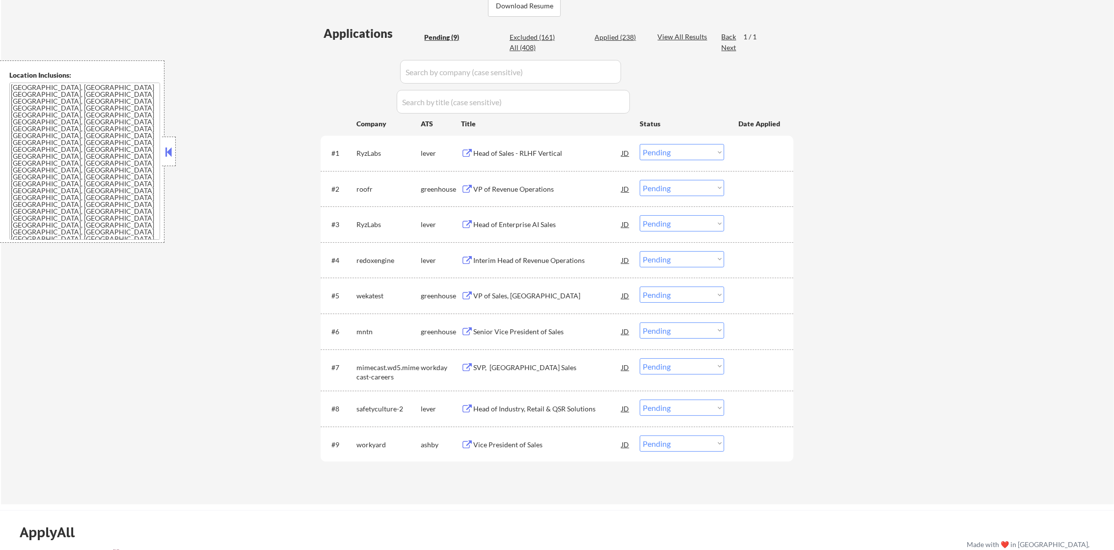
click at [564, 155] on div "Head of Sales - RLHF Vertical" at bounding box center [547, 153] width 148 height 10
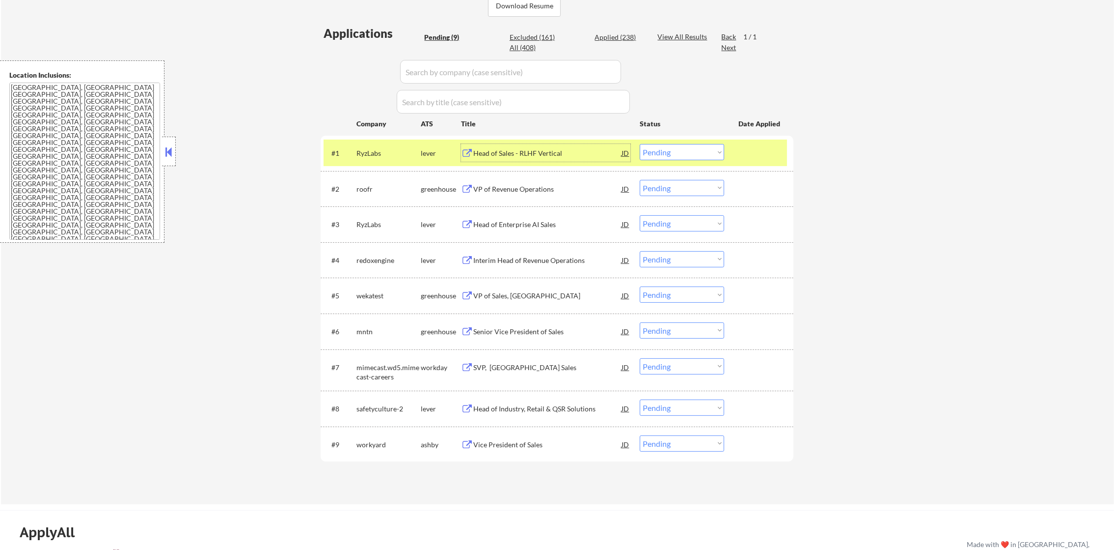
drag, startPoint x: 653, startPoint y: 147, endPoint x: 661, endPoint y: 161, distance: 15.8
click at [653, 147] on select "Choose an option... Pending Applied Excluded (Questions) Excluded (Expired) Exc…" at bounding box center [682, 152] width 84 height 16
click at [640, 144] on select "Choose an option... Pending Applied Excluded (Questions) Excluded (Expired) Exc…" at bounding box center [682, 152] width 84 height 16
click at [382, 144] on div "RyzLabs" at bounding box center [389, 153] width 64 height 18
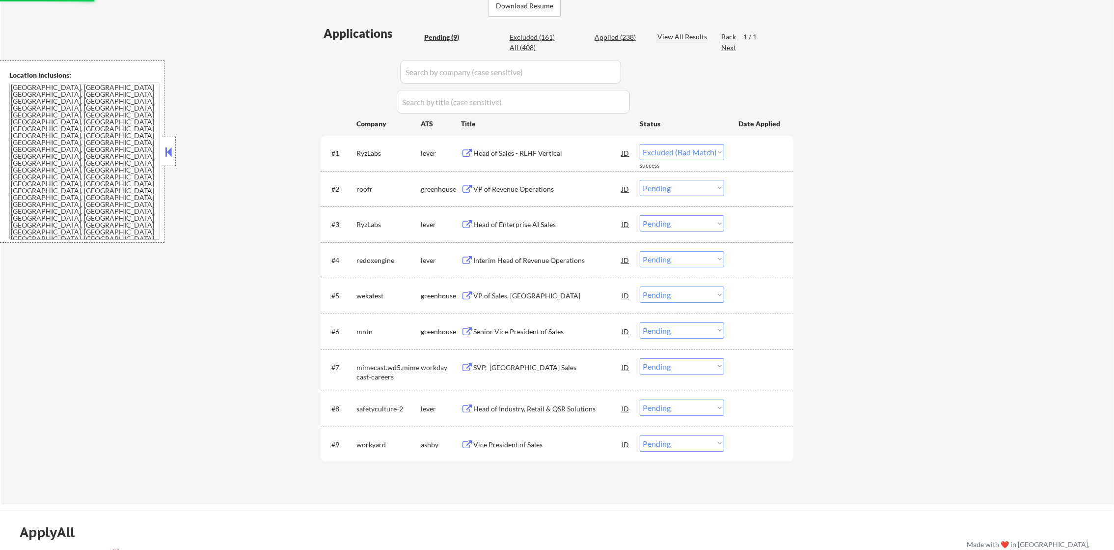
select select ""pending""
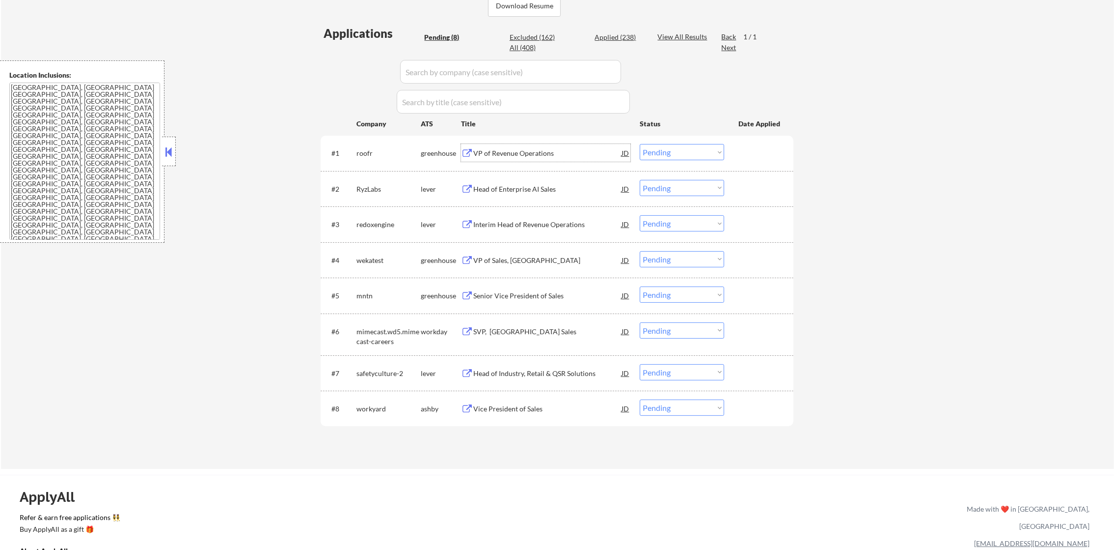
click at [538, 156] on div "VP of Revenue Operations" at bounding box center [547, 153] width 148 height 10
